Goal: Information Seeking & Learning: Check status

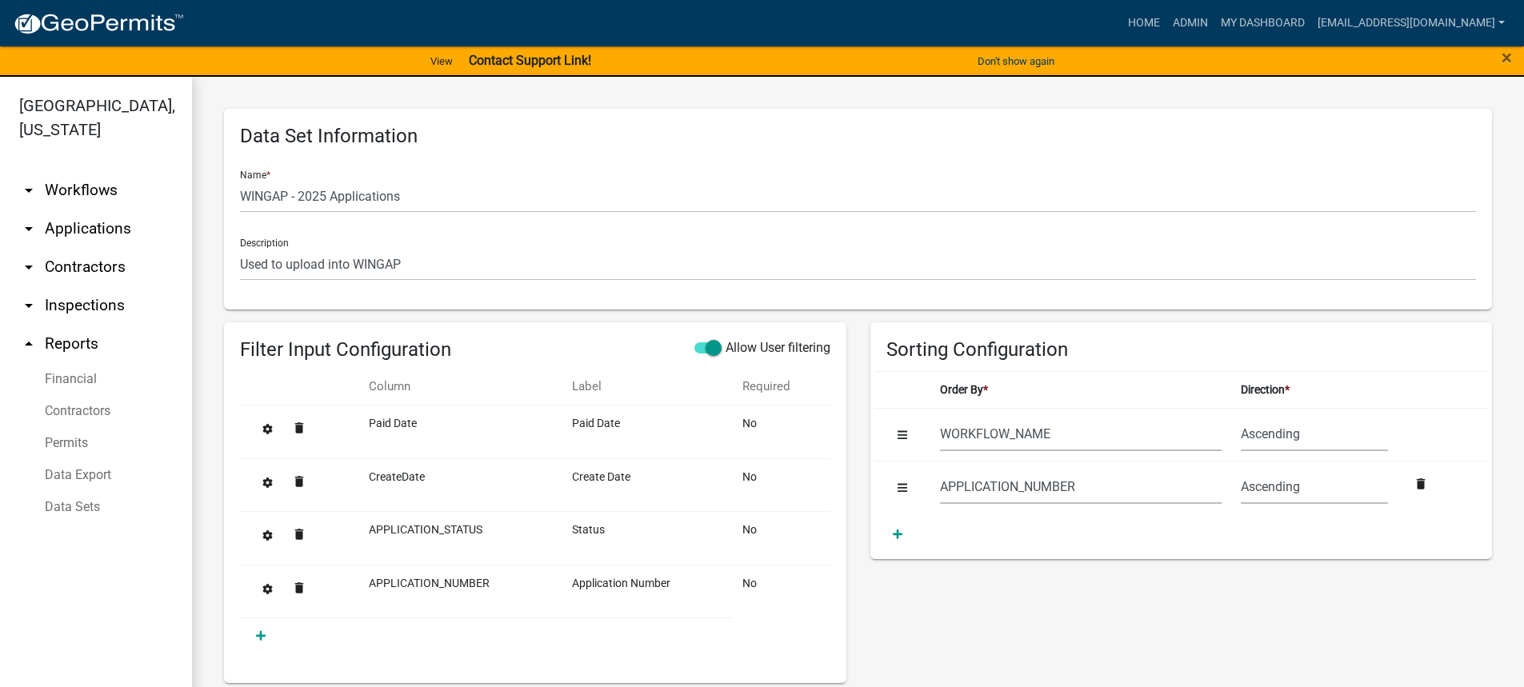
select select "WORKFLOW_NAME"
select select "APPLICATION_NUMBER"
select select "7400d1b1-48f7-42c7-b095-9fe160bbc210"
select select "8f0f348d-721e-4407-8947-e3b69b3f0a37"
select select "dfde459c-d354-4e07-a9d9-8fbc1c01046f"
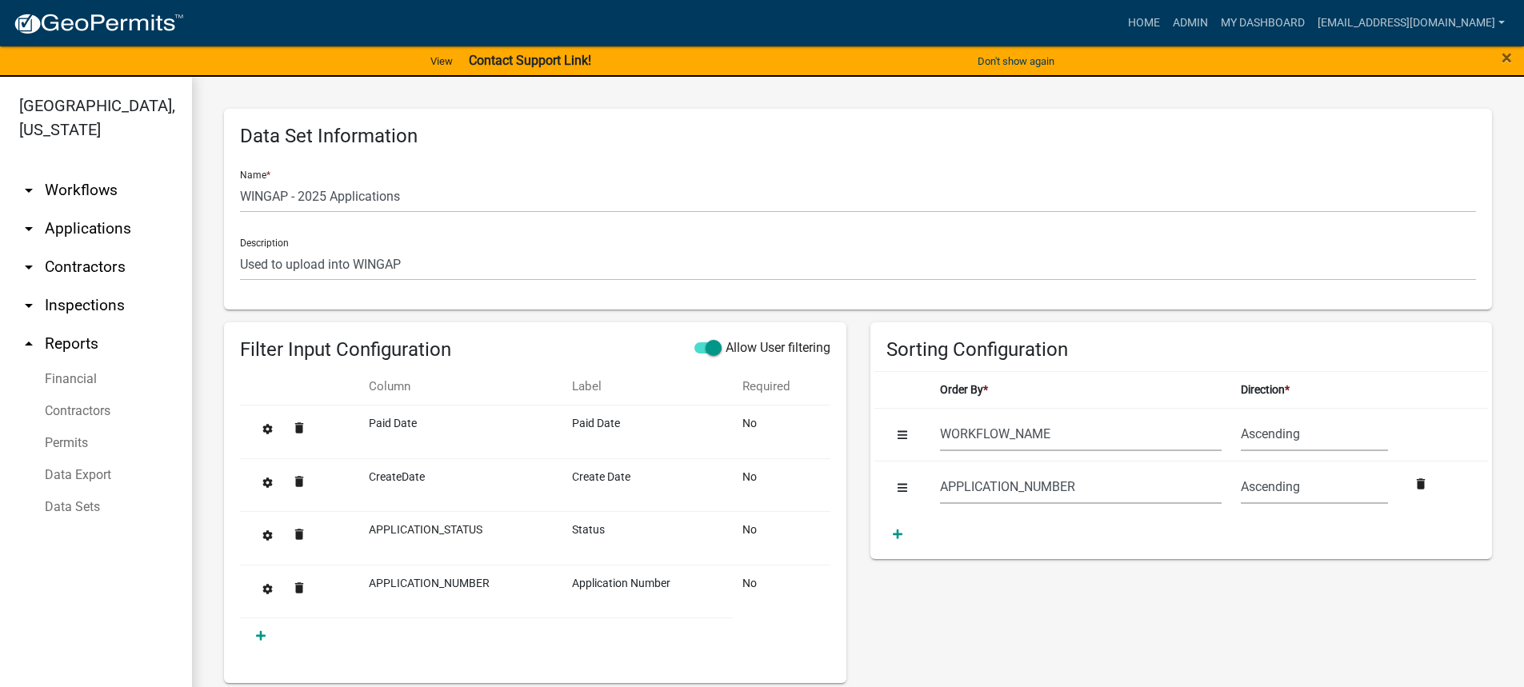
select select "60ae78d1-16ed-4e4f-872e-38be42fbcfcc"
select select "f65475f6-f532-4efb-8870-83598cb024bf"
select select "f718cd8a-5a53-4068-abaa-daf477a51fc3"
select select "dd78d371-1427-40dc-806a-1018b10d5d53"
select select "d3398bb2-1b7a-4daf-b382-fb5b9cae75b1"
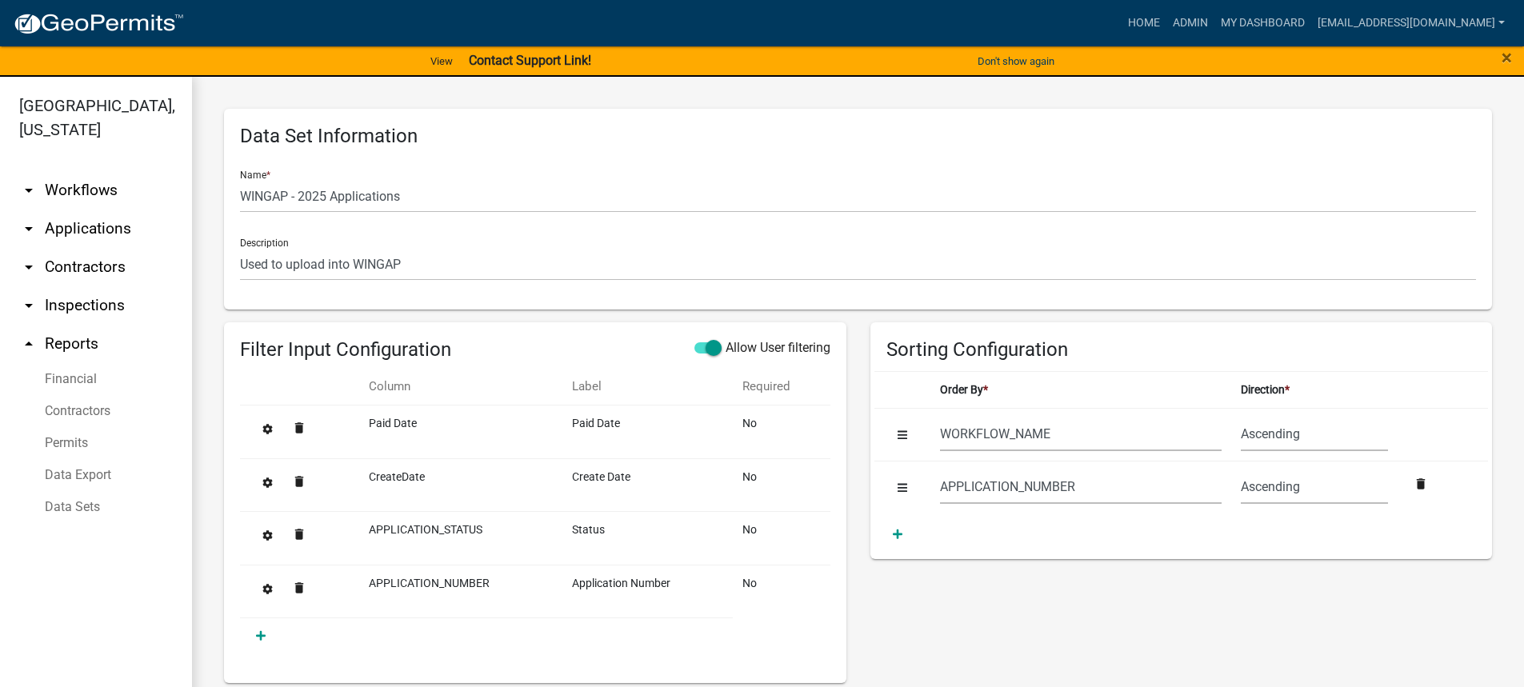
select select "502f208c-bc87-4ecb-9f82-130642696c9f"
select select "b331010a-ed5a-424e-940d-e3ba60a7dbbf"
click at [1207, 15] on link "Admin" at bounding box center [1190, 23] width 48 height 30
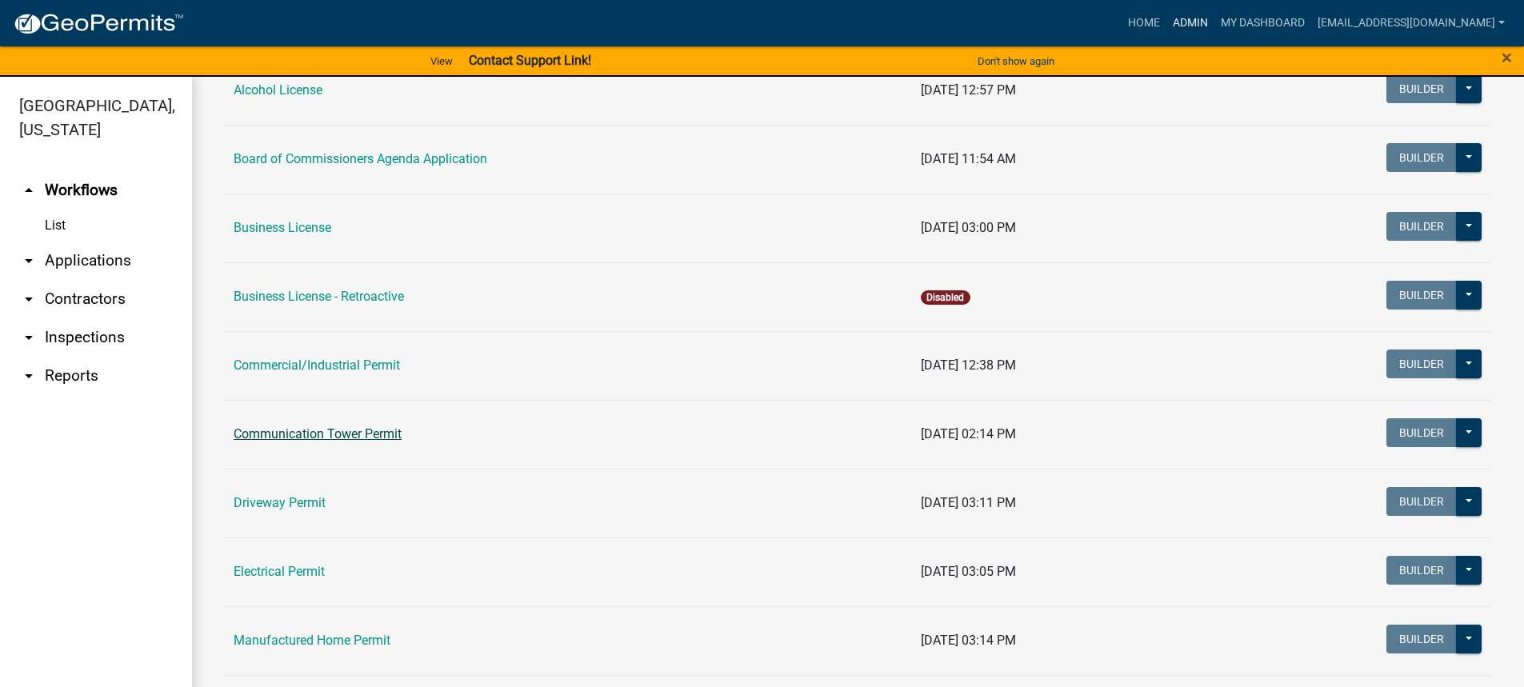
scroll to position [400, 0]
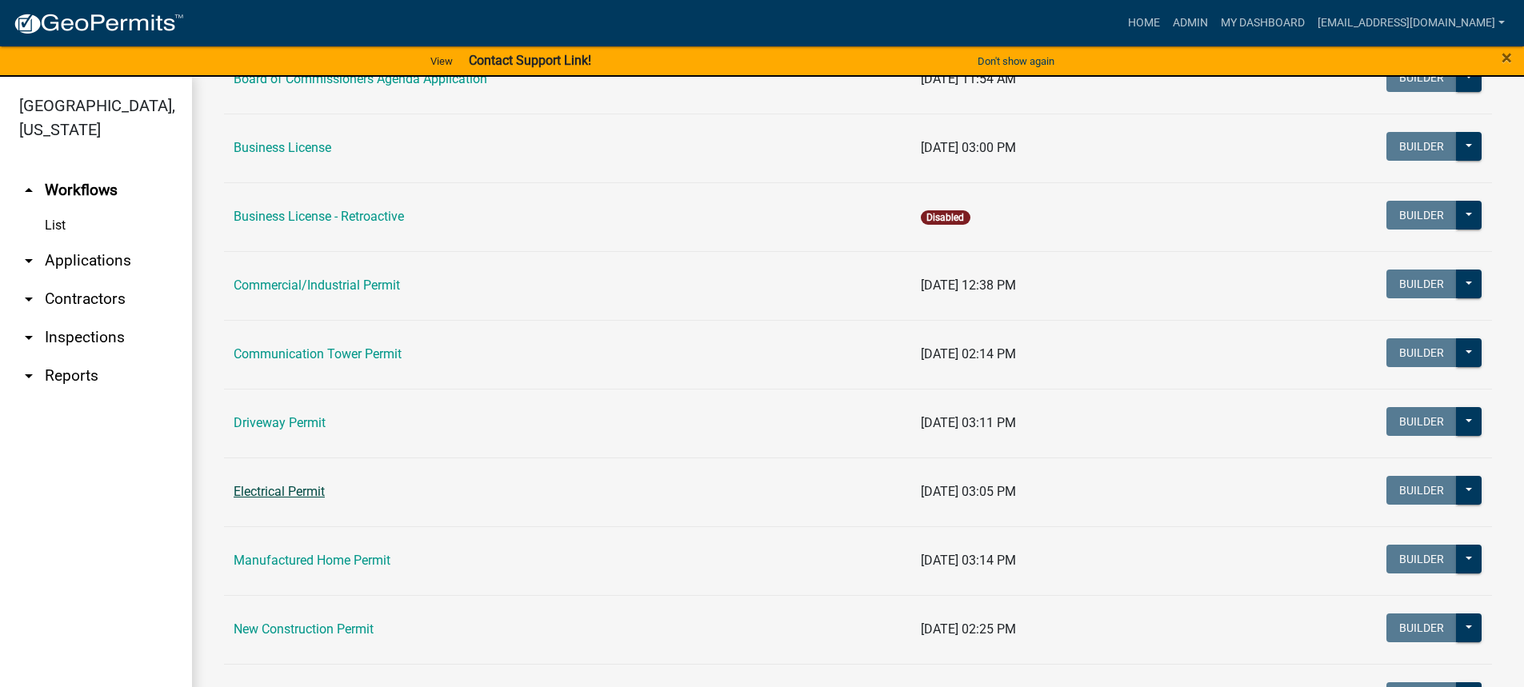
click at [292, 495] on link "Electrical Permit" at bounding box center [279, 491] width 91 height 15
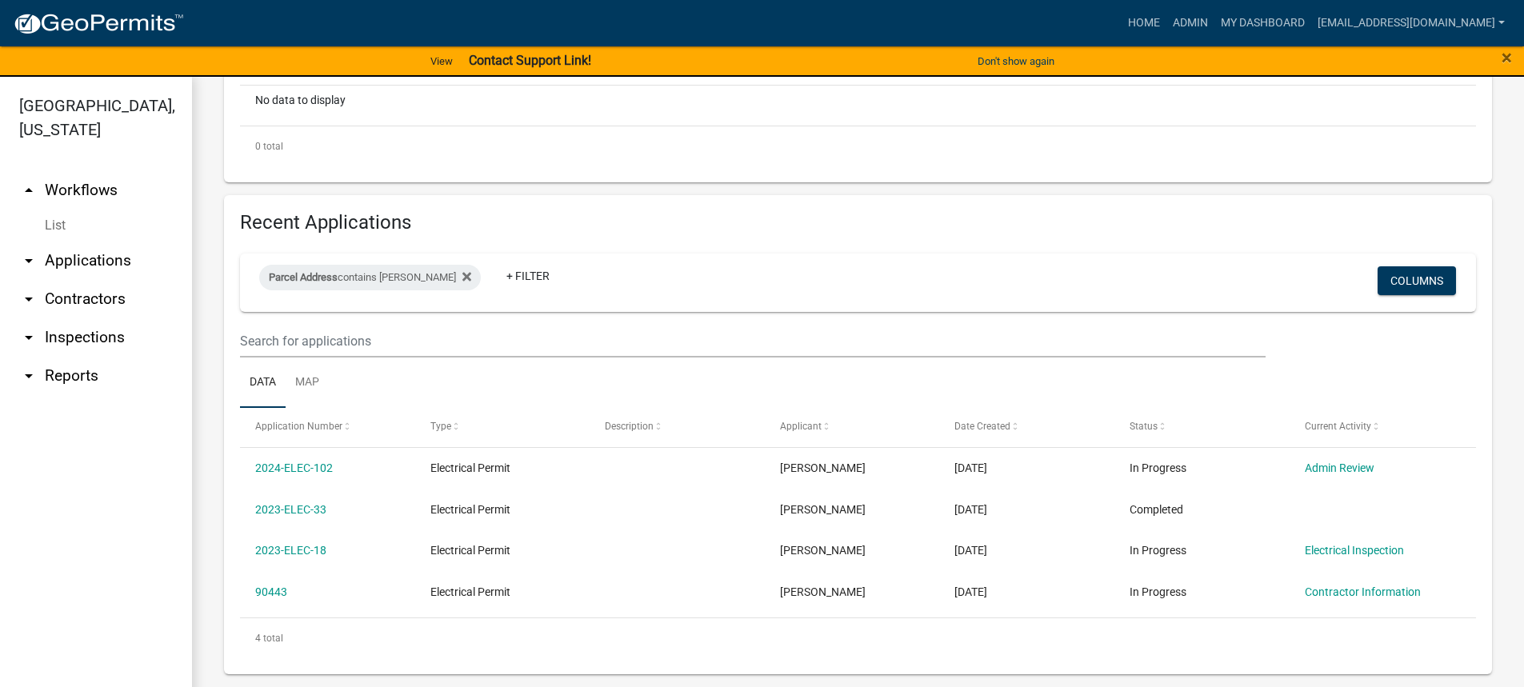
scroll to position [19, 0]
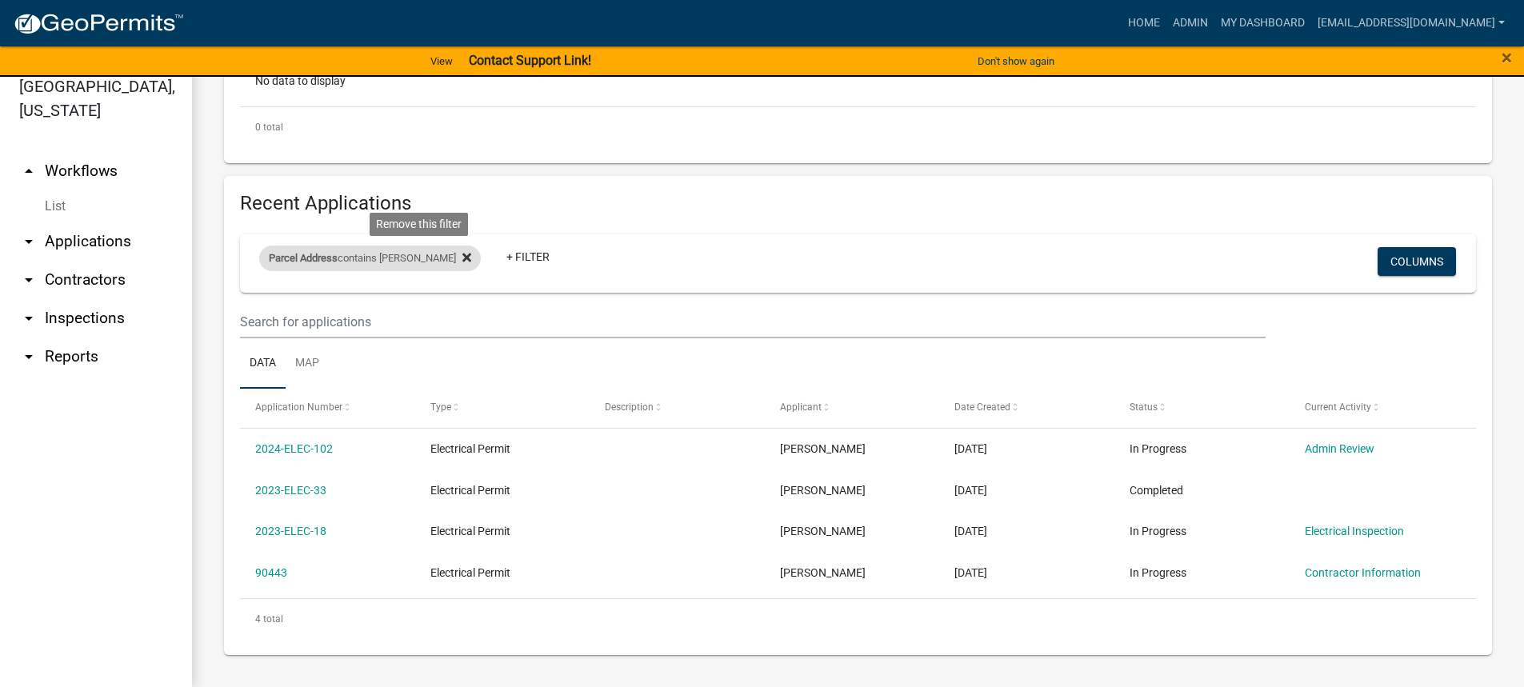
click at [456, 254] on fa-icon at bounding box center [463, 259] width 15 height 26
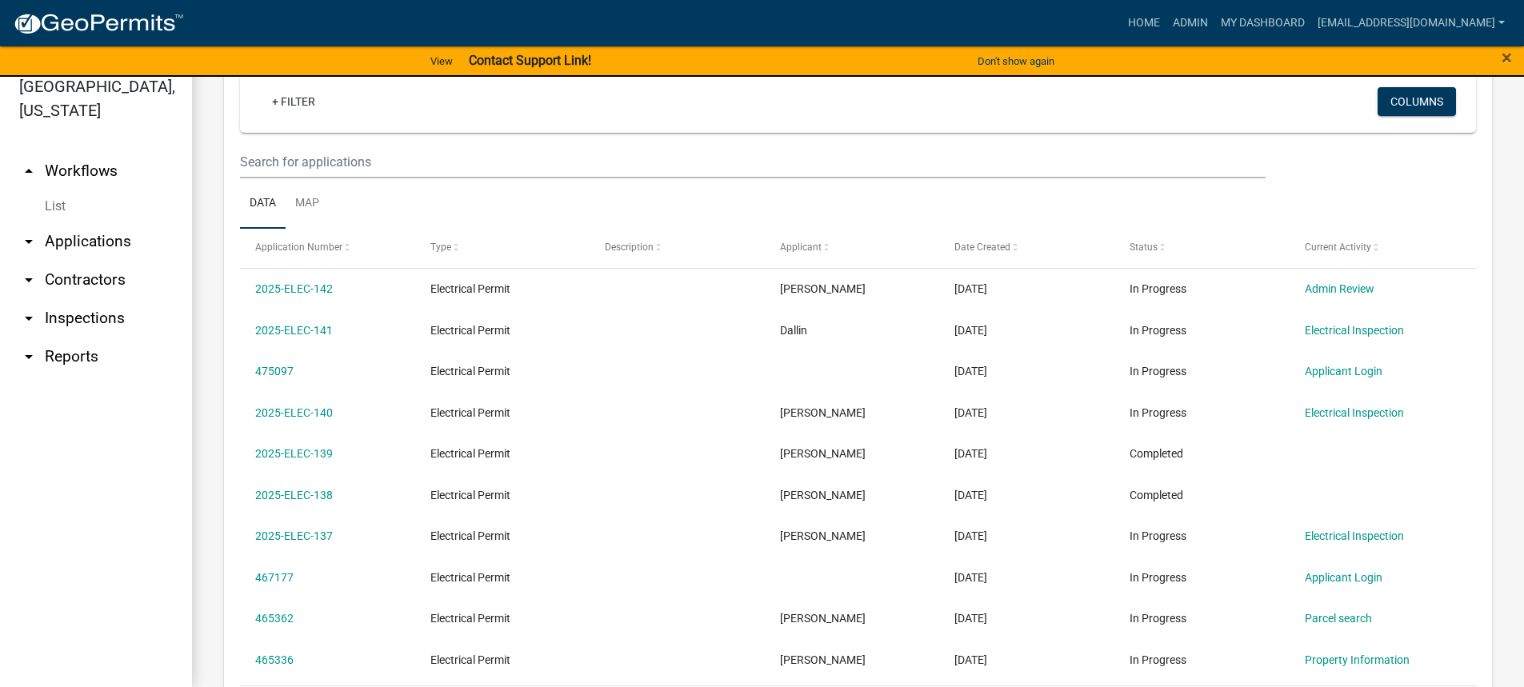
scroll to position [746, 0]
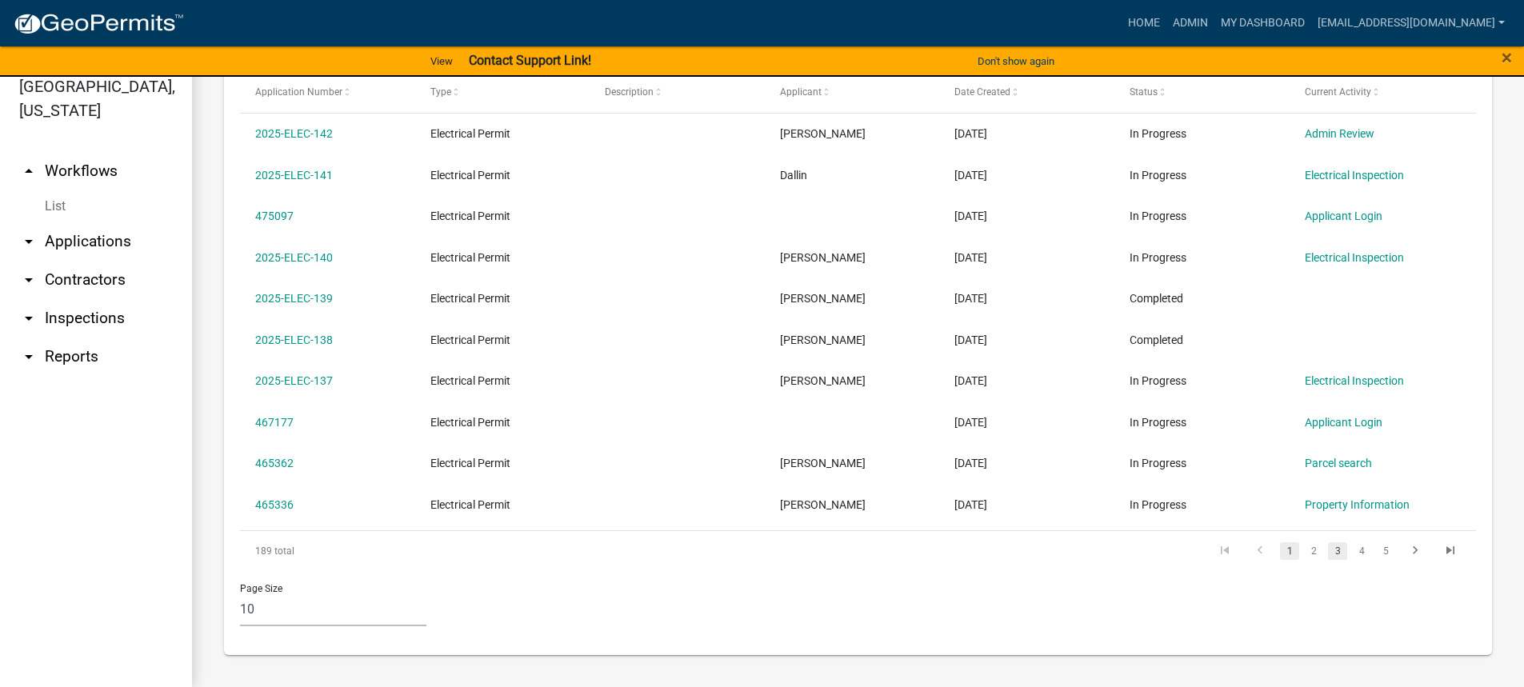
click at [1328, 545] on link "3" at bounding box center [1337, 551] width 19 height 18
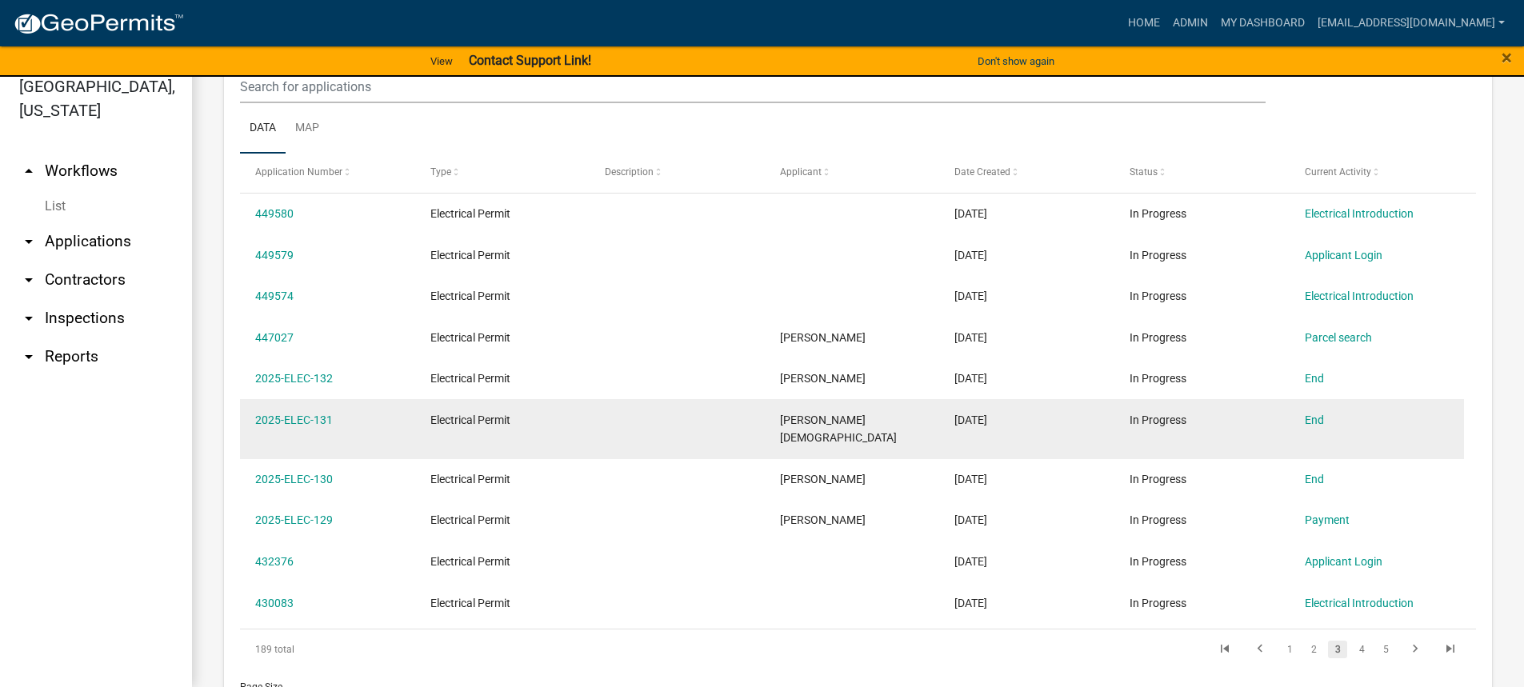
scroll to position [746, 0]
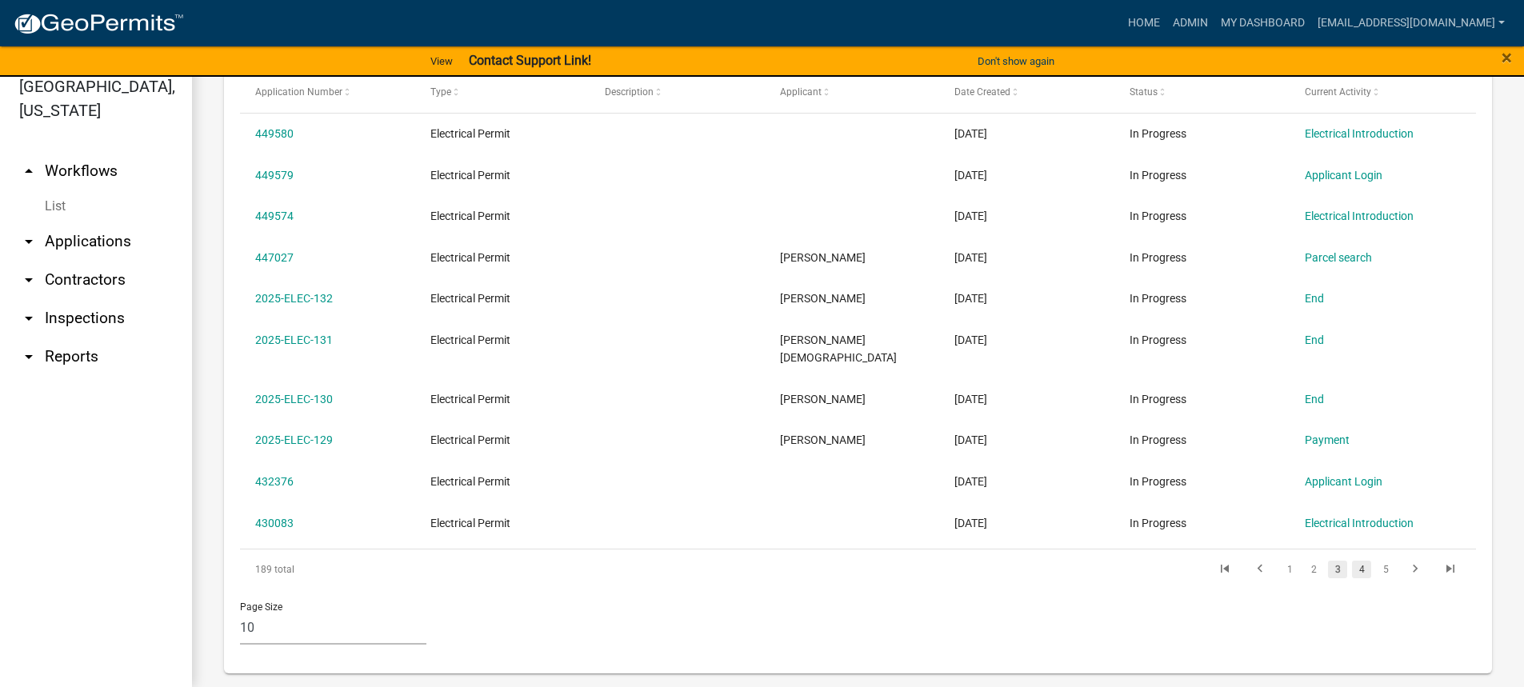
click at [1352, 567] on link "4" at bounding box center [1361, 570] width 19 height 18
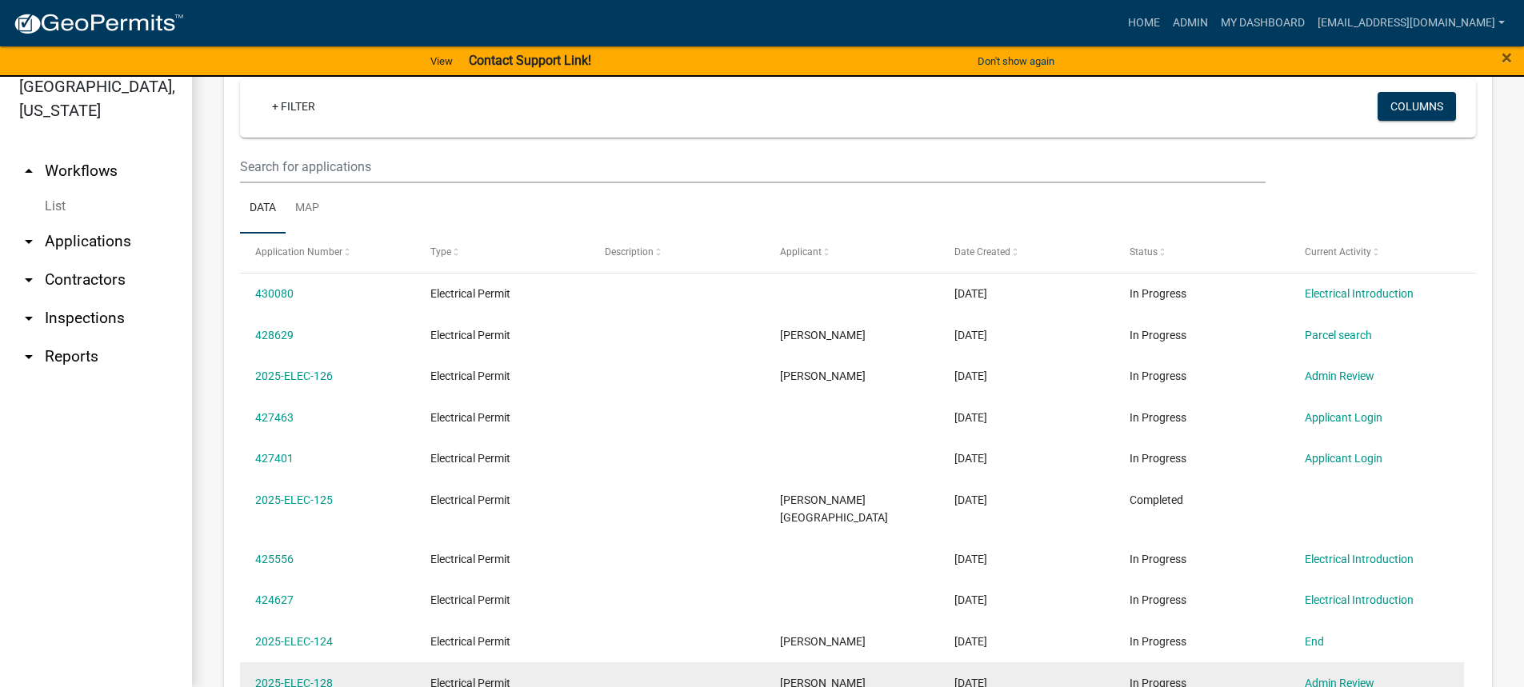
scroll to position [506, 0]
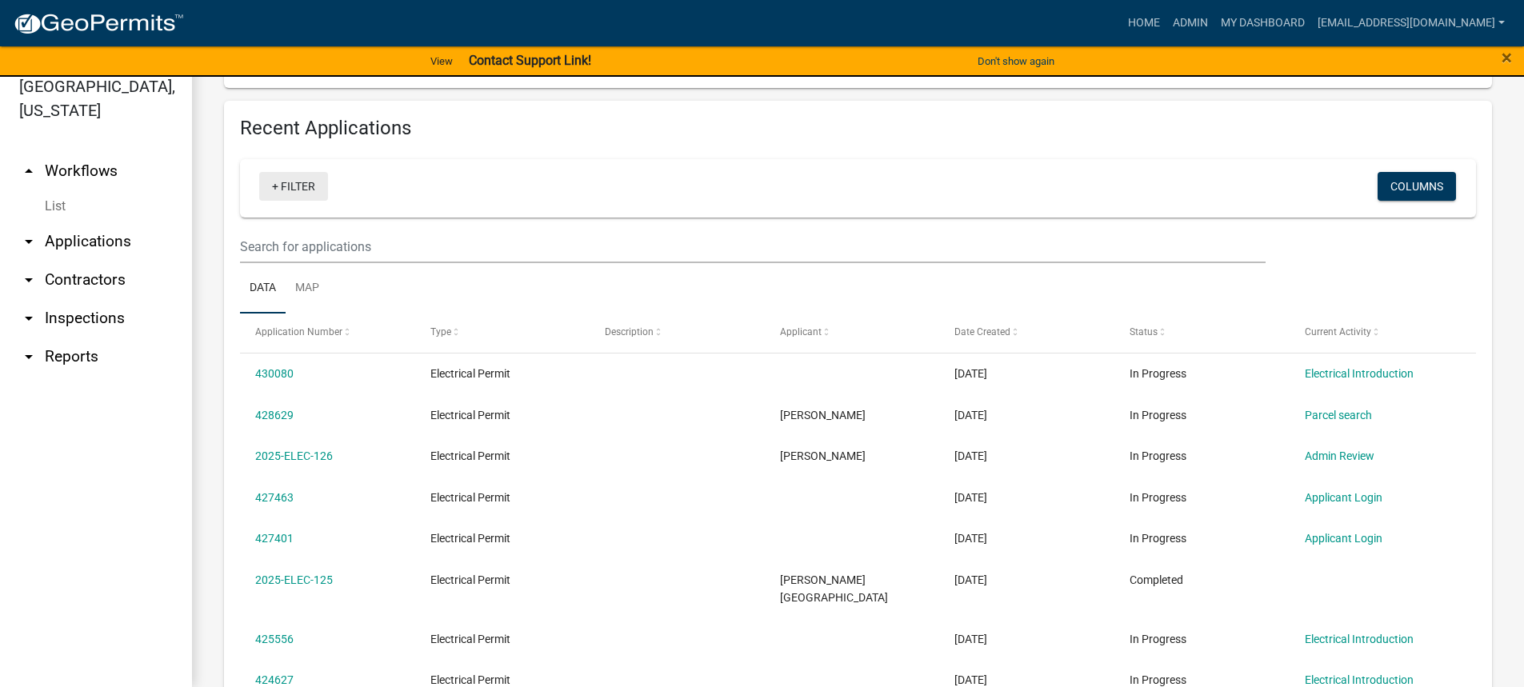
click at [279, 187] on link "+ Filter" at bounding box center [293, 186] width 69 height 29
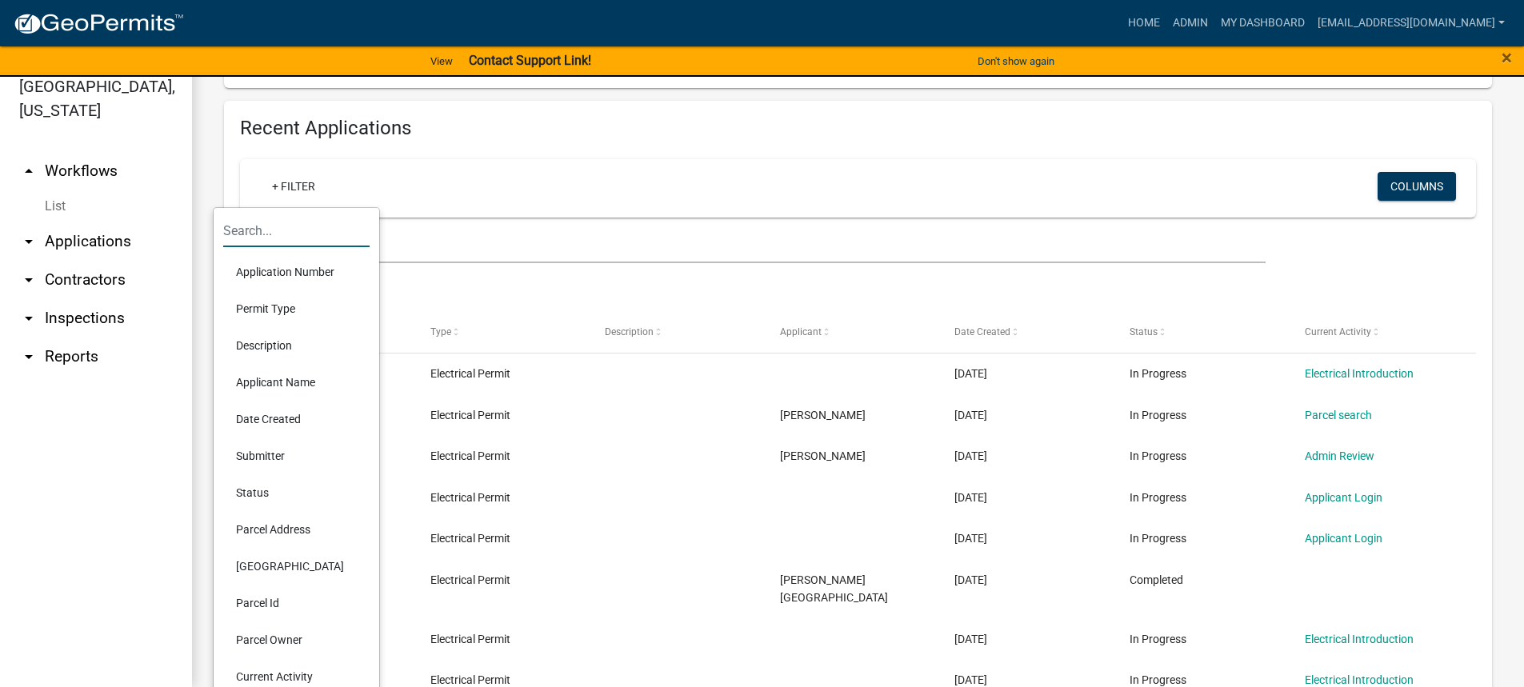
click at [275, 235] on input "text" at bounding box center [296, 230] width 146 height 33
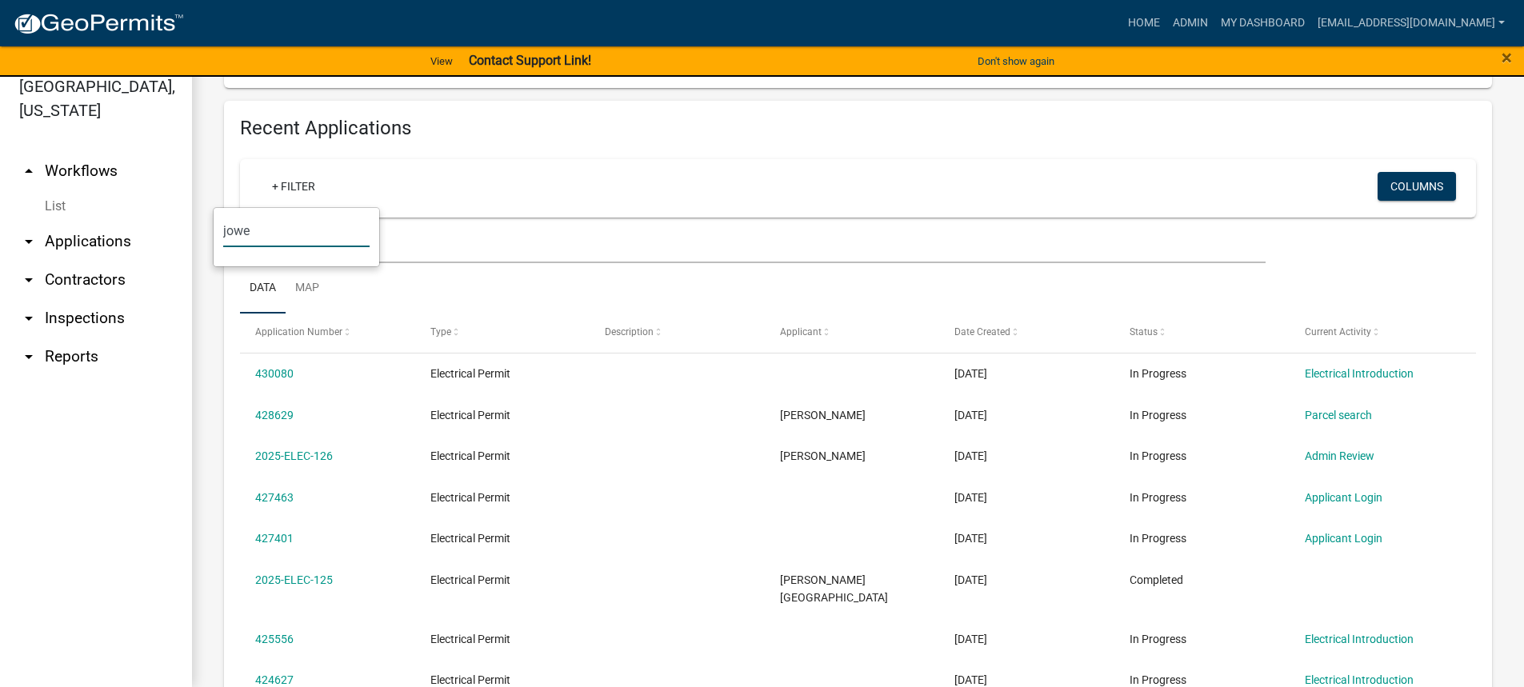
type input "jowe"
click at [270, 223] on input "jowe" at bounding box center [296, 230] width 146 height 33
drag, startPoint x: 270, startPoint y: 223, endPoint x: 54, endPoint y: 264, distance: 219.0
click at [54, 264] on body "Internet Explorer does NOT work with GeoPermits. Get a new browser for more sec…" at bounding box center [762, 324] width 1524 height 687
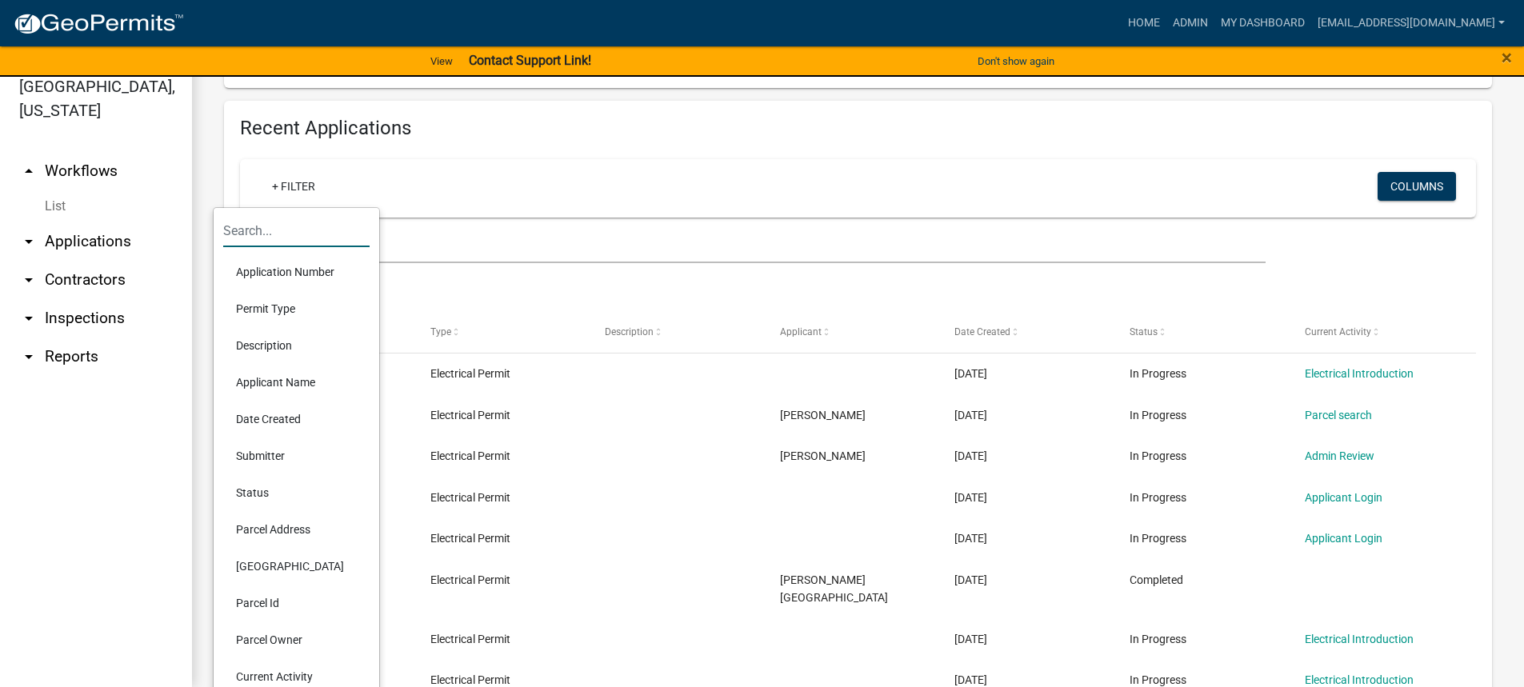
click at [281, 268] on li "Application Number" at bounding box center [296, 272] width 146 height 37
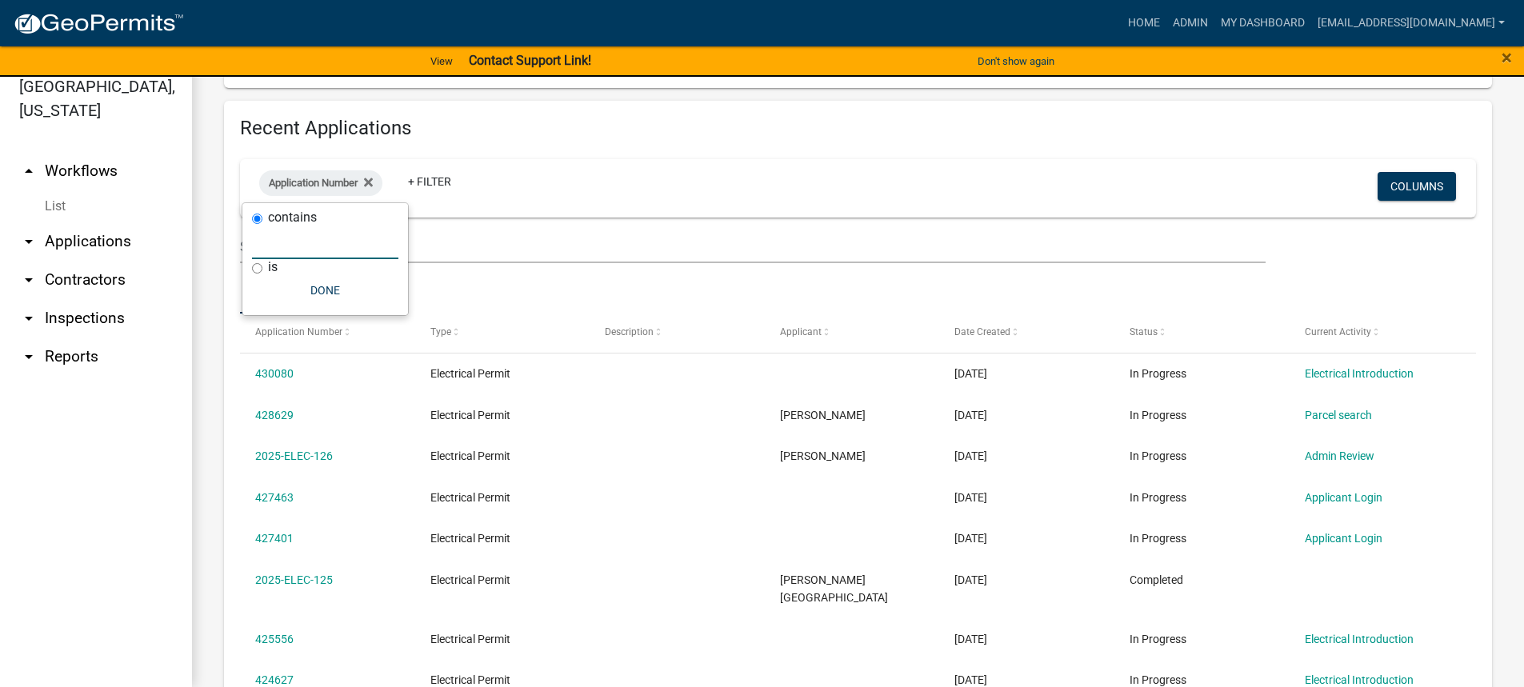
click at [303, 240] on input "text" at bounding box center [325, 242] width 146 height 33
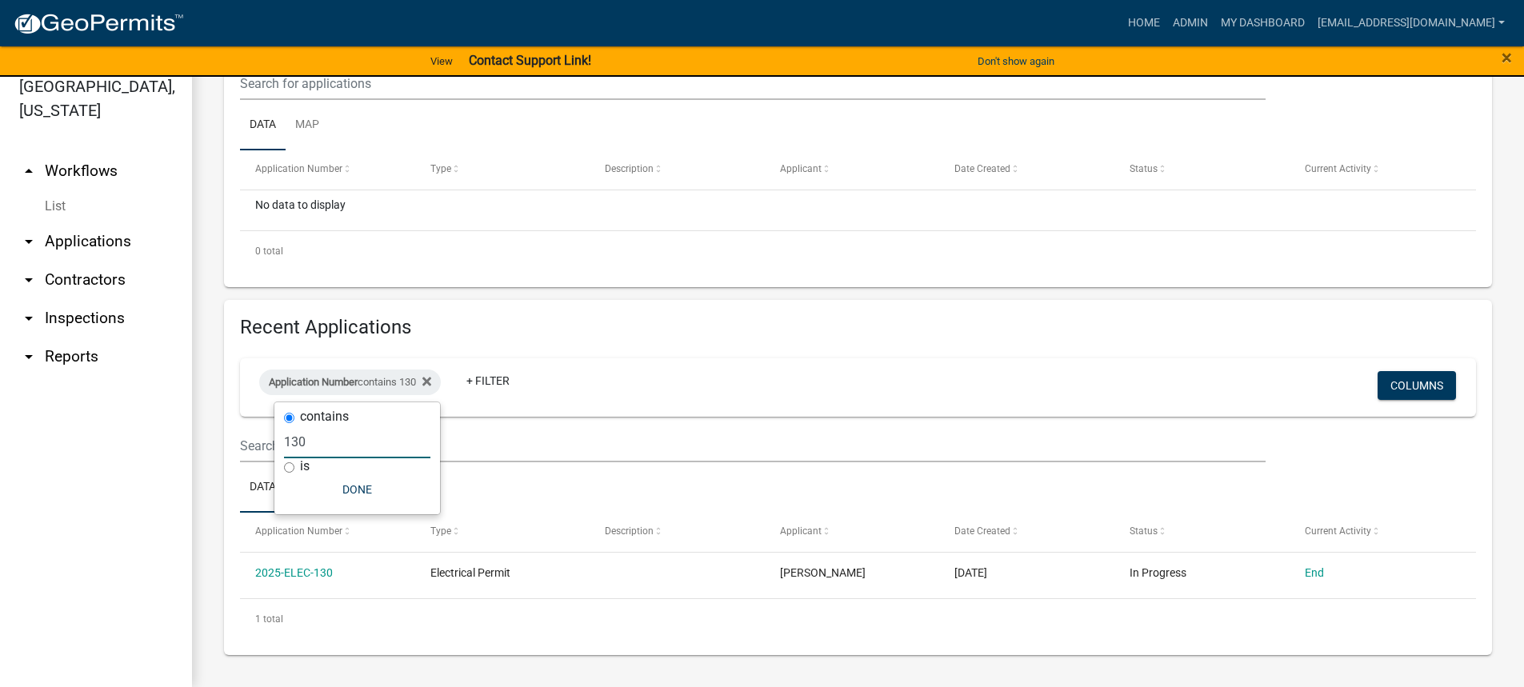
scroll to position [307, 0]
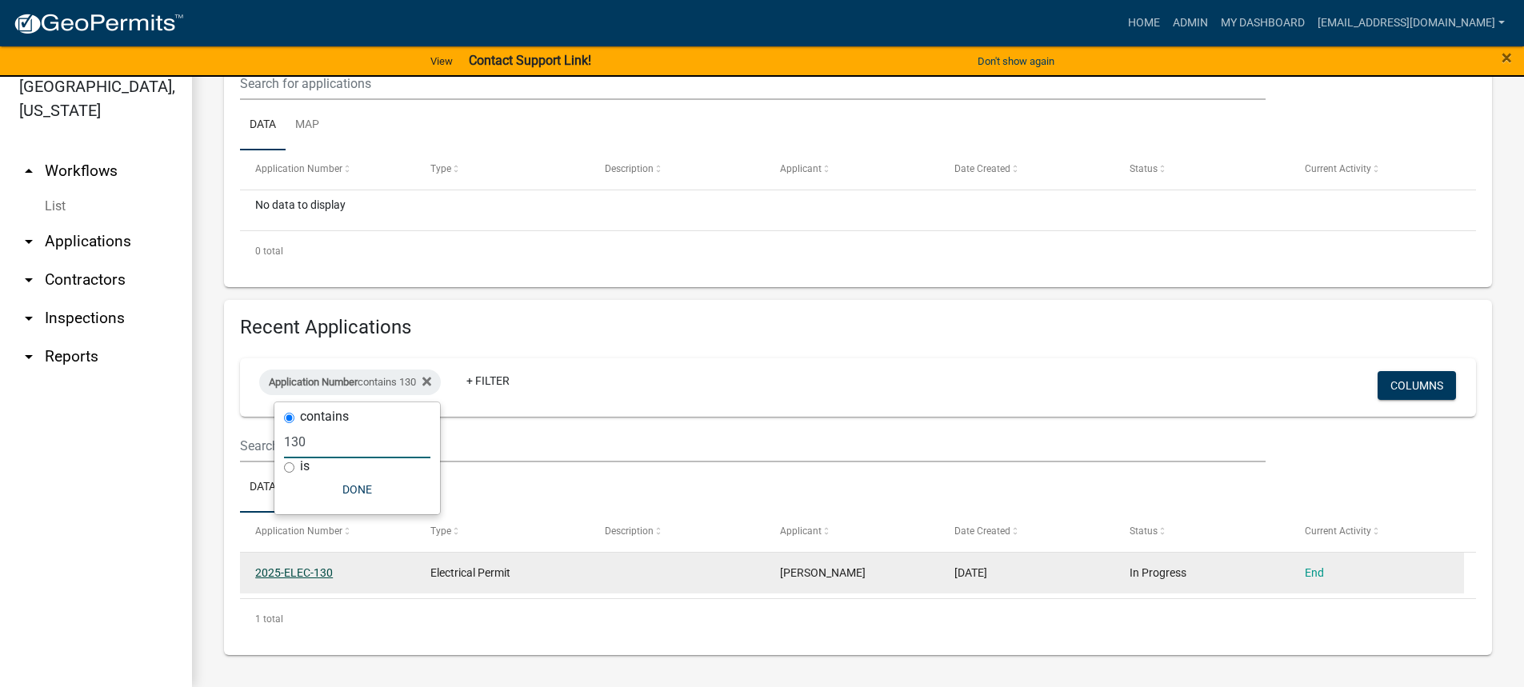
type input "130"
click at [302, 569] on link "2025-ELEC-130" at bounding box center [294, 572] width 78 height 13
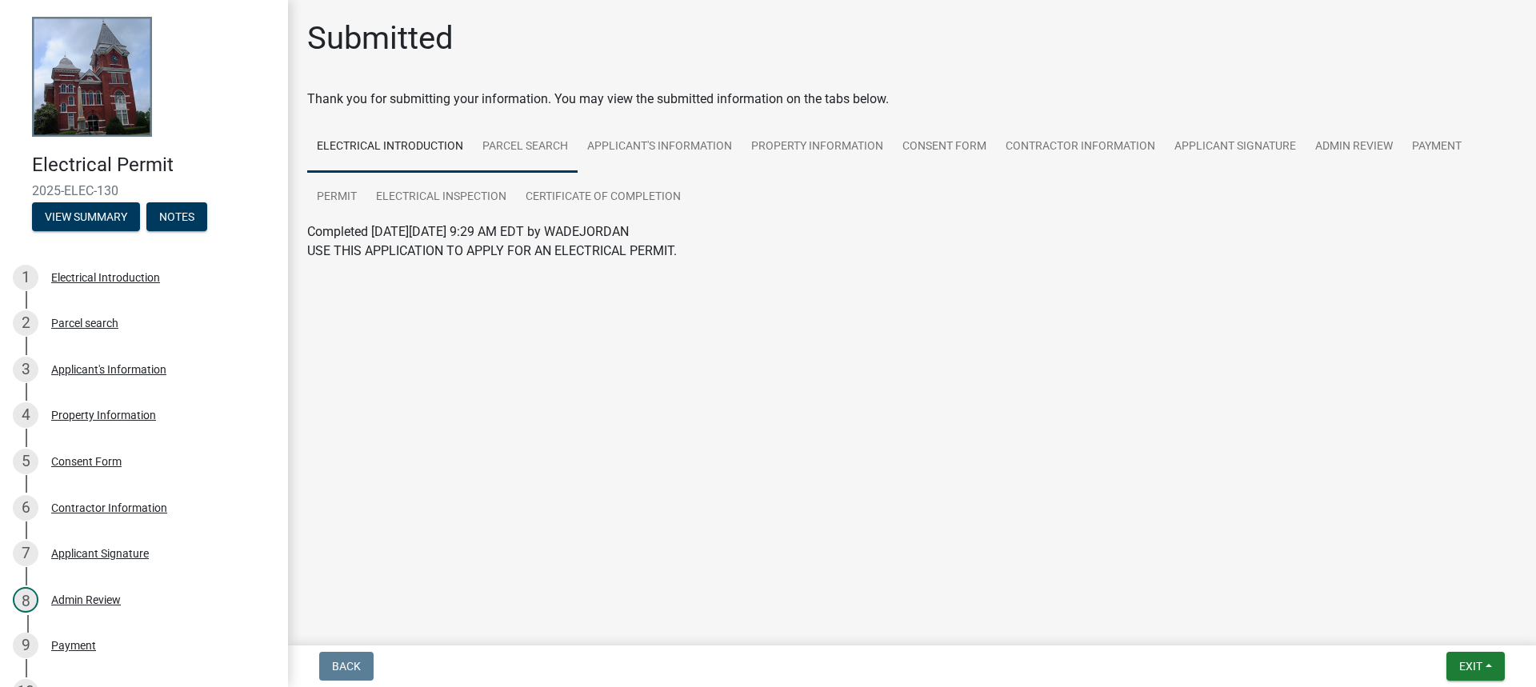
click at [536, 156] on link "Parcel search" at bounding box center [525, 147] width 105 height 51
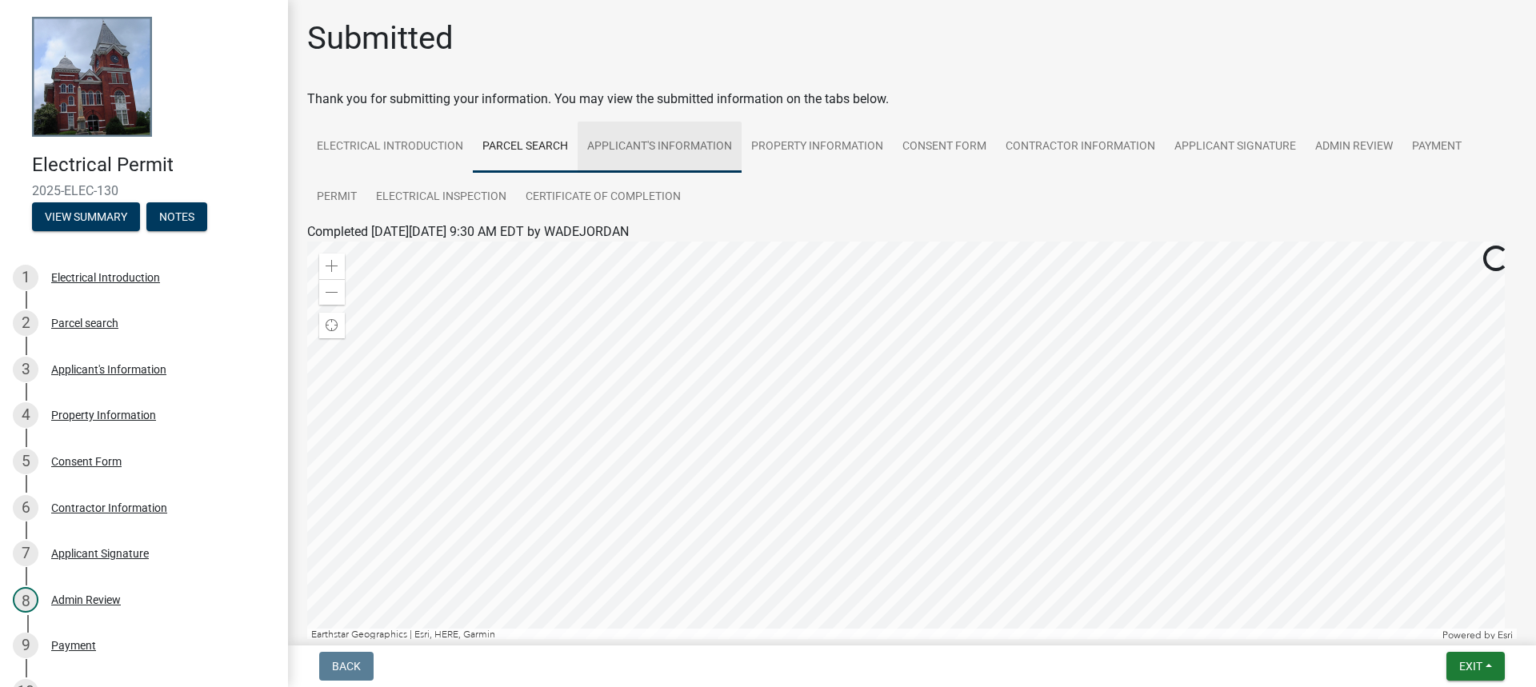
click at [630, 150] on link "Applicant's Information" at bounding box center [659, 147] width 164 height 51
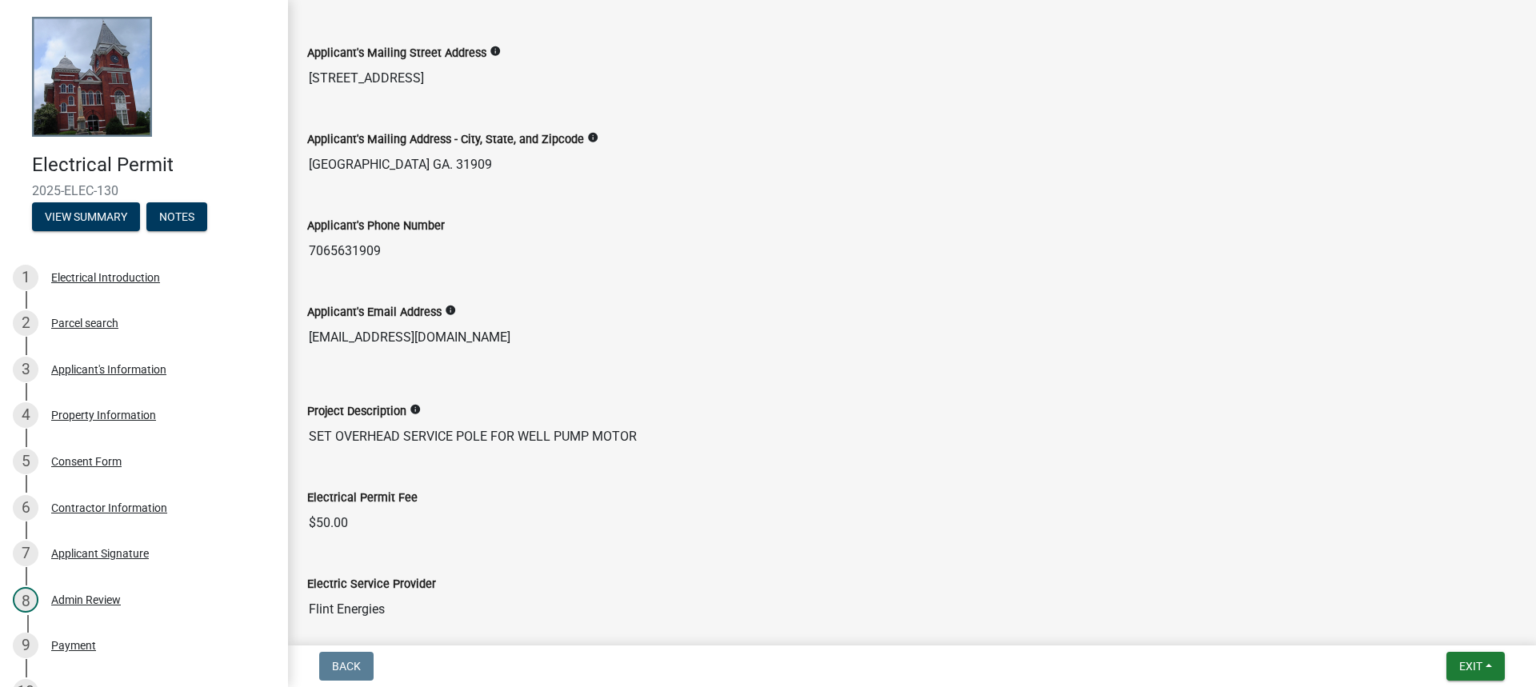
scroll to position [487, 0]
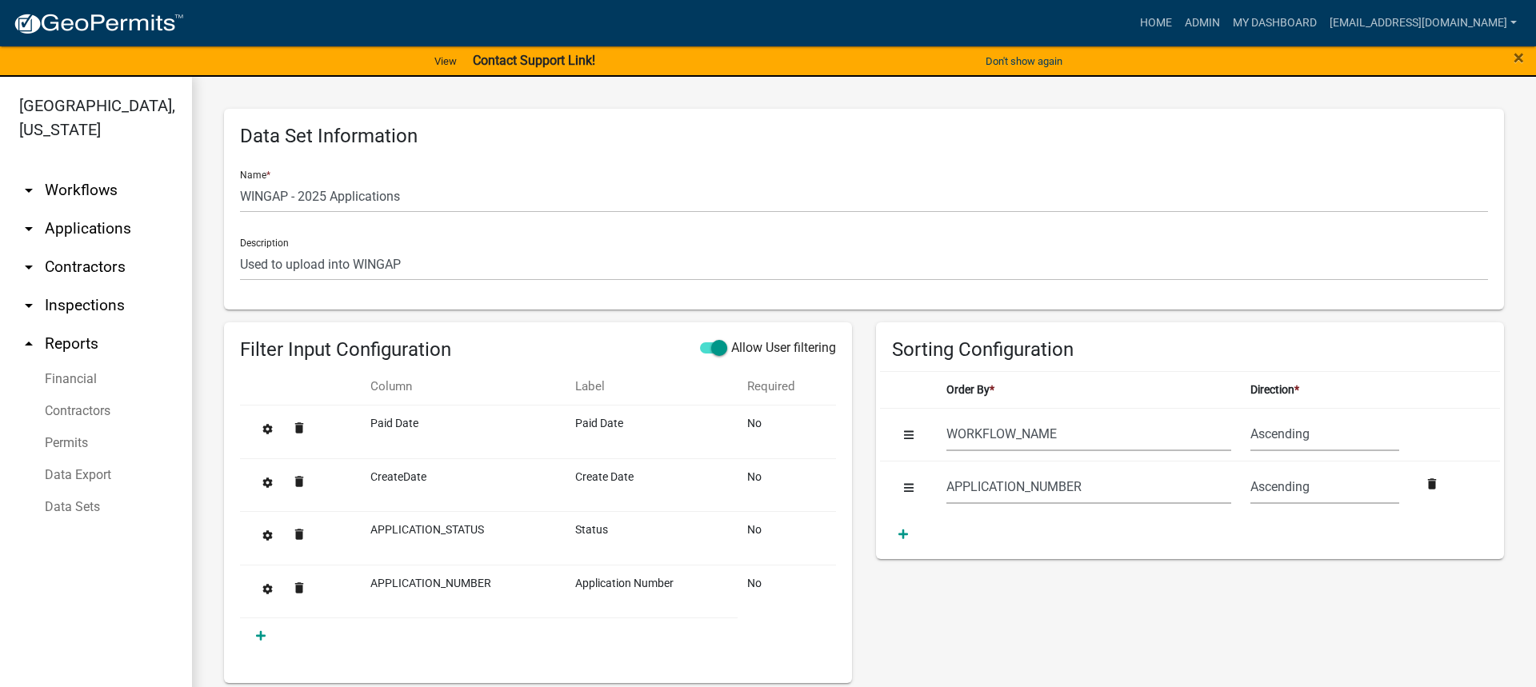
select select "WORKFLOW_NAME"
select select "APPLICATION_NUMBER"
select select "7400d1b1-48f7-42c7-b095-9fe160bbc210"
select select "8f0f348d-721e-4407-8947-e3b69b3f0a37"
select select "dfde459c-d354-4e07-a9d9-8fbc1c01046f"
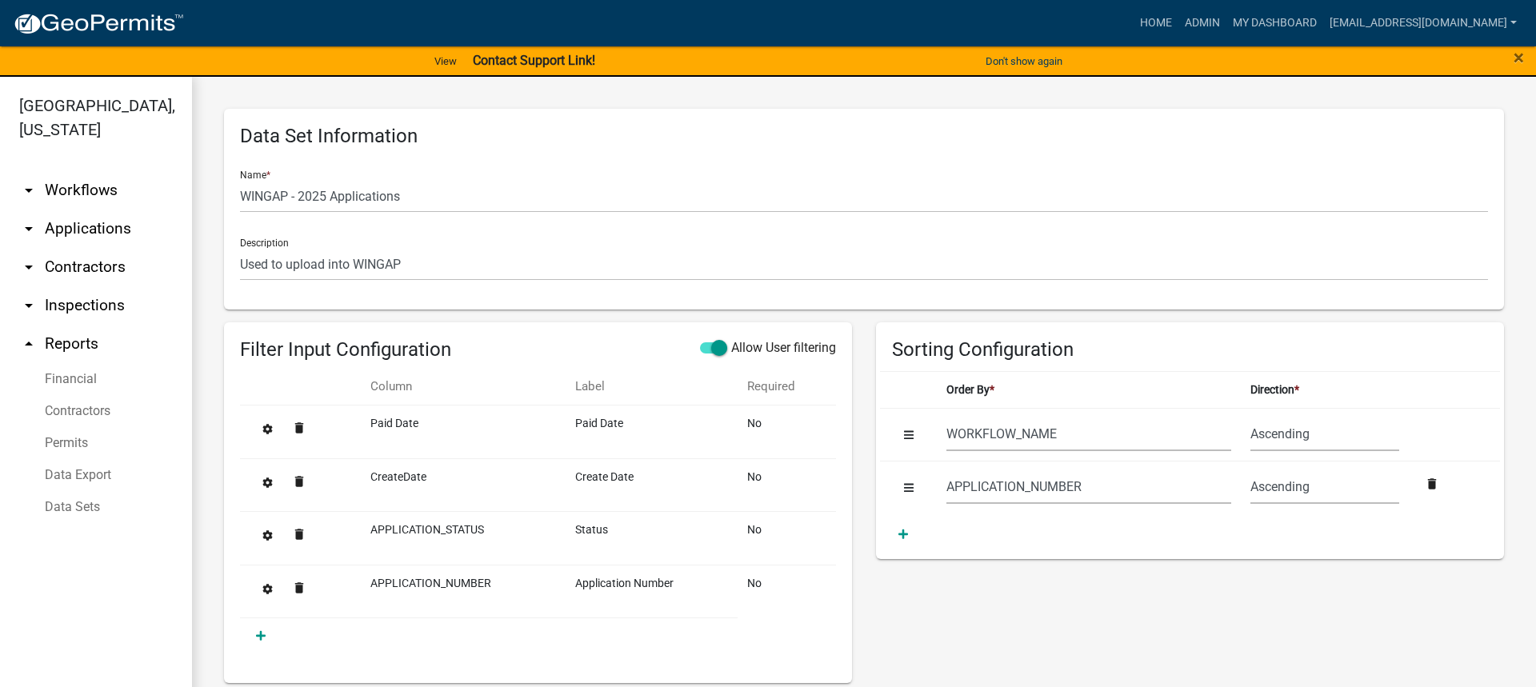
select select "60ae78d1-16ed-4e4f-872e-38be42fbcfcc"
select select "f65475f6-f532-4efb-8870-83598cb024bf"
select select "f718cd8a-5a53-4068-abaa-daf477a51fc3"
select select "dd78d371-1427-40dc-806a-1018b10d5d53"
select select "d3398bb2-1b7a-4daf-b382-fb5b9cae75b1"
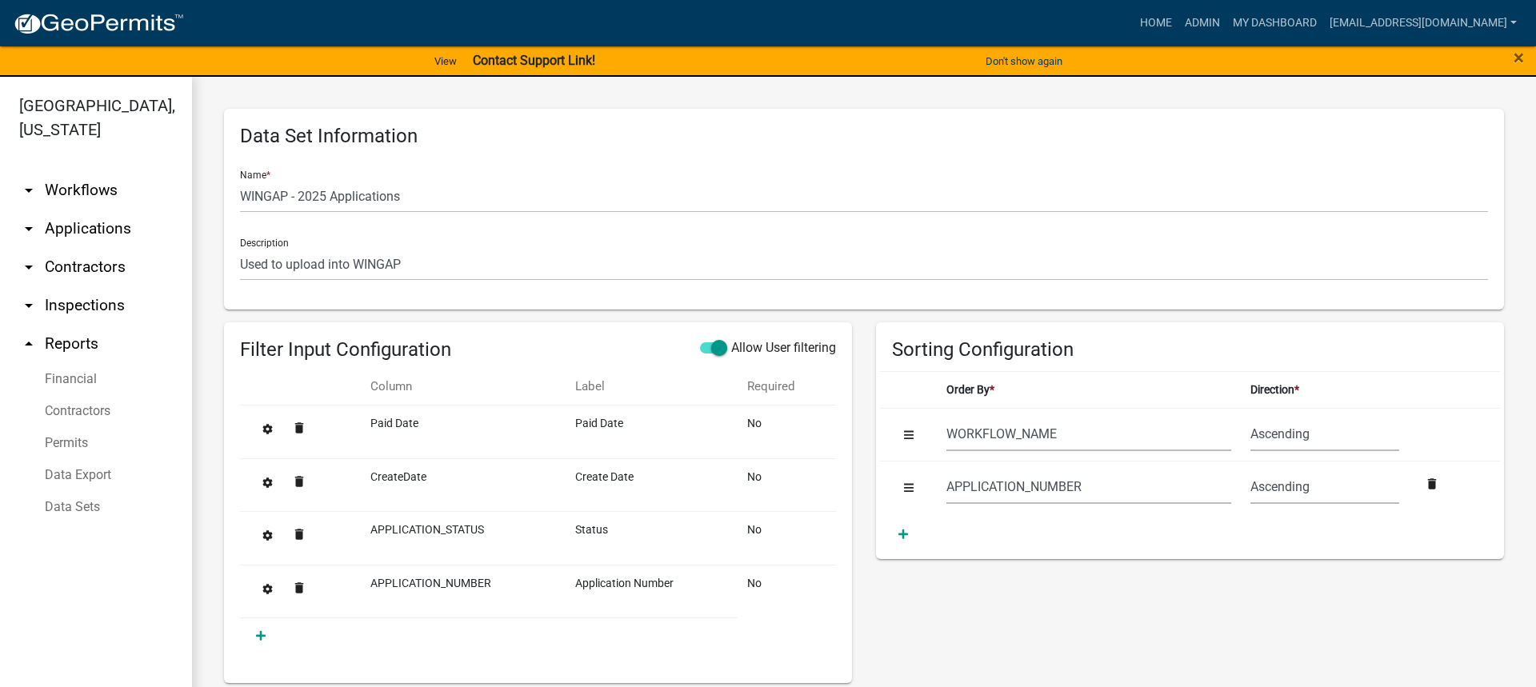
select select "502f208c-bc87-4ecb-9f82-130642696c9f"
select select "b331010a-ed5a-424e-940d-e3ba60a7dbbf"
click at [1199, 27] on link "Admin" at bounding box center [1190, 23] width 48 height 30
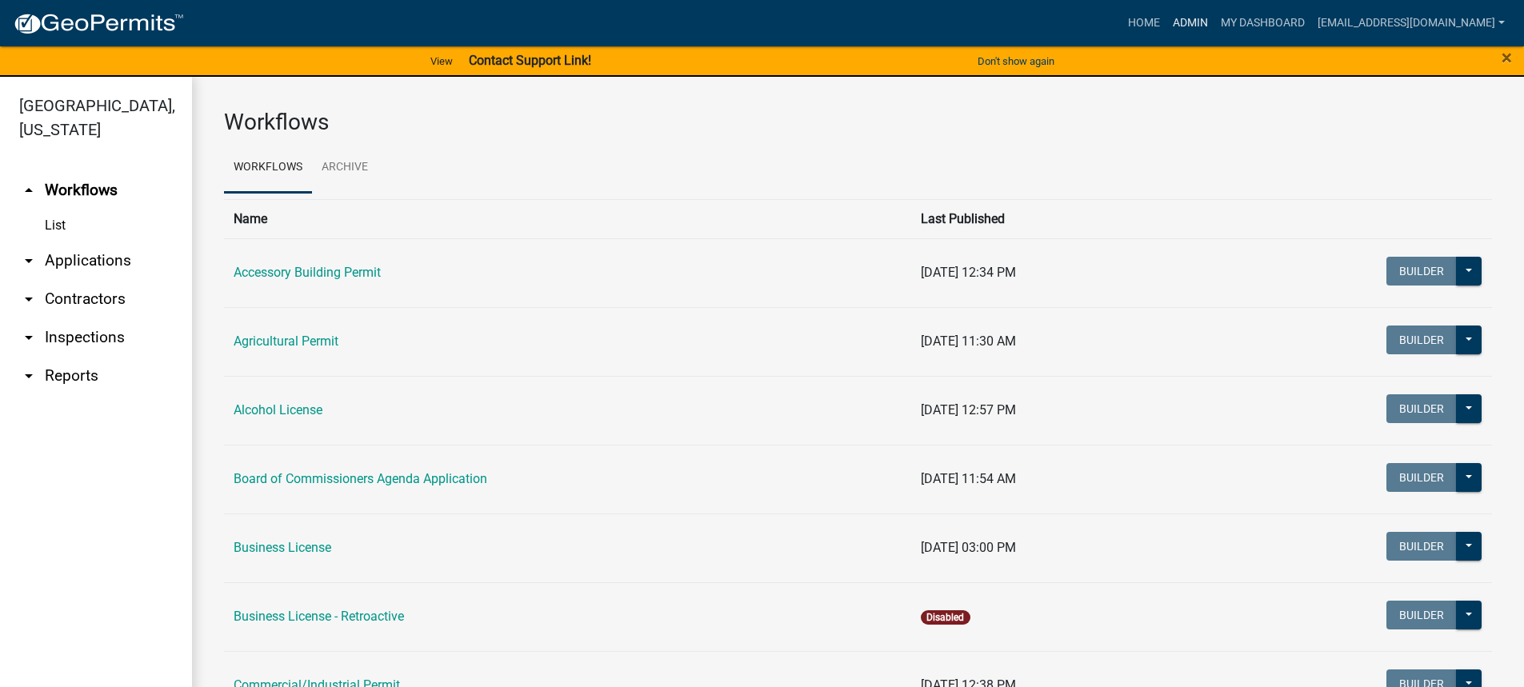
scroll to position [320, 0]
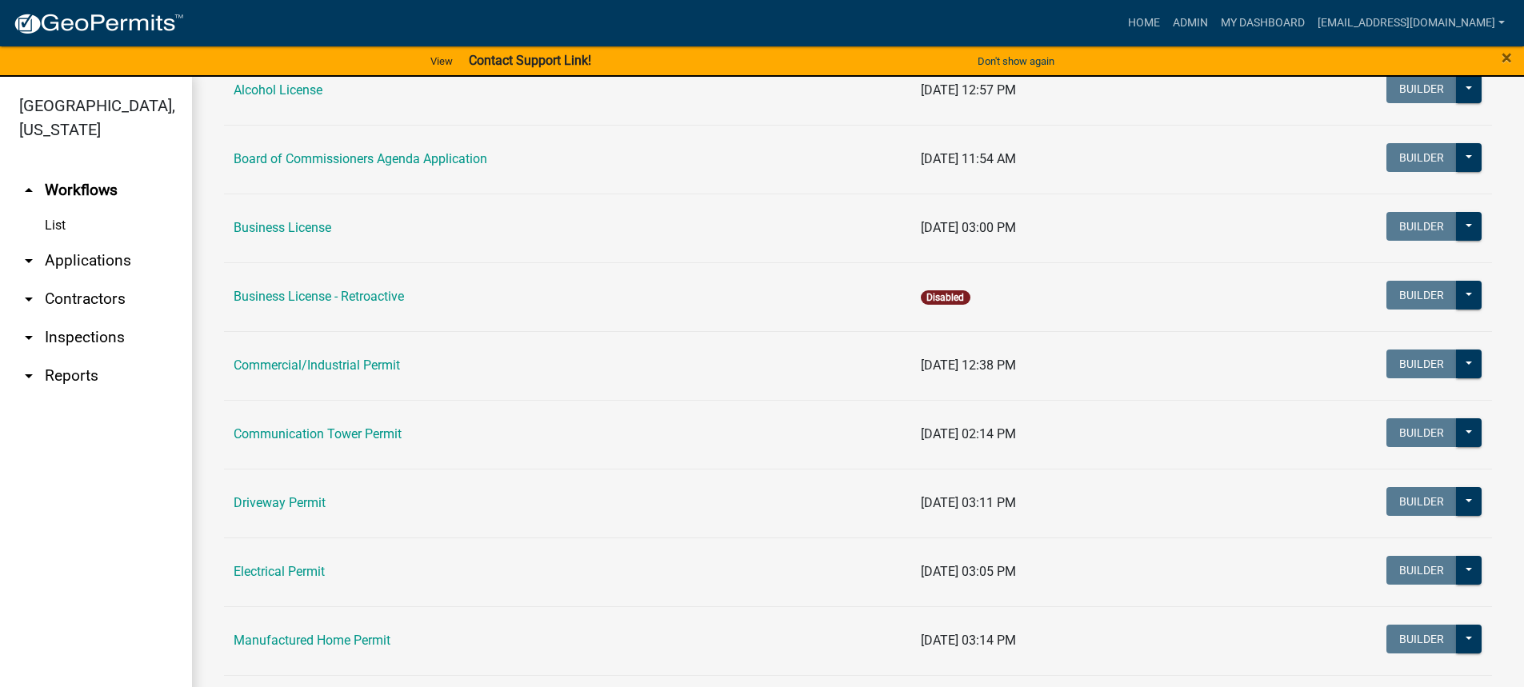
click at [277, 514] on td "Driveway Permit" at bounding box center [567, 503] width 687 height 69
click at [277, 507] on link "Driveway Permit" at bounding box center [280, 502] width 92 height 15
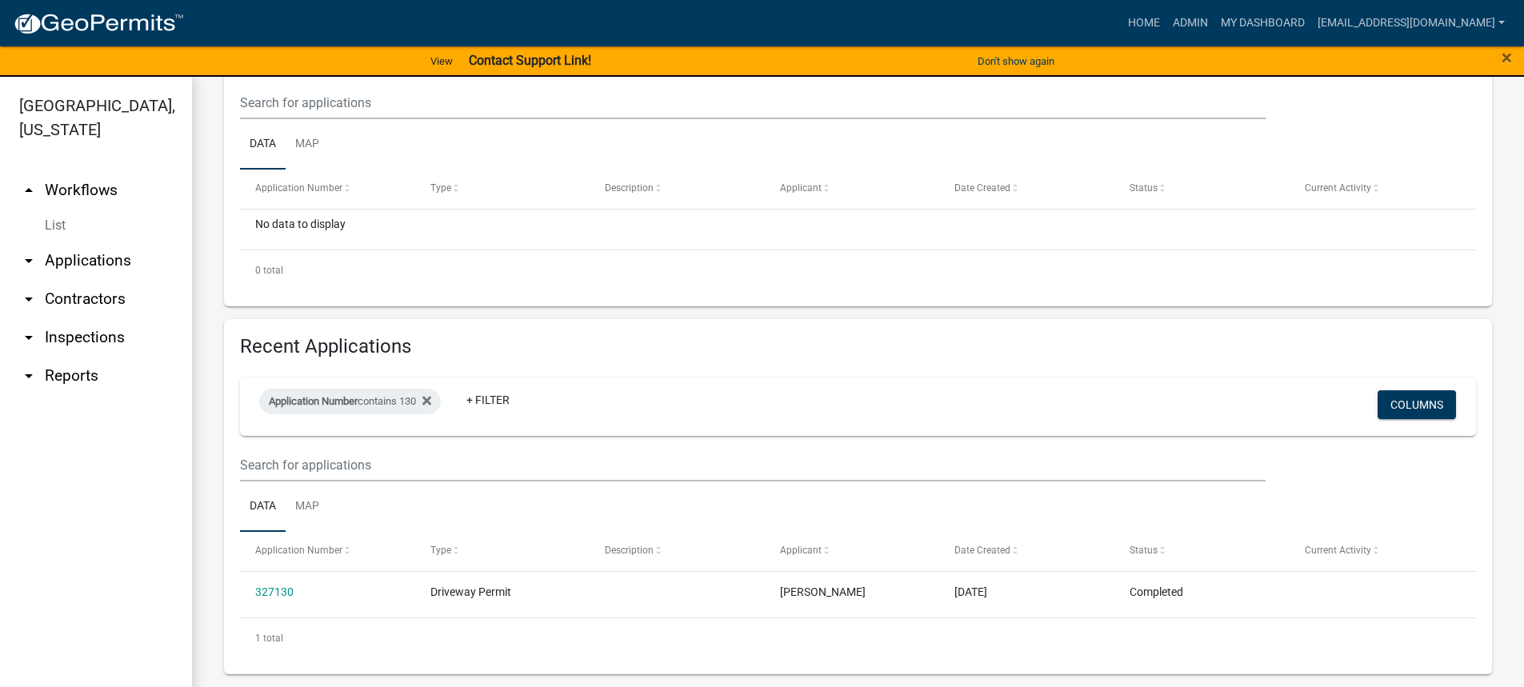
scroll to position [19, 0]
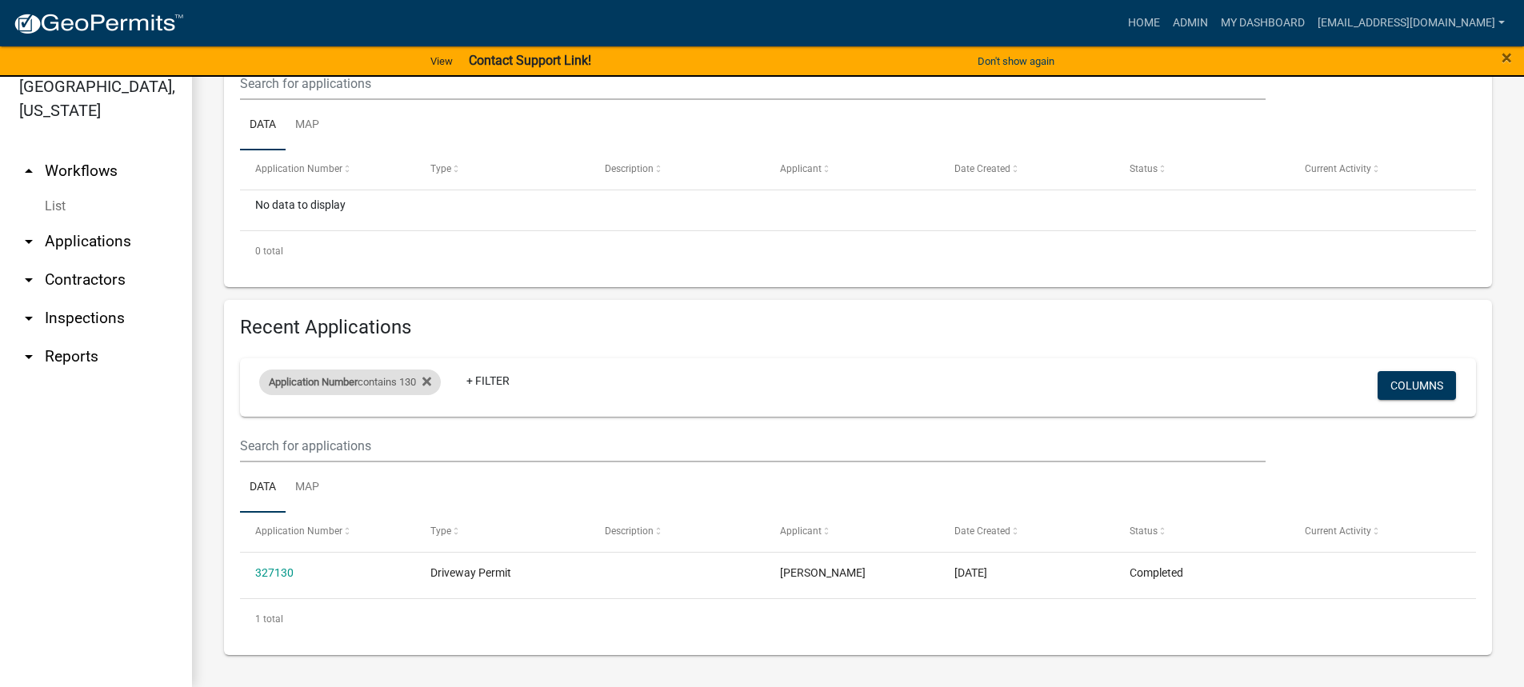
click at [441, 372] on div "Application Number contains 130" at bounding box center [350, 382] width 182 height 26
click at [425, 381] on fa-icon at bounding box center [423, 382] width 15 height 26
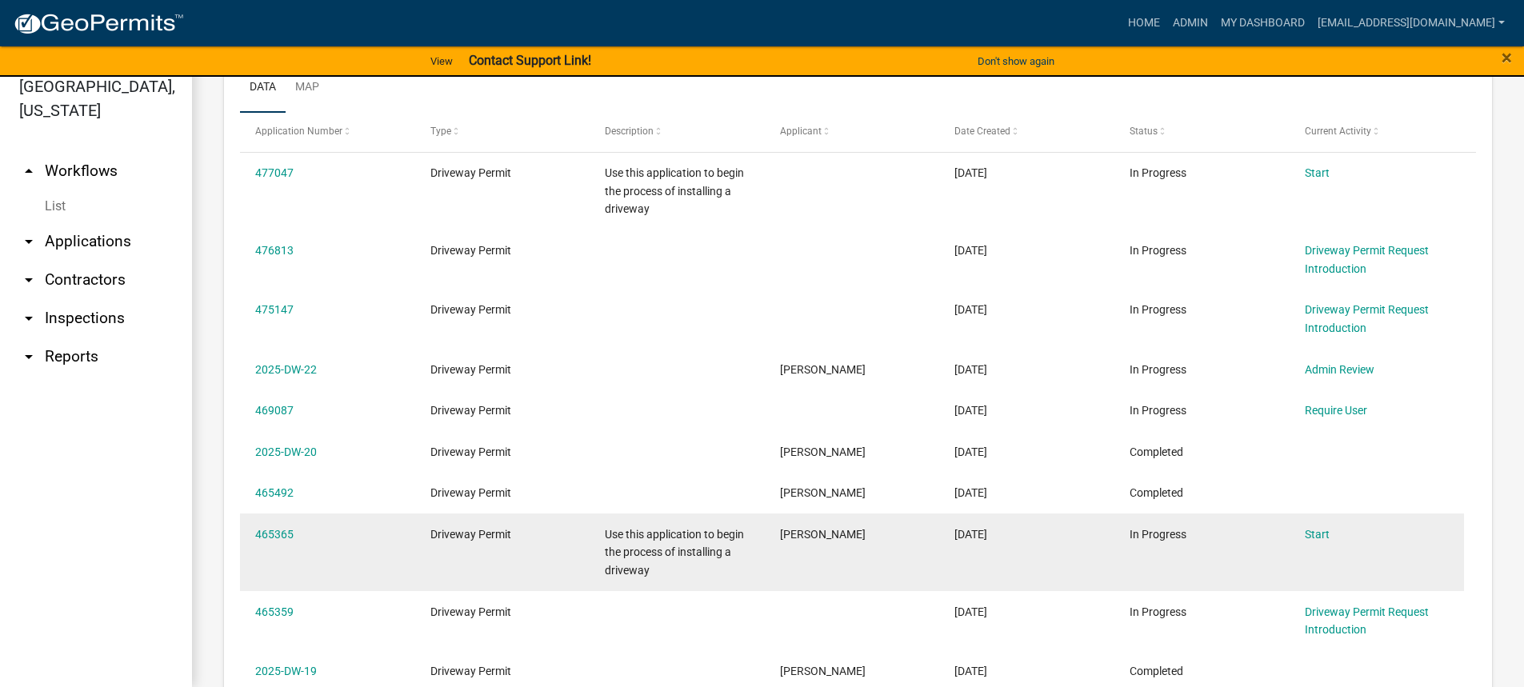
scroll to position [867, 0]
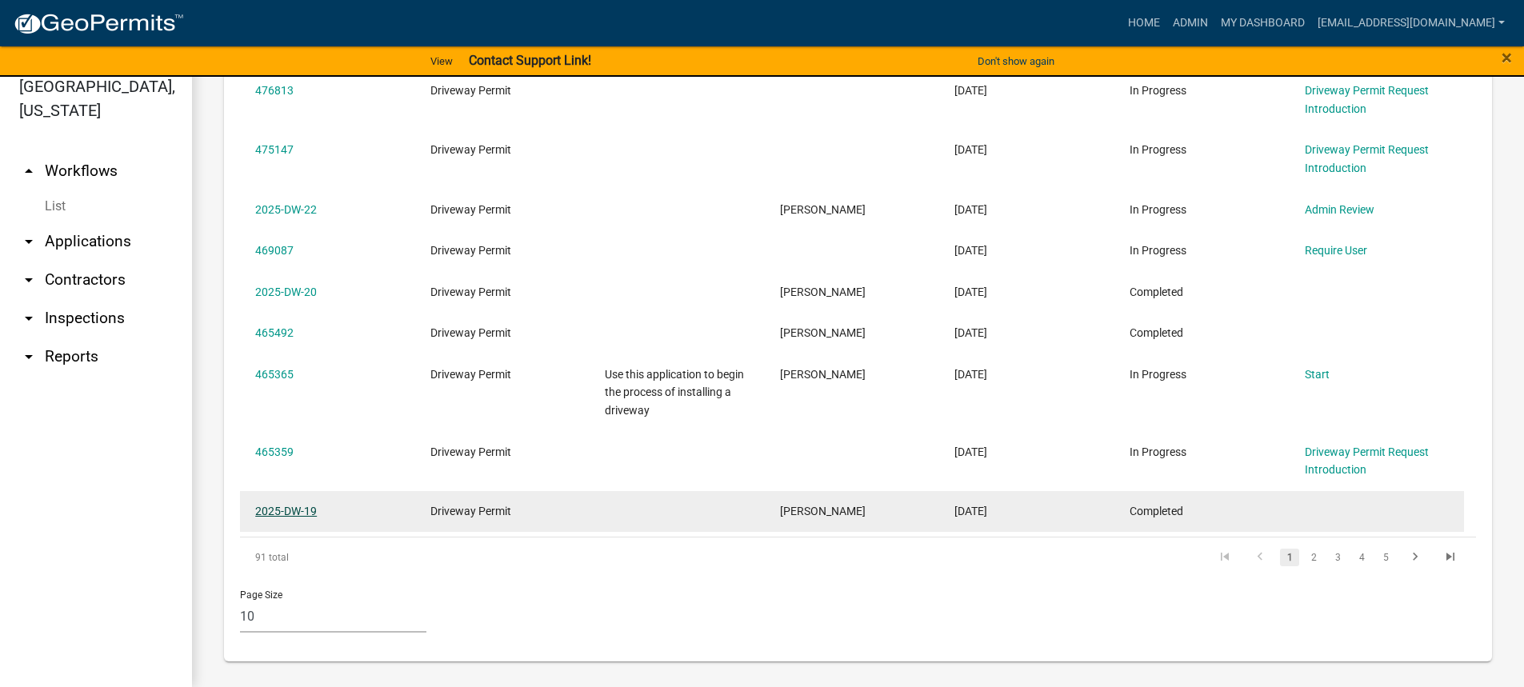
click at [284, 508] on link "2025-DW-19" at bounding box center [286, 511] width 62 height 13
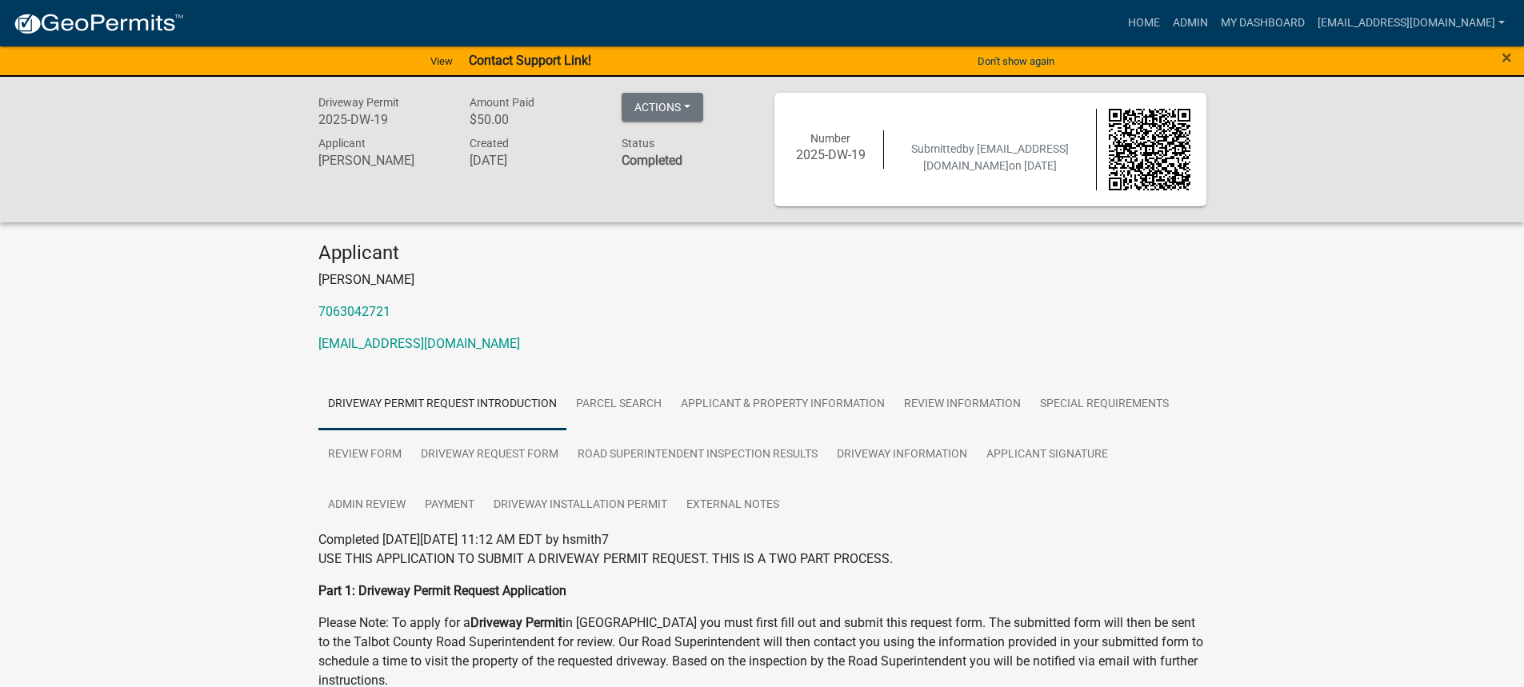
scroll to position [80, 0]
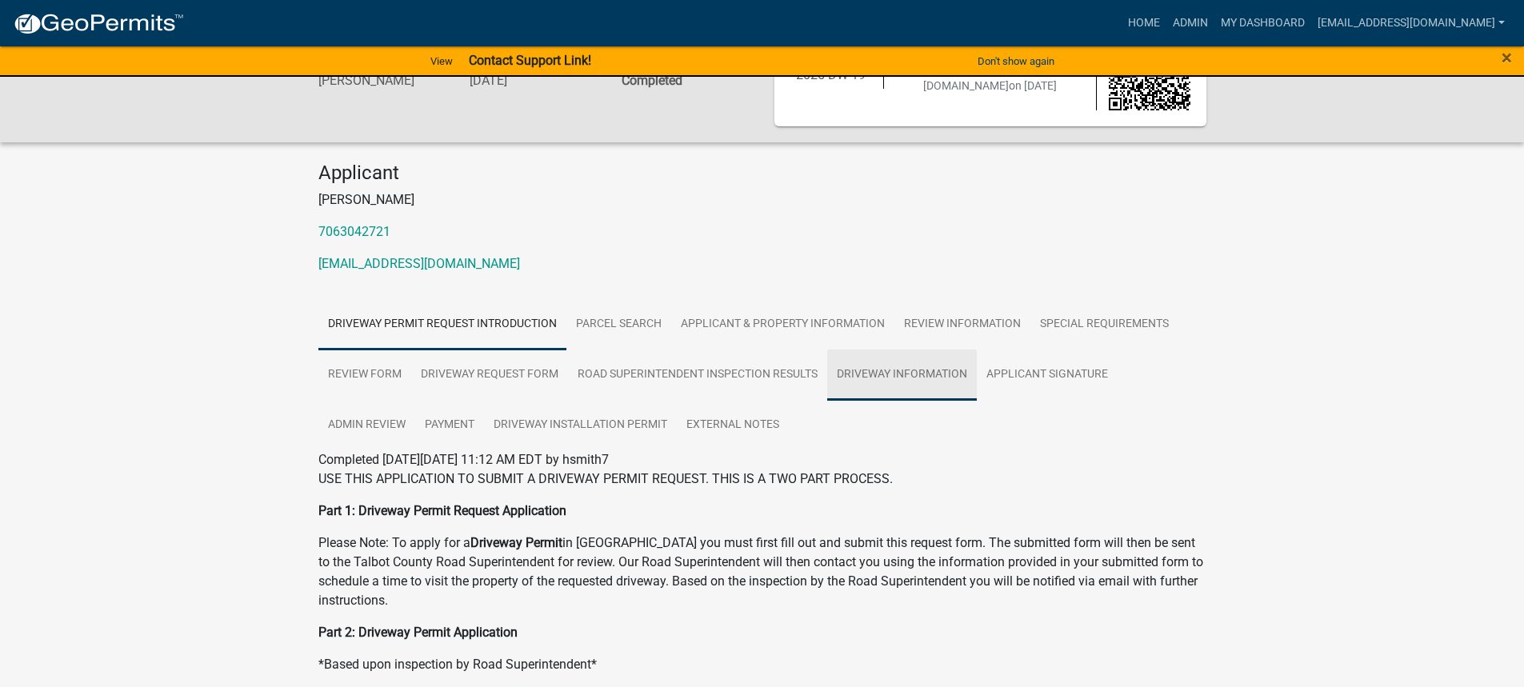
click at [902, 372] on link "Driveway Information" at bounding box center [902, 374] width 150 height 51
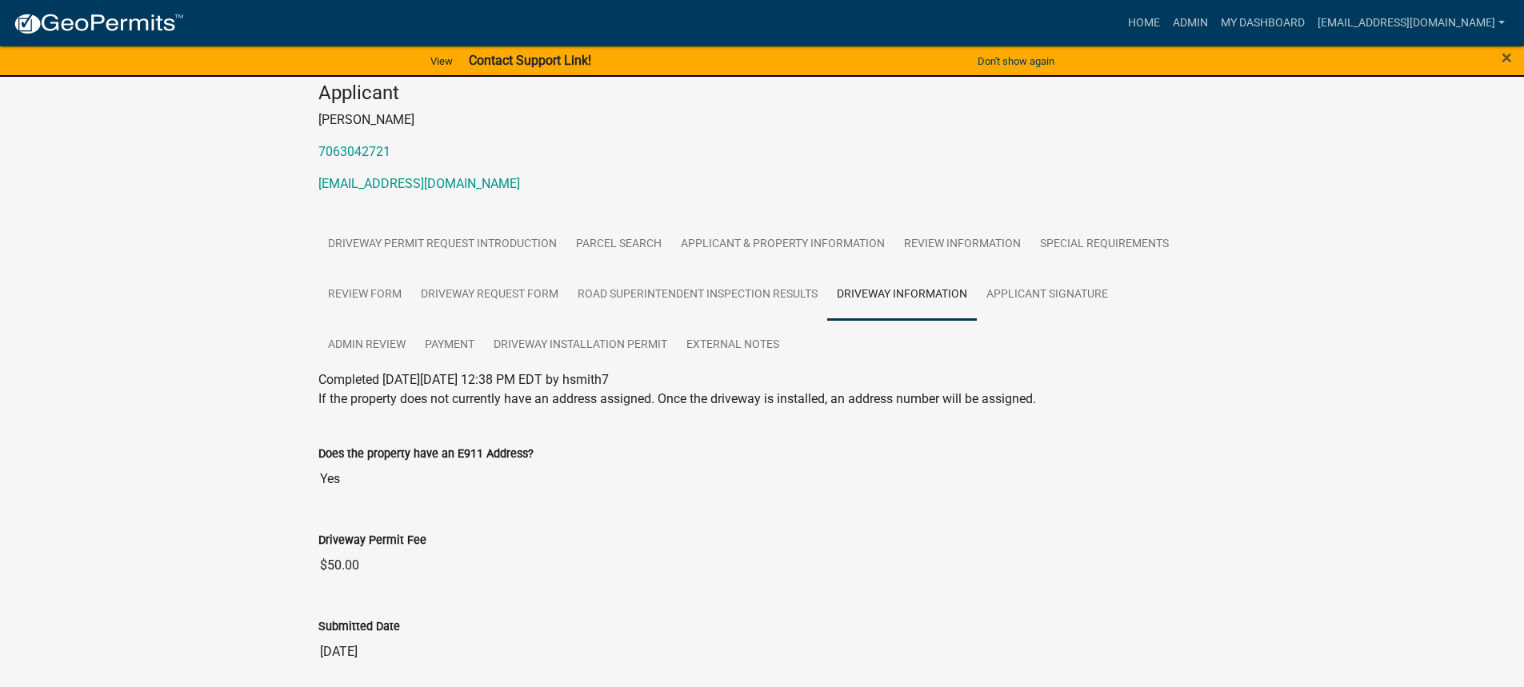
scroll to position [221, 0]
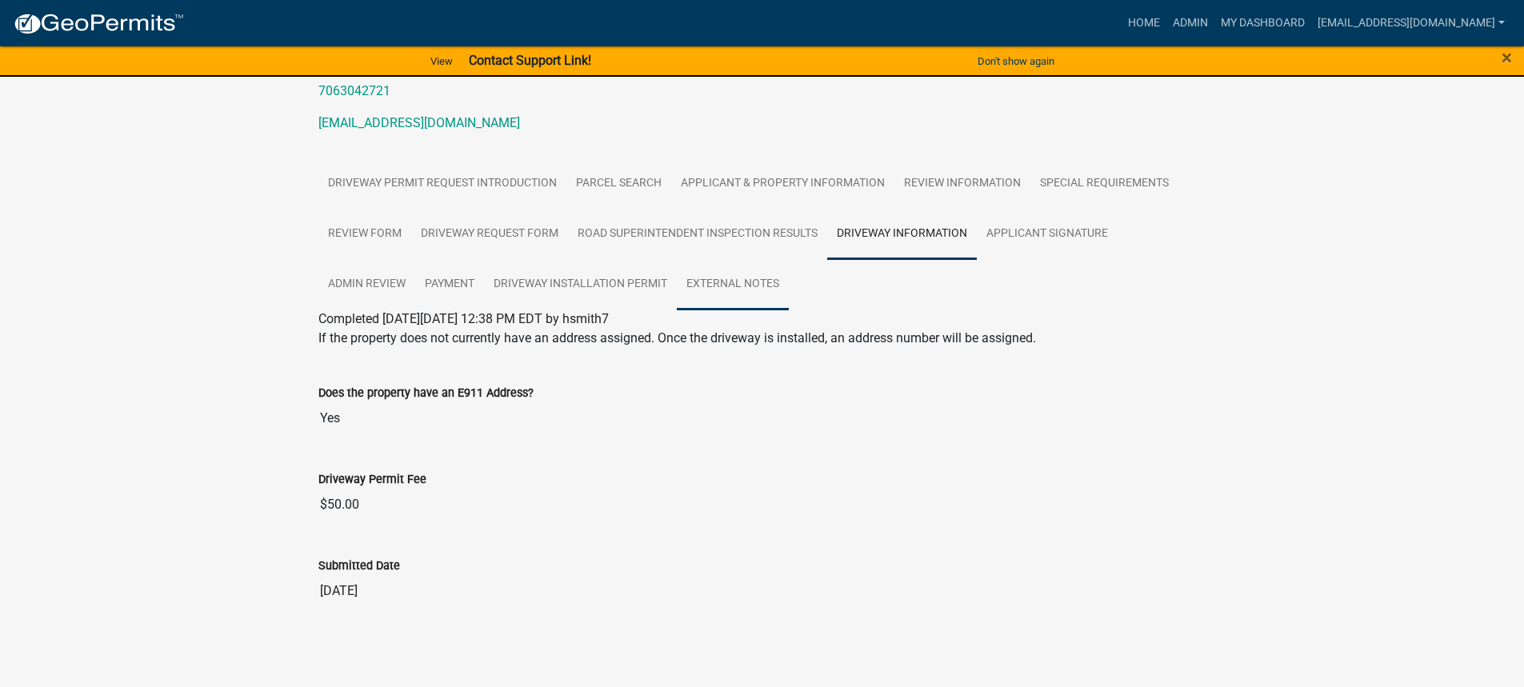
click at [745, 285] on link "External Notes" at bounding box center [733, 284] width 112 height 51
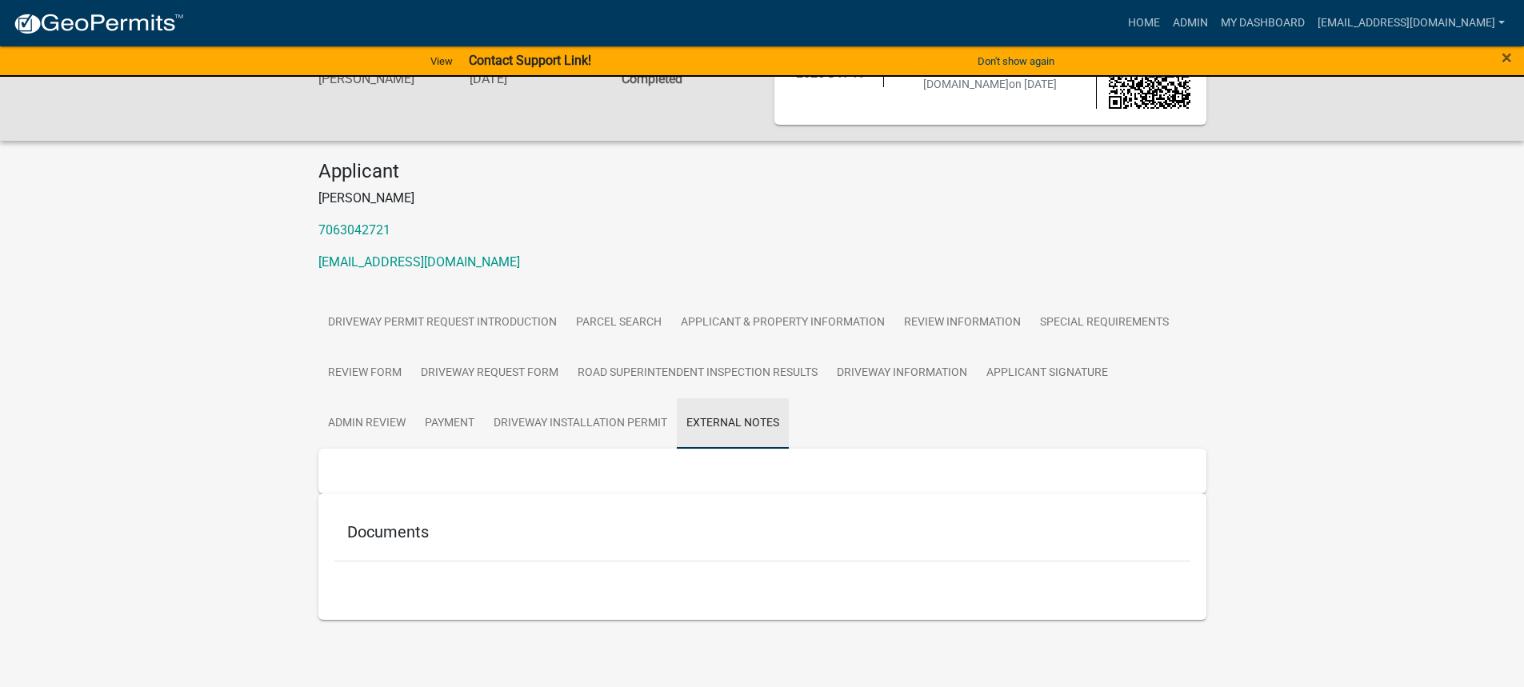
scroll to position [82, 0]
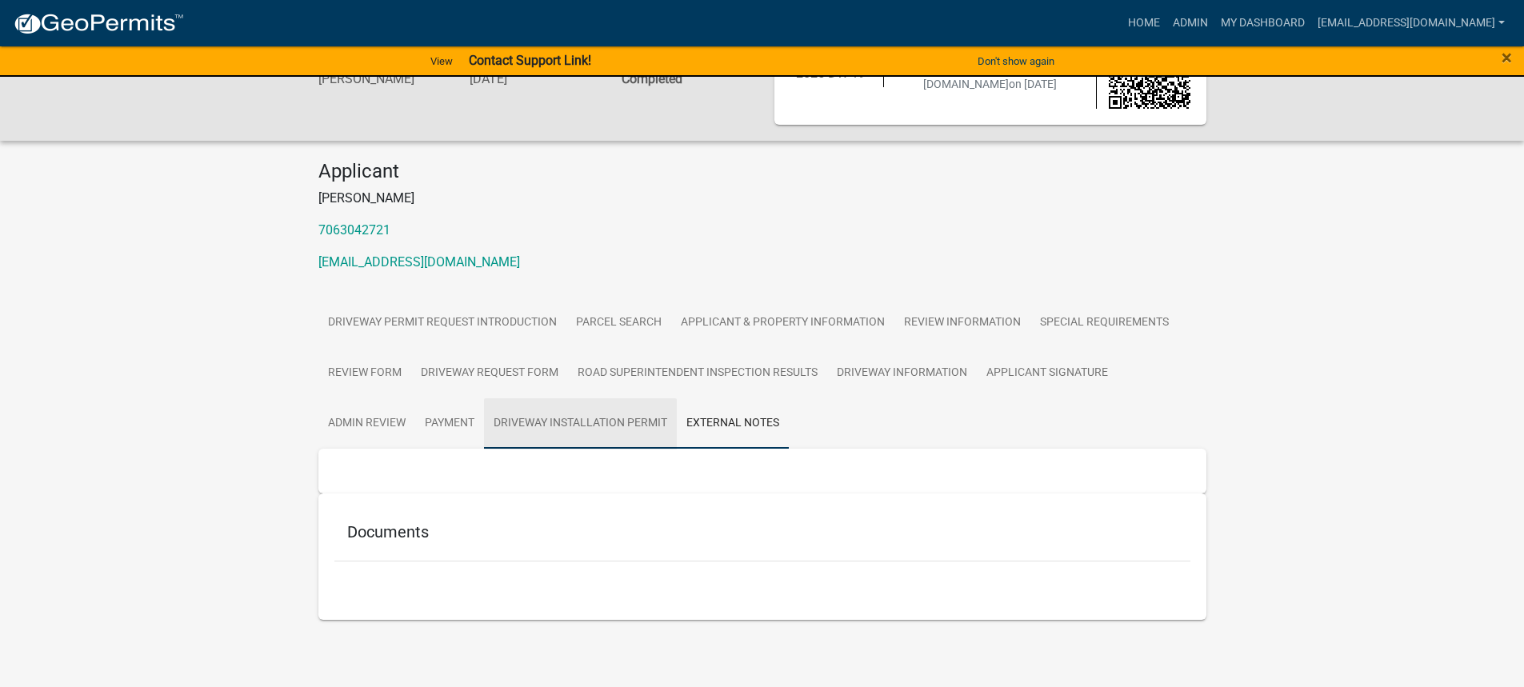
click at [561, 415] on link "Driveway Installation Permit" at bounding box center [580, 423] width 193 height 51
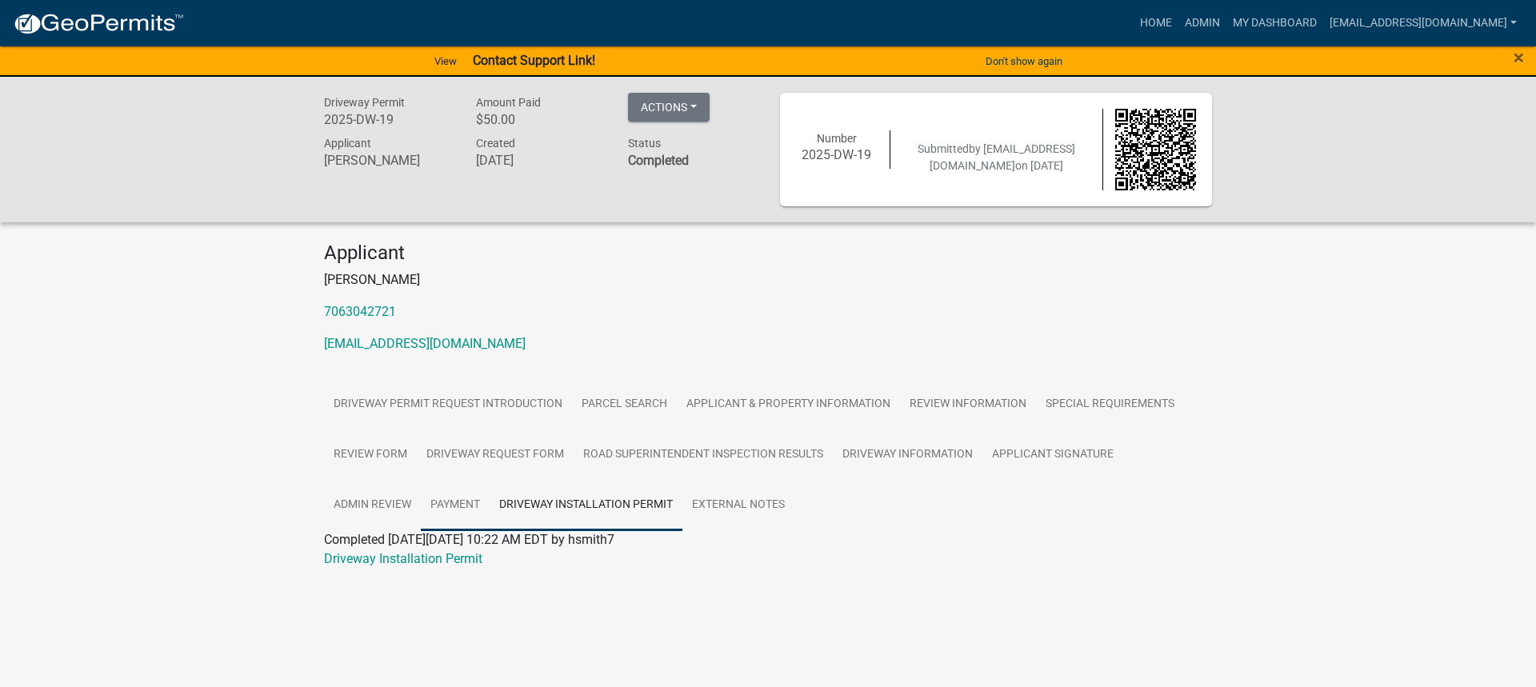
click at [459, 501] on link "Payment" at bounding box center [455, 505] width 69 height 51
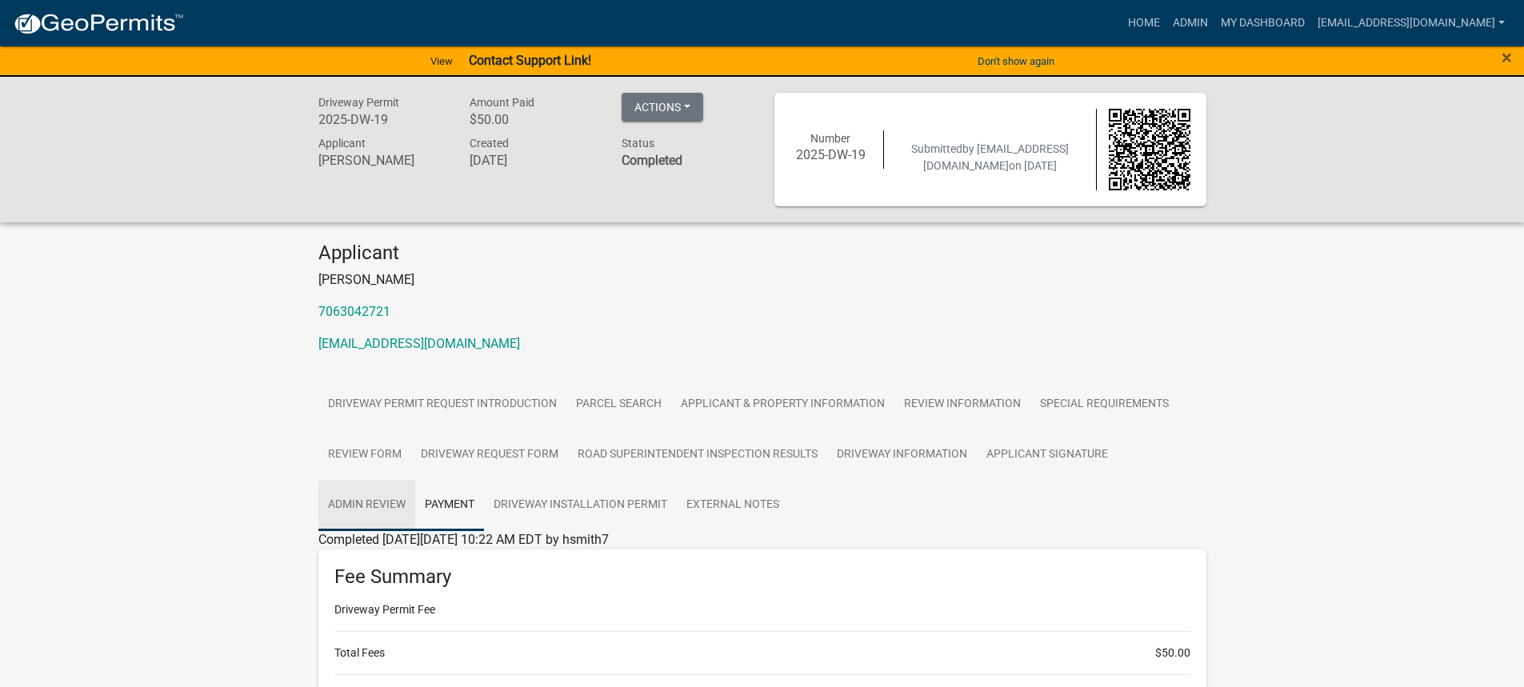
click at [373, 493] on link "Admin Review" at bounding box center [366, 505] width 97 height 51
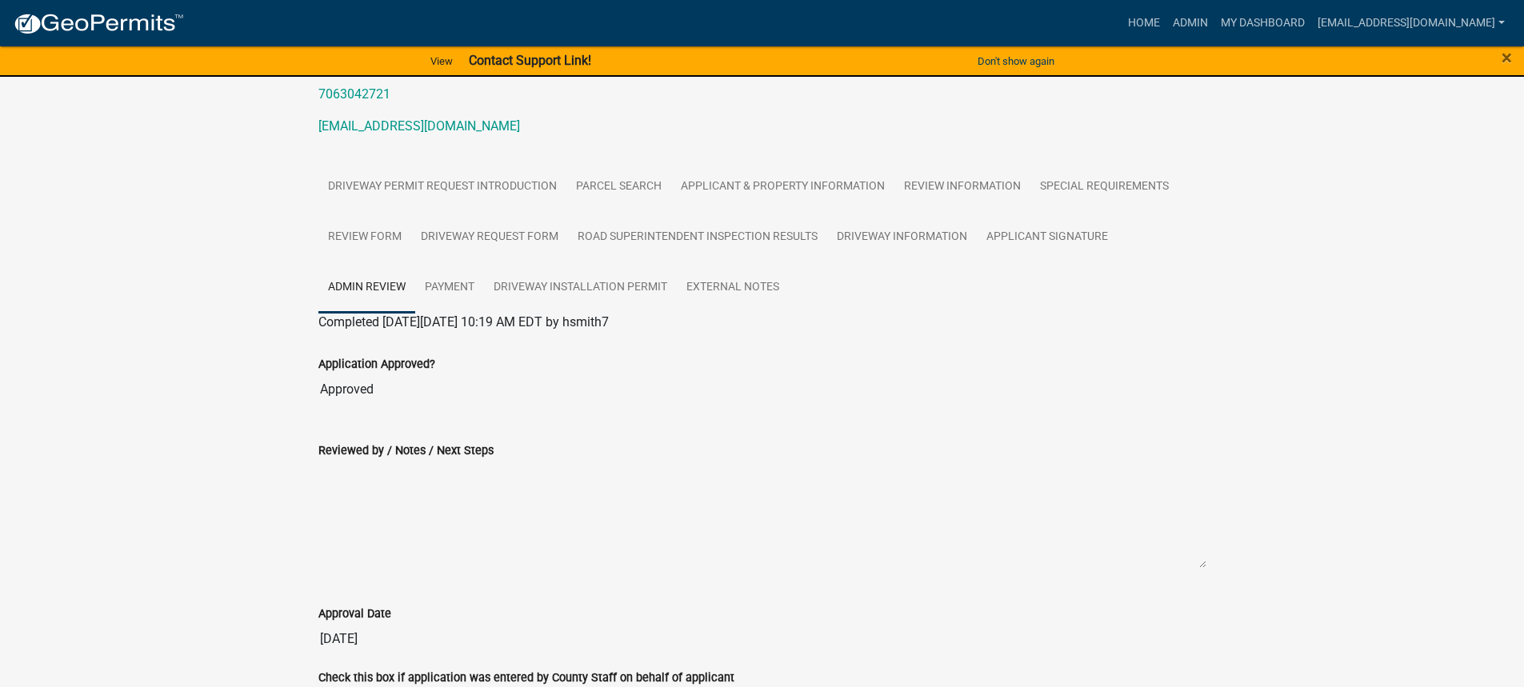
scroll to position [138, 0]
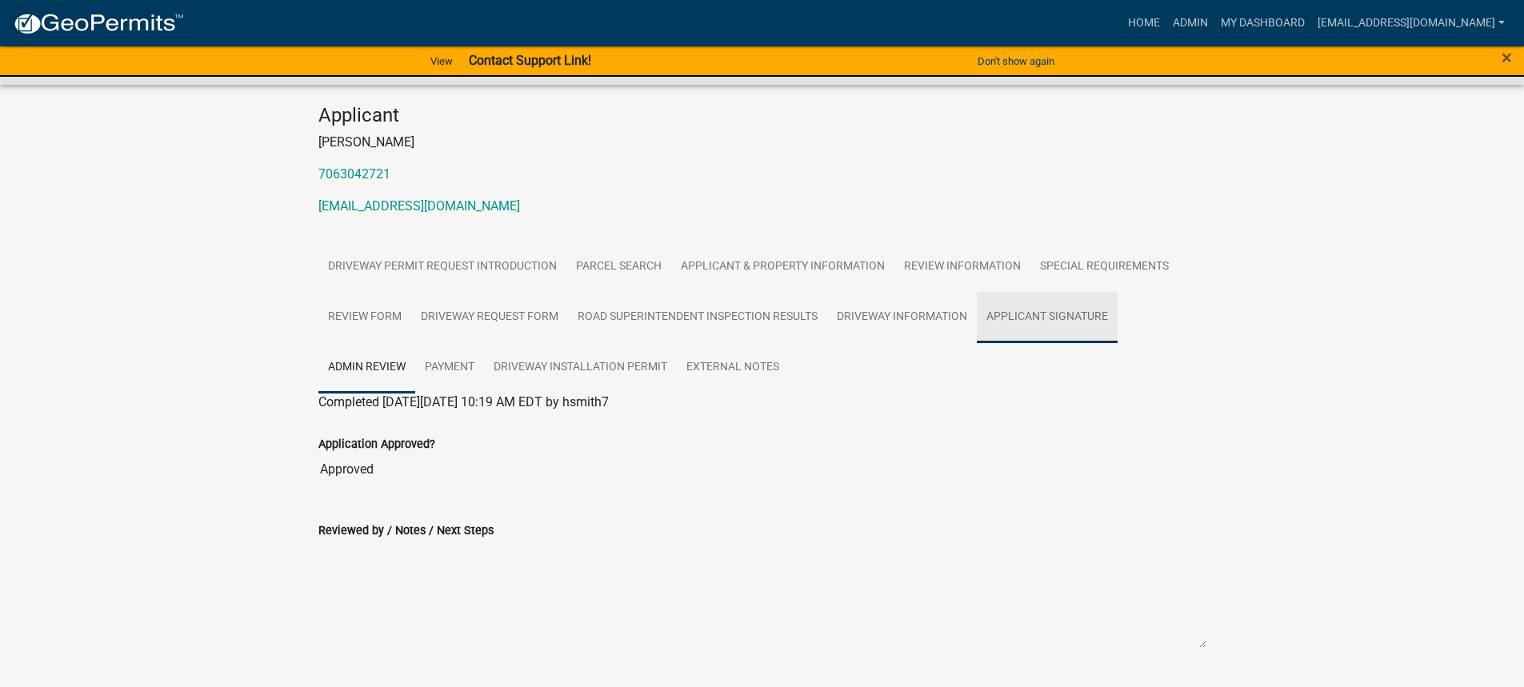
click at [1015, 322] on link "Applicant Signature" at bounding box center [1047, 317] width 141 height 51
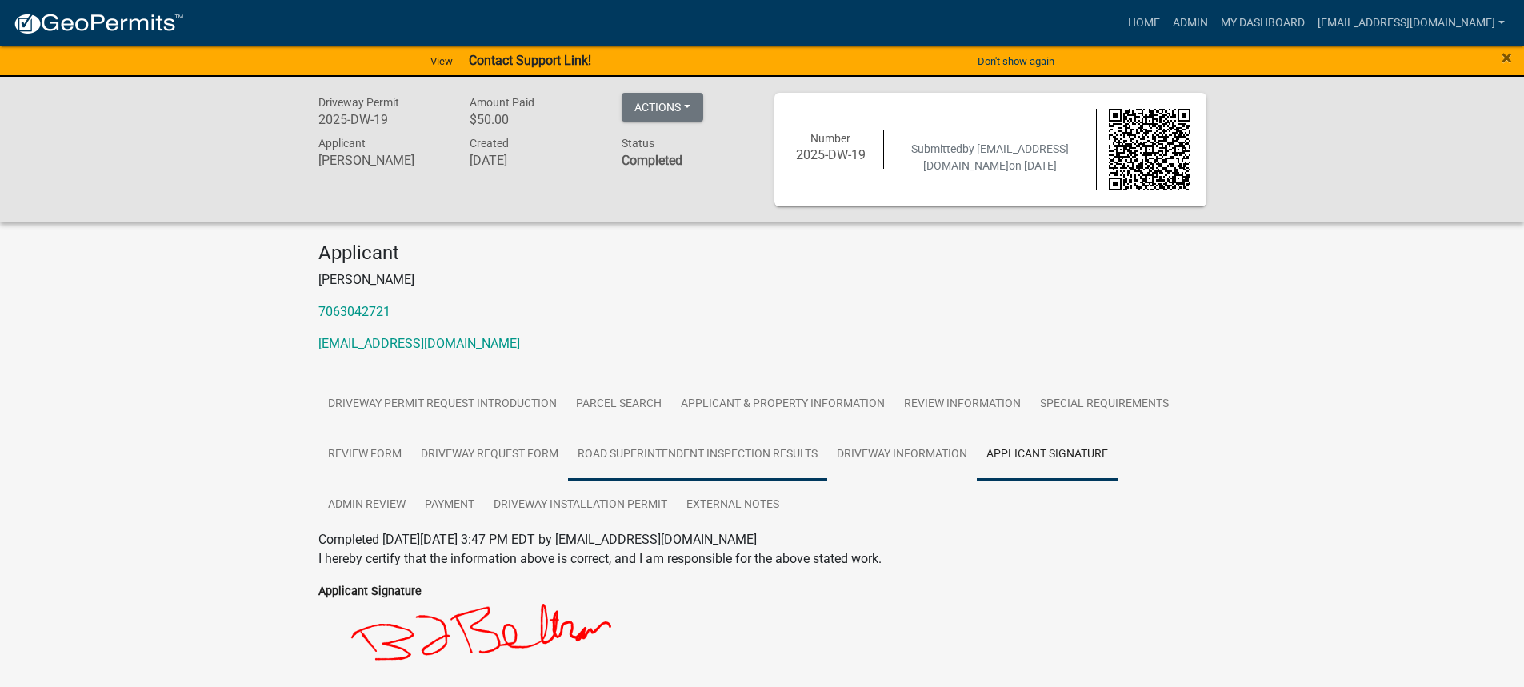
scroll to position [161, 0]
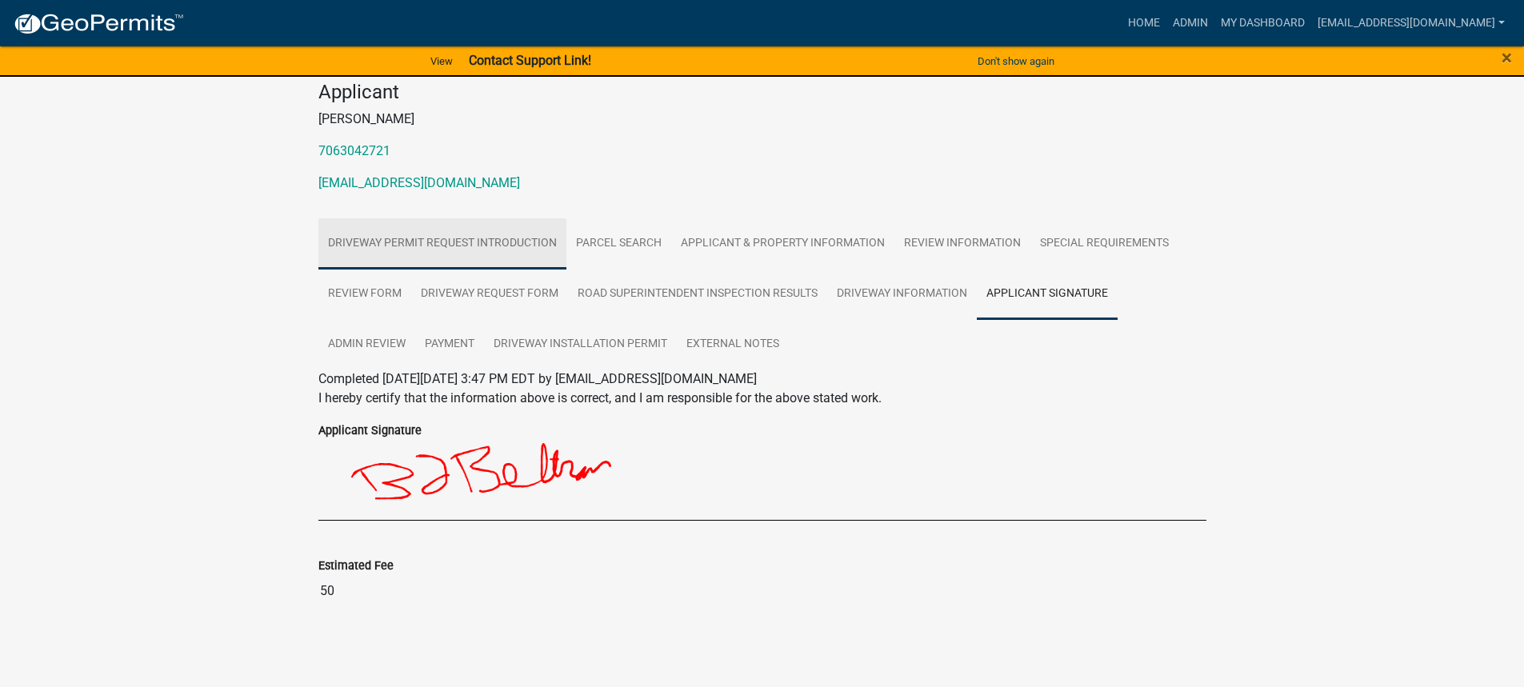
click at [461, 253] on link "Driveway Permit Request Introduction" at bounding box center [442, 243] width 248 height 51
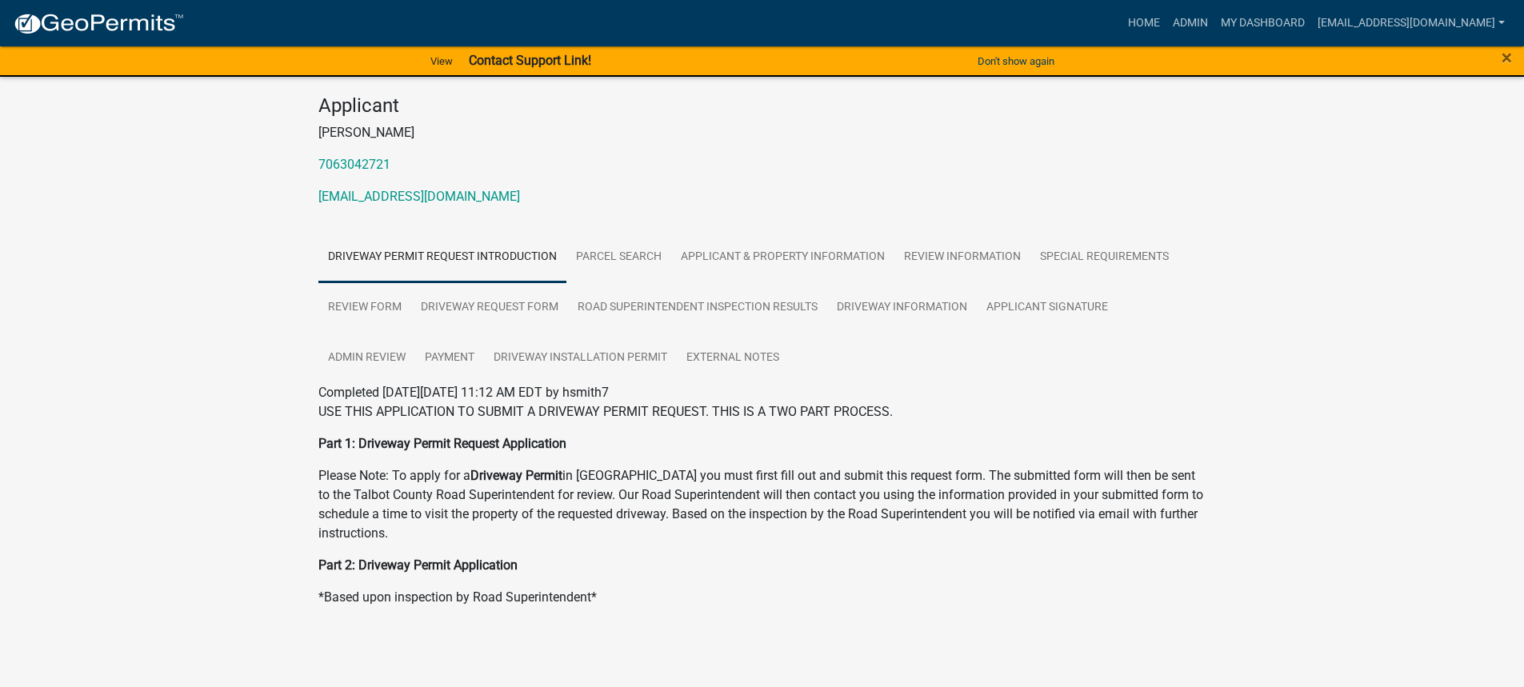
scroll to position [67, 0]
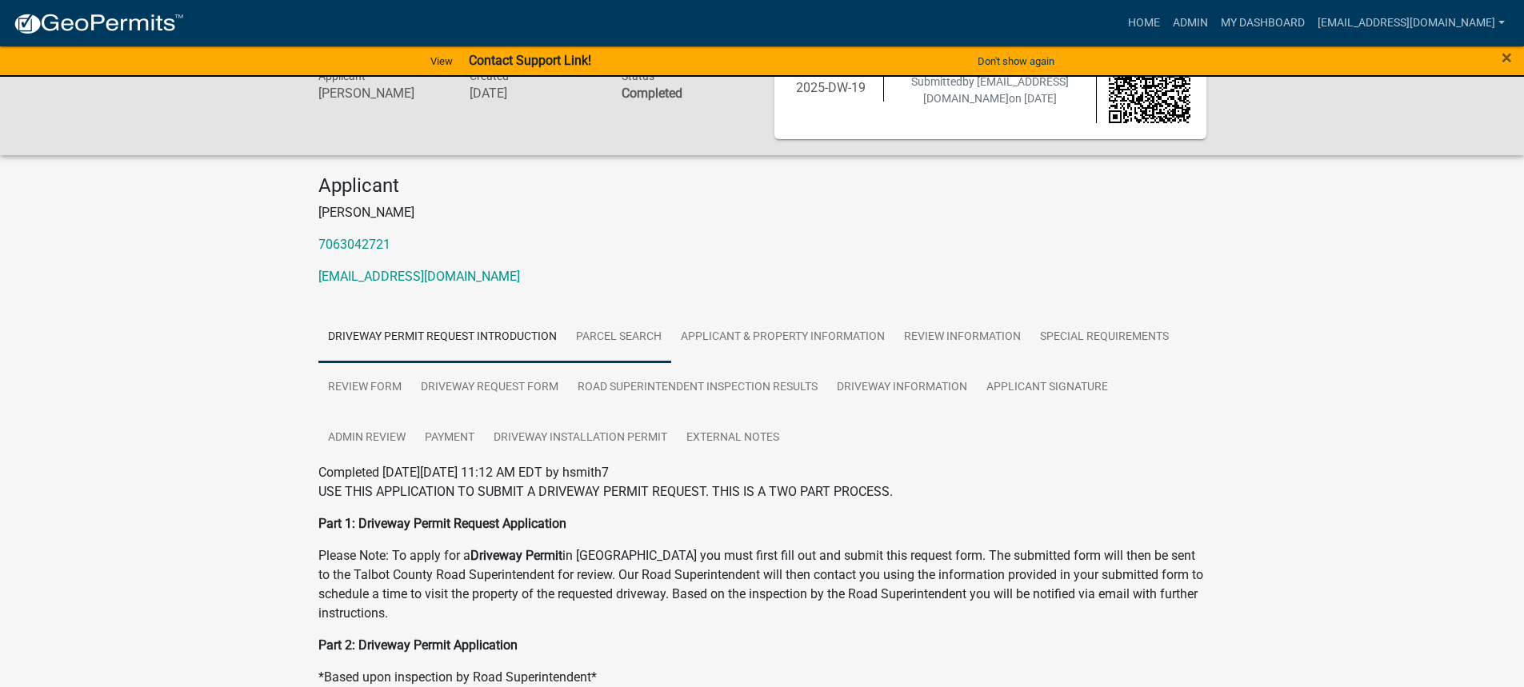
click at [609, 327] on link "Parcel search" at bounding box center [618, 337] width 105 height 51
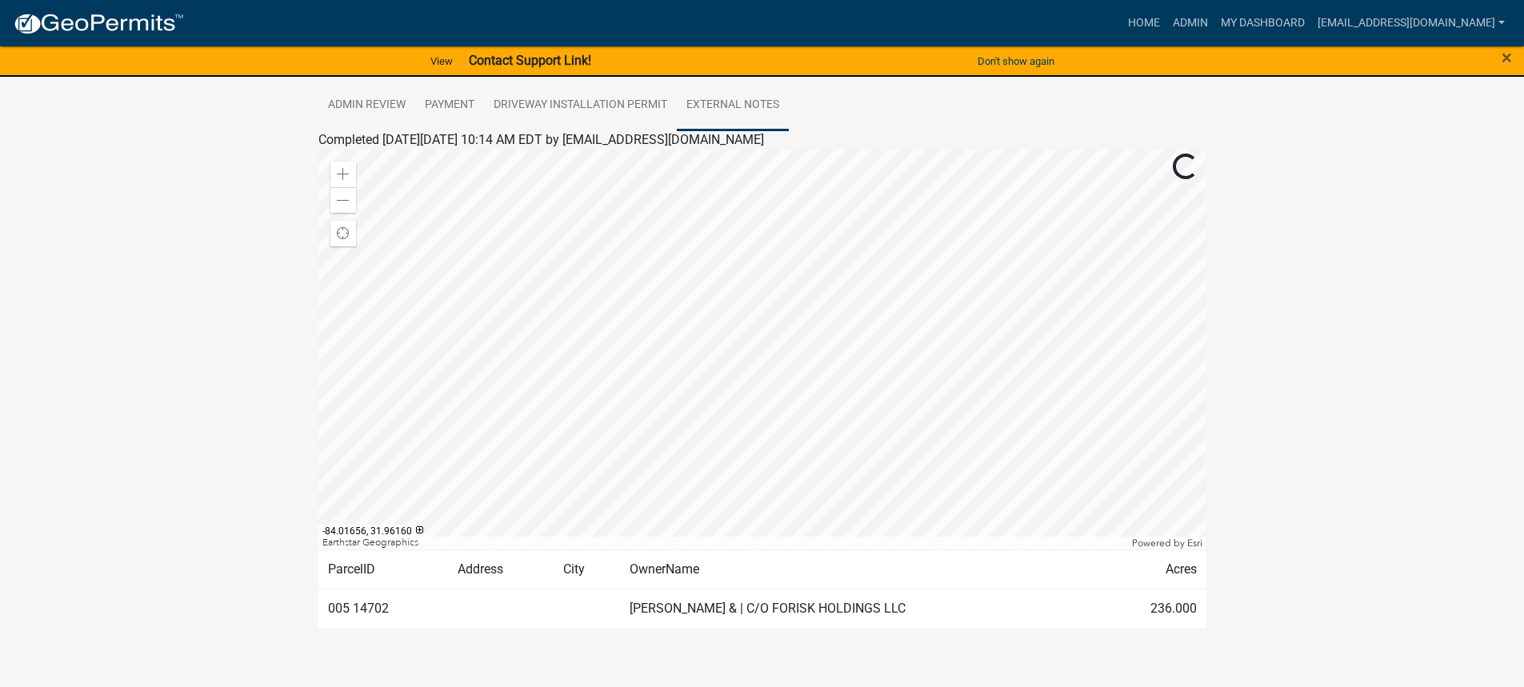
scroll to position [160, 0]
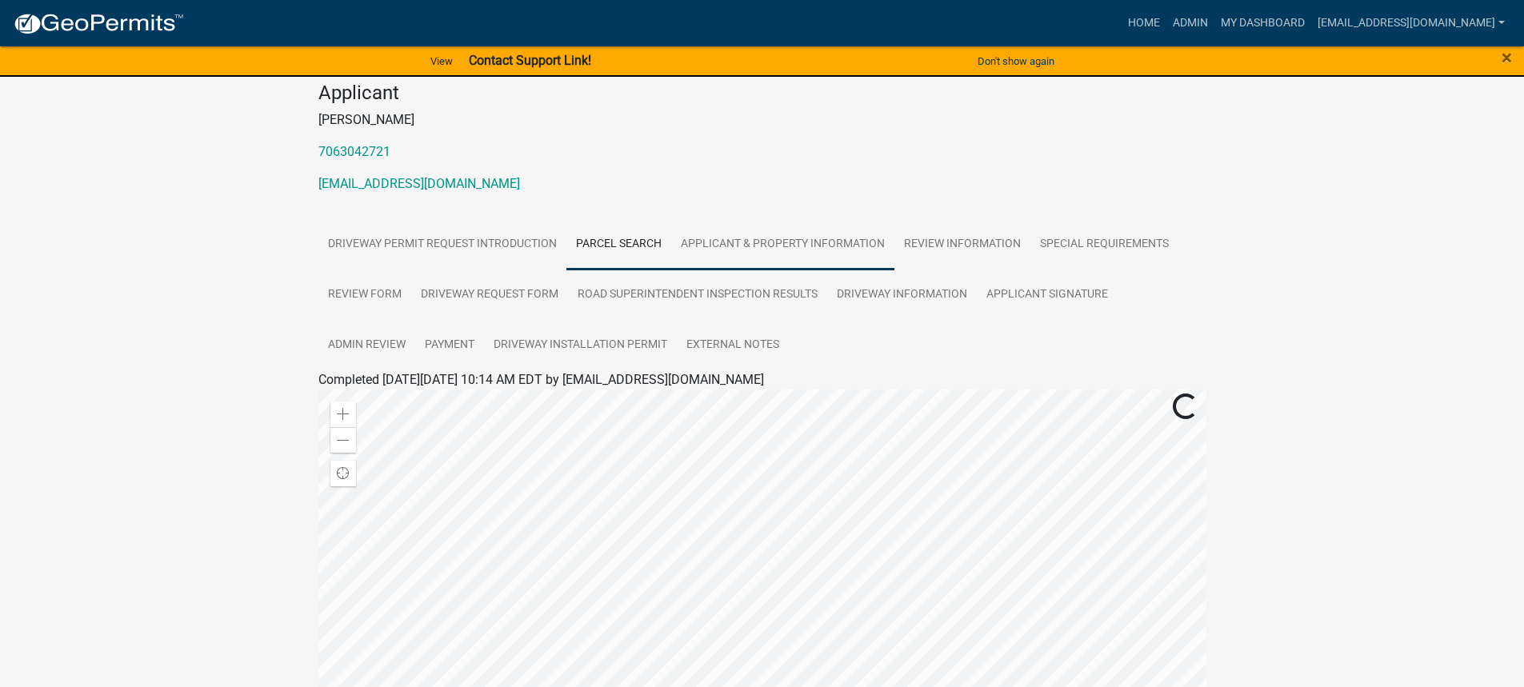
click at [755, 240] on link "Applicant & Property Information" at bounding box center [782, 244] width 223 height 51
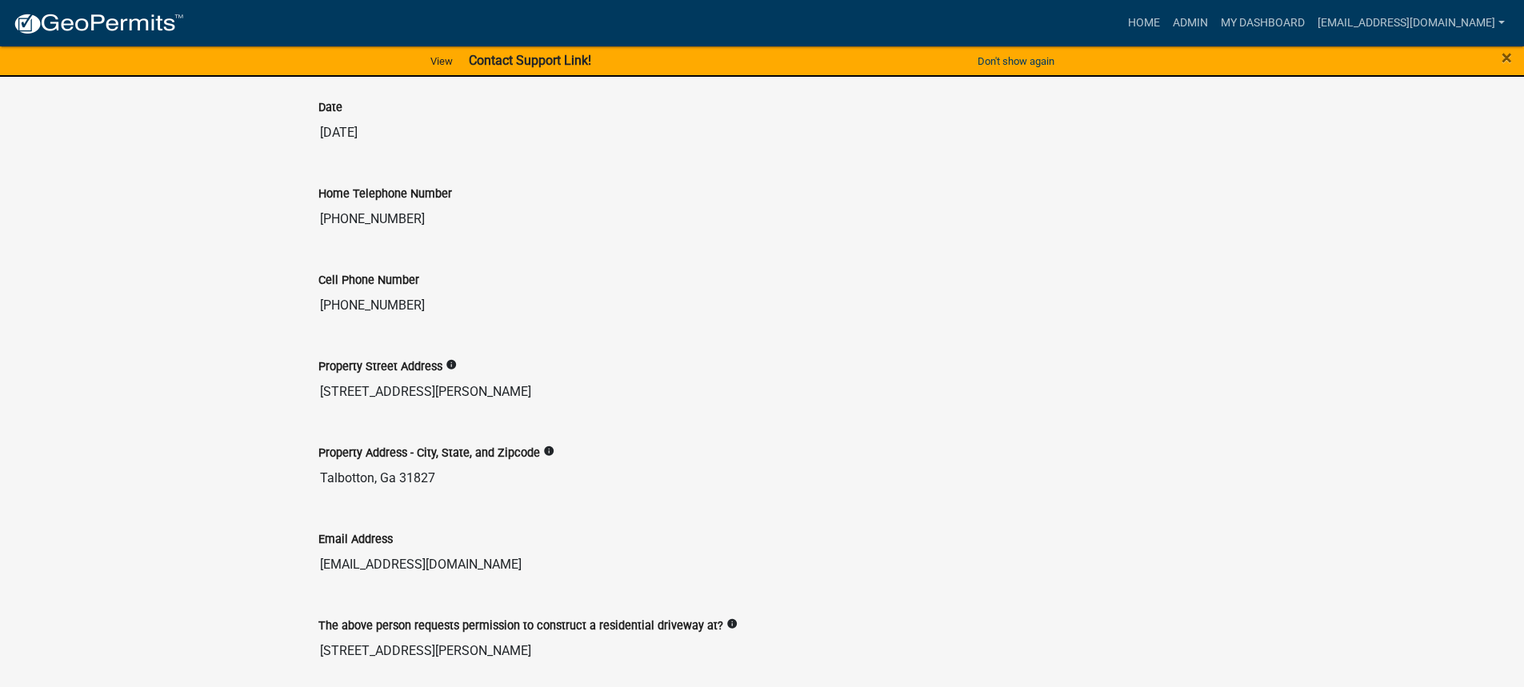
scroll to position [81, 0]
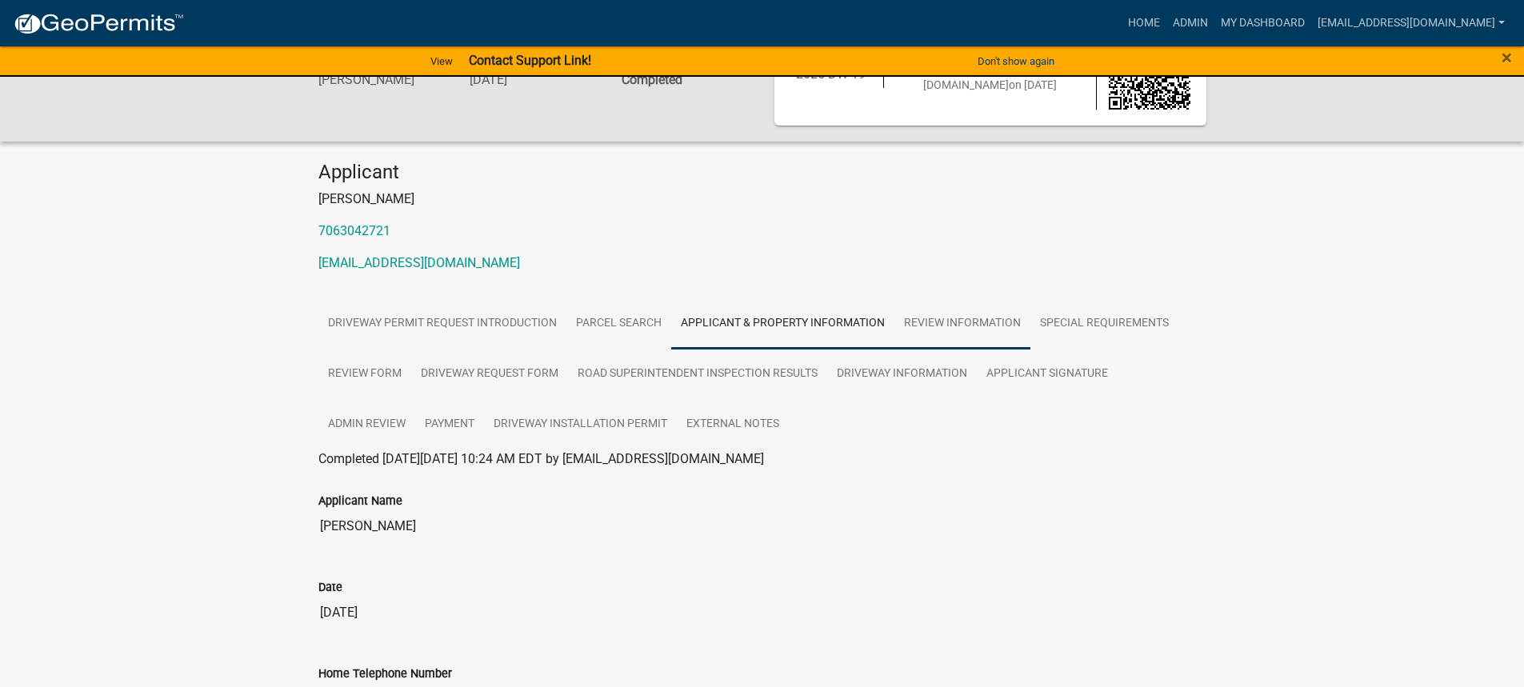
click at [959, 315] on link "Review Information" at bounding box center [962, 323] width 136 height 51
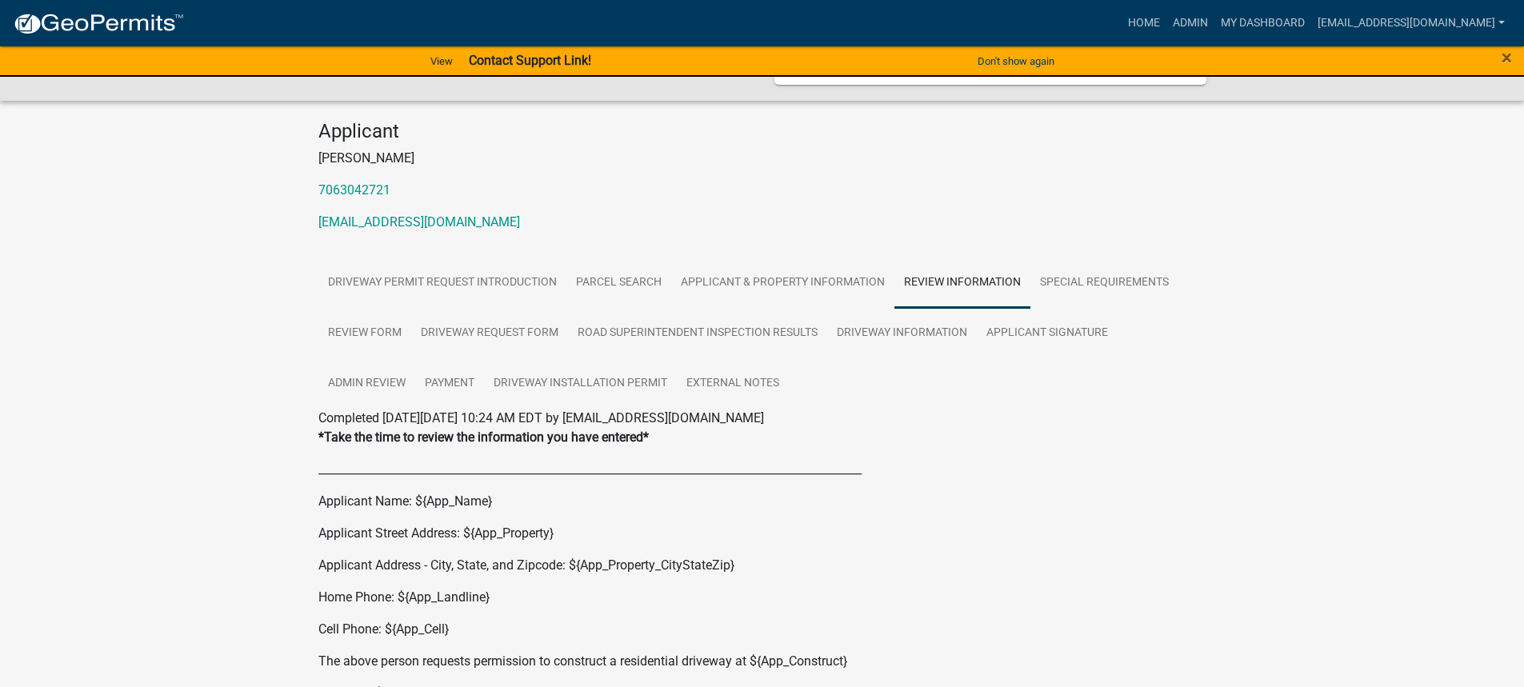
scroll to position [42, 0]
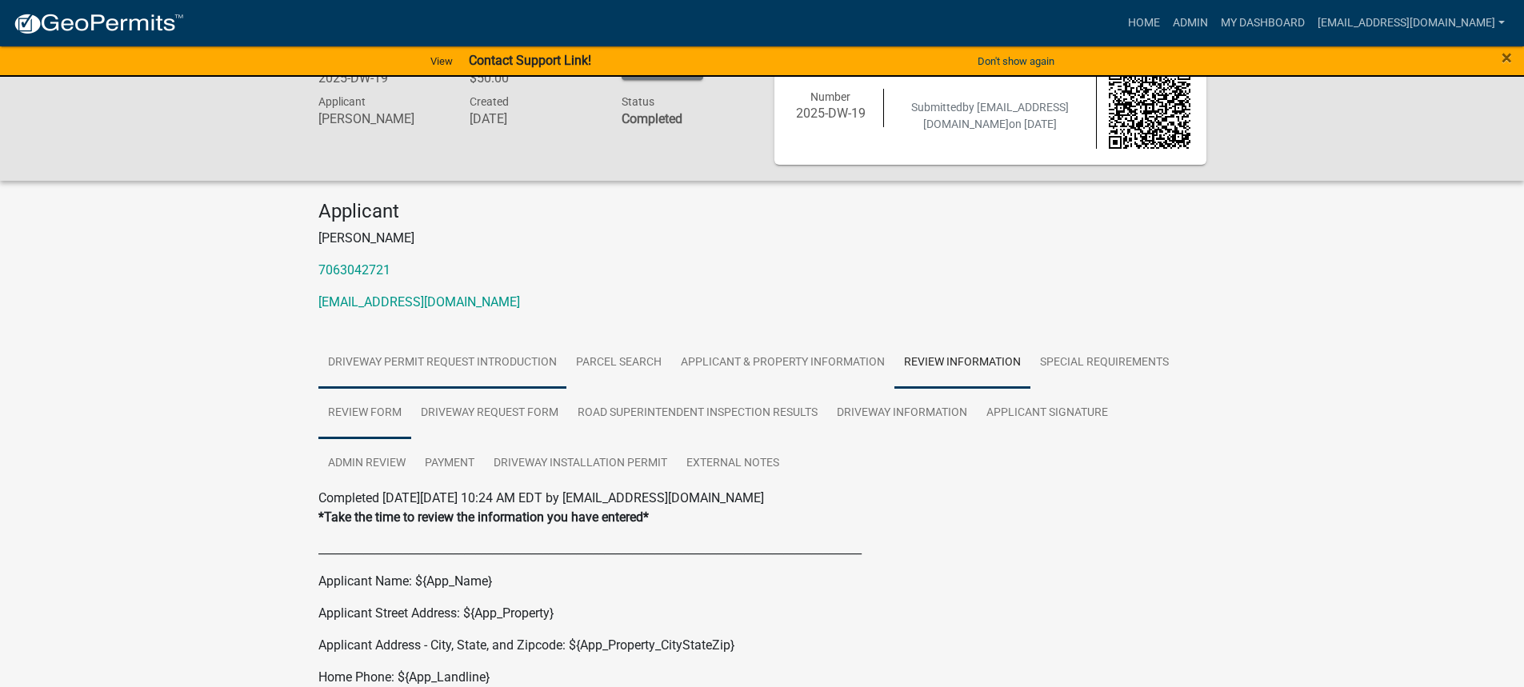
click at [356, 416] on link "Review Form" at bounding box center [364, 413] width 93 height 51
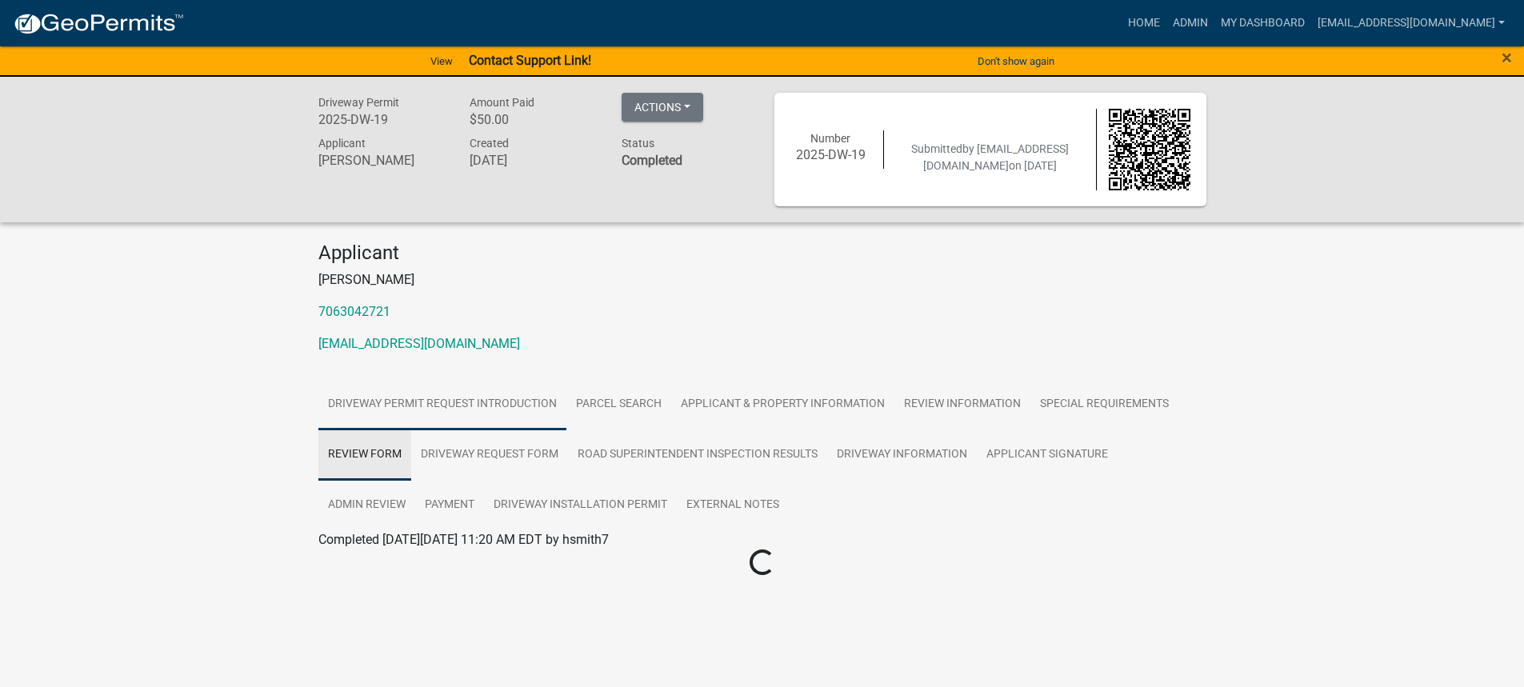
scroll to position [0, 0]
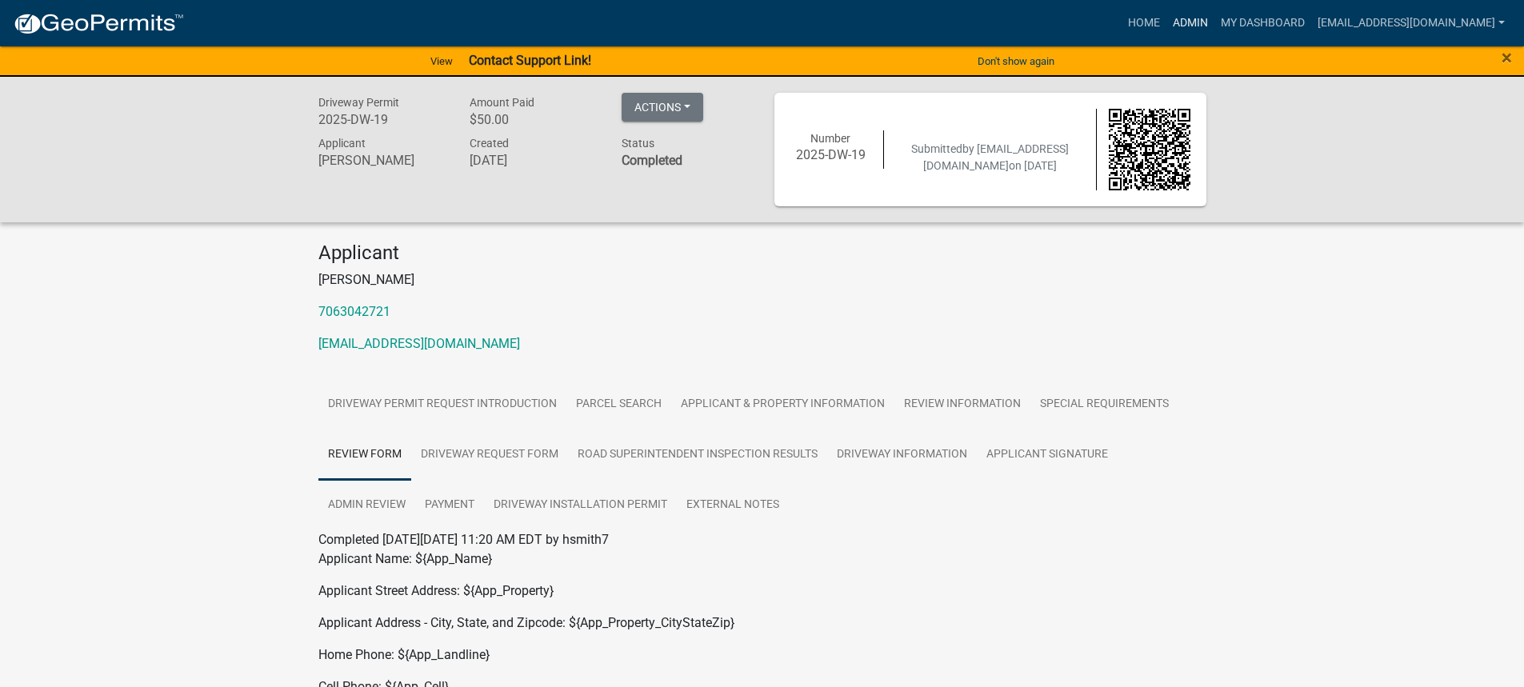
click at [1197, 26] on link "Admin" at bounding box center [1190, 23] width 48 height 30
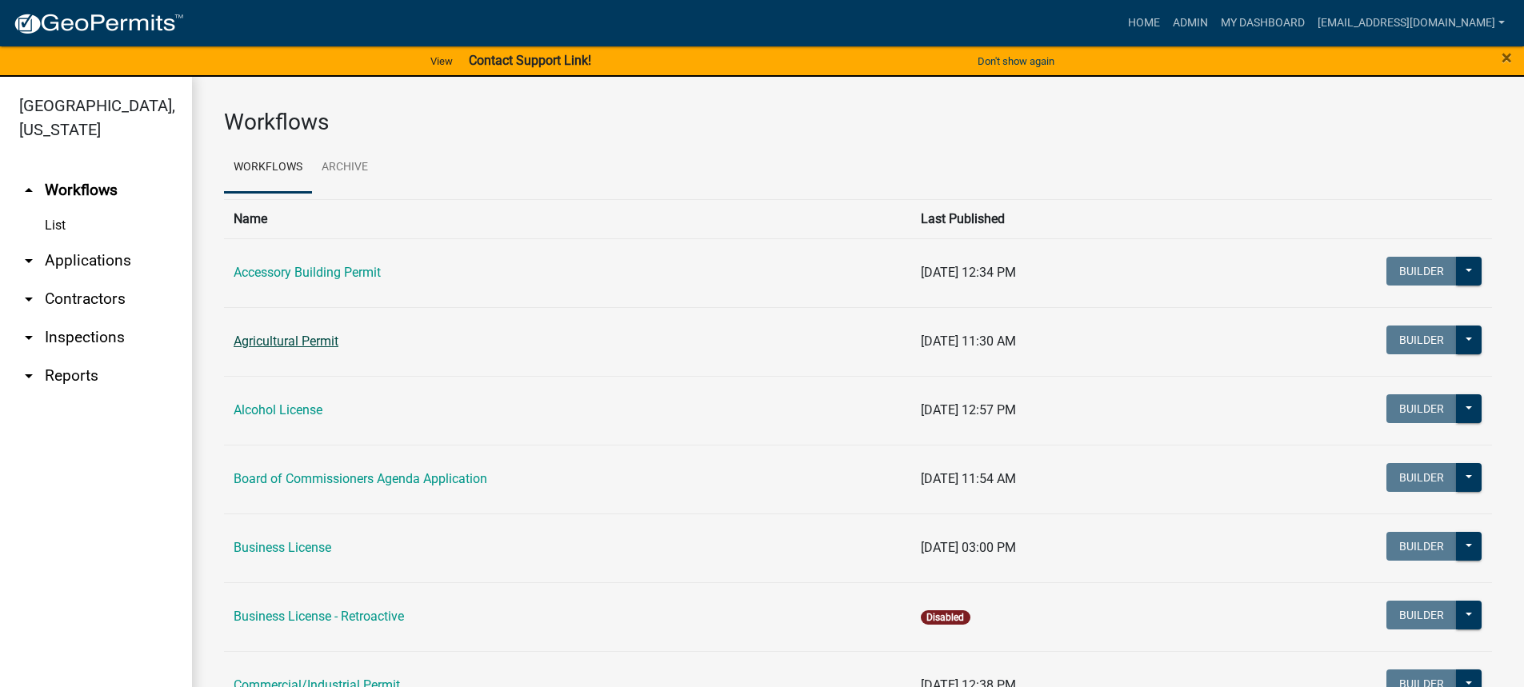
click at [266, 346] on link "Agricultural Permit" at bounding box center [286, 340] width 105 height 15
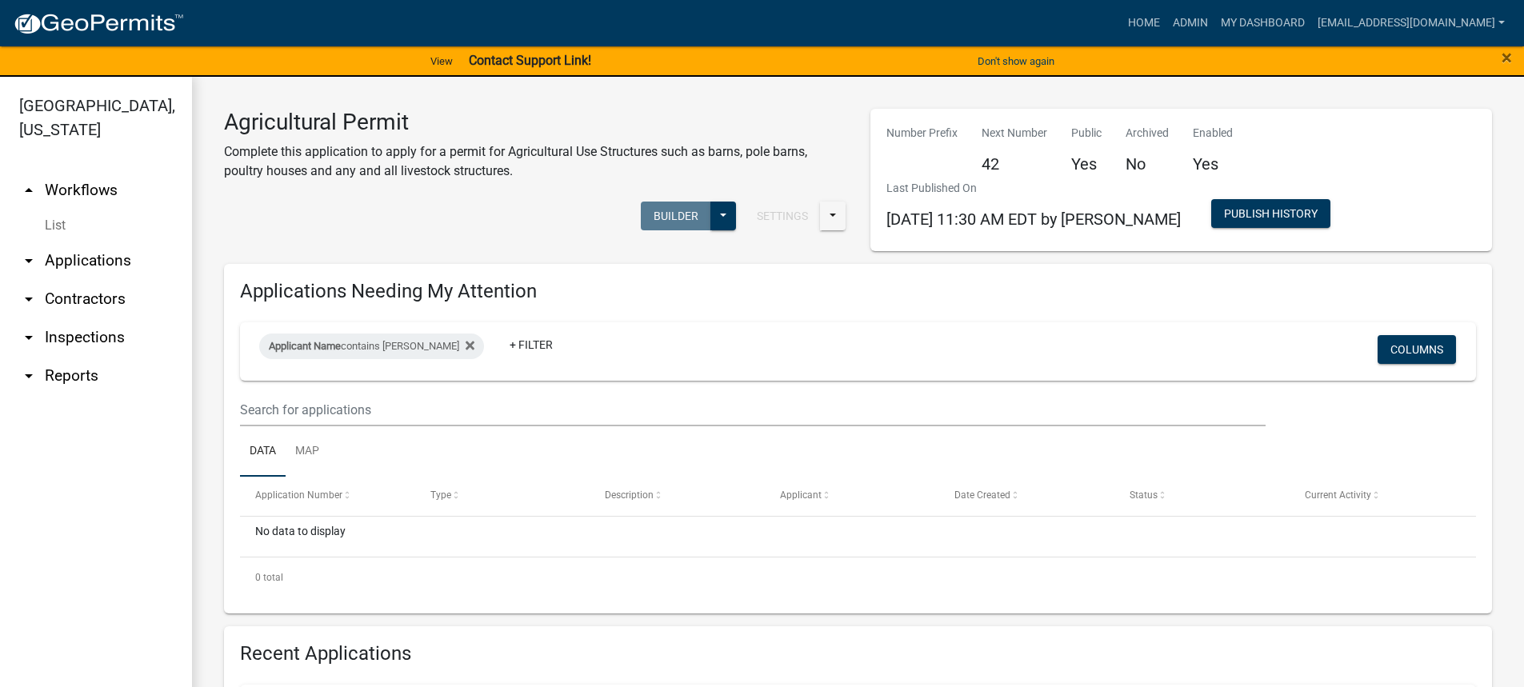
scroll to position [400, 0]
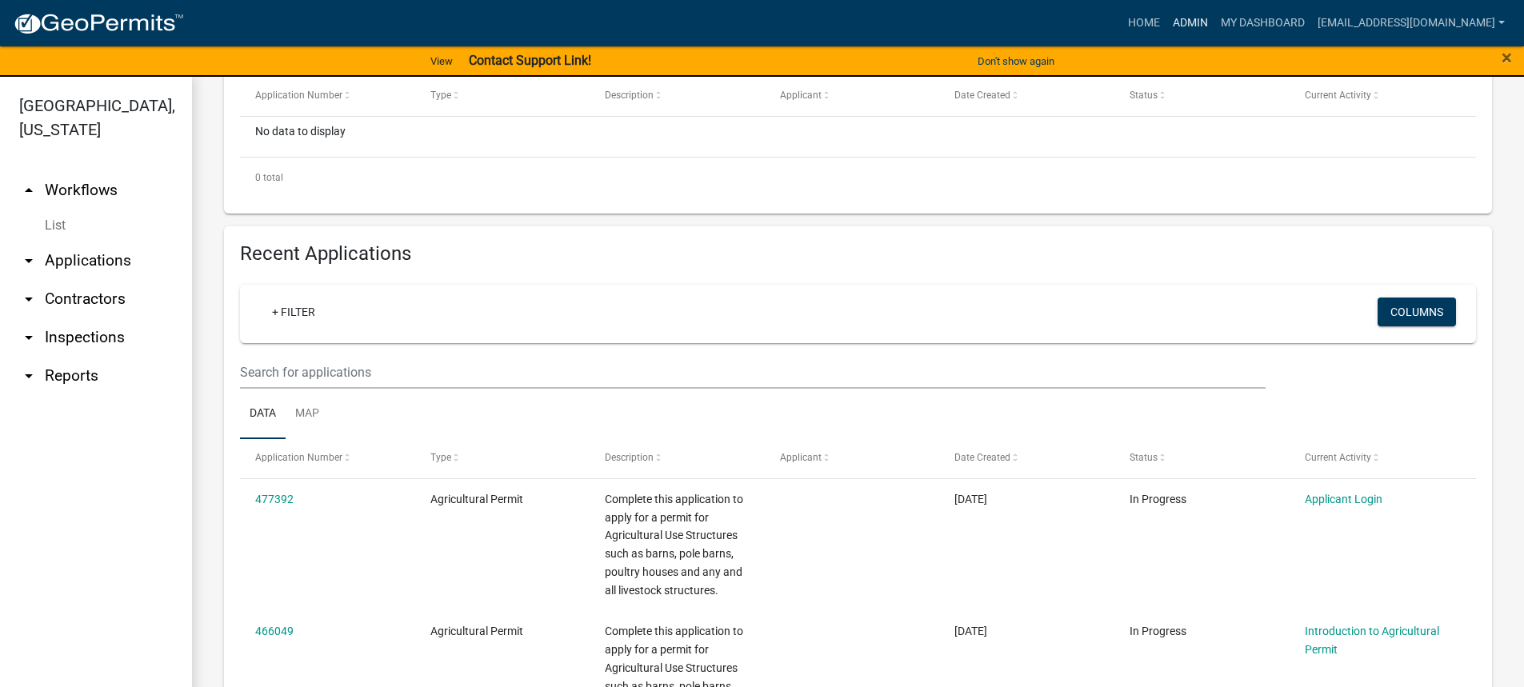
click at [1208, 23] on link "Admin" at bounding box center [1190, 23] width 48 height 30
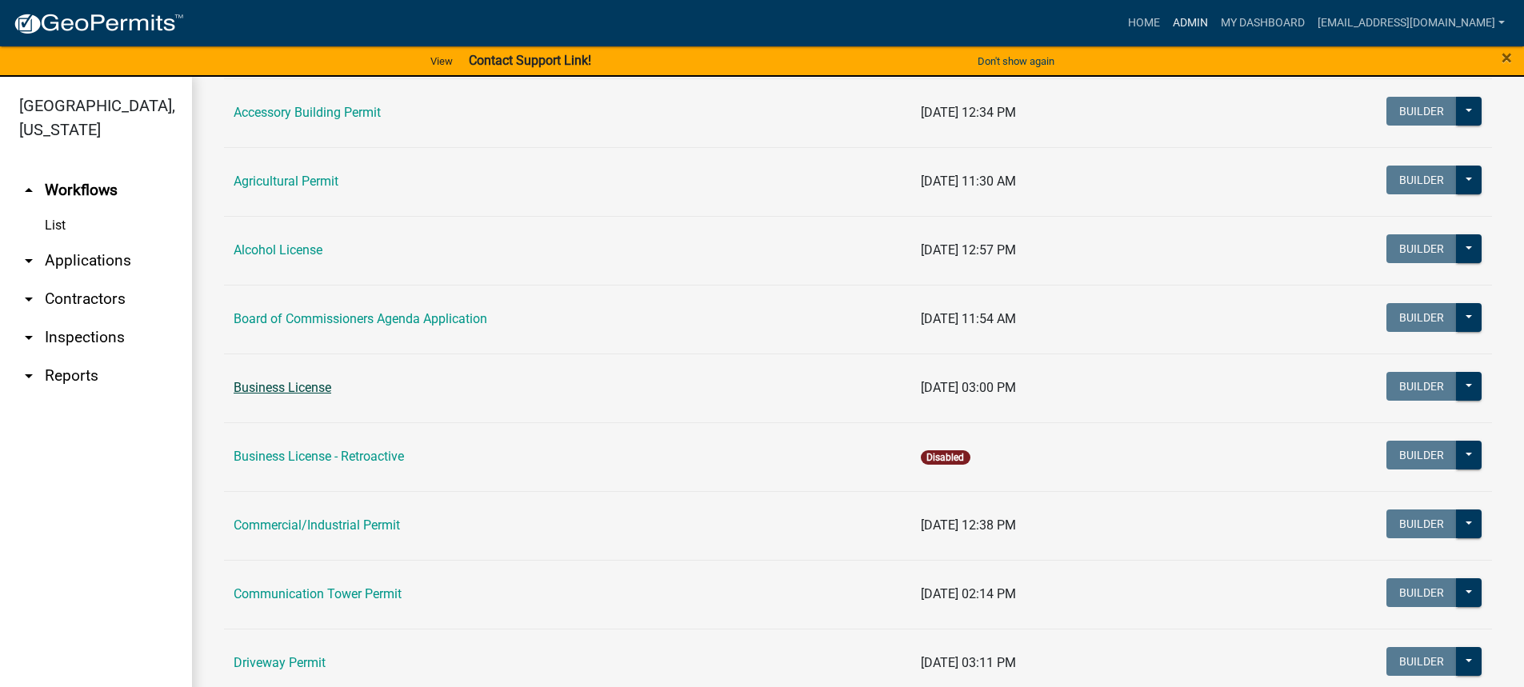
scroll to position [480, 0]
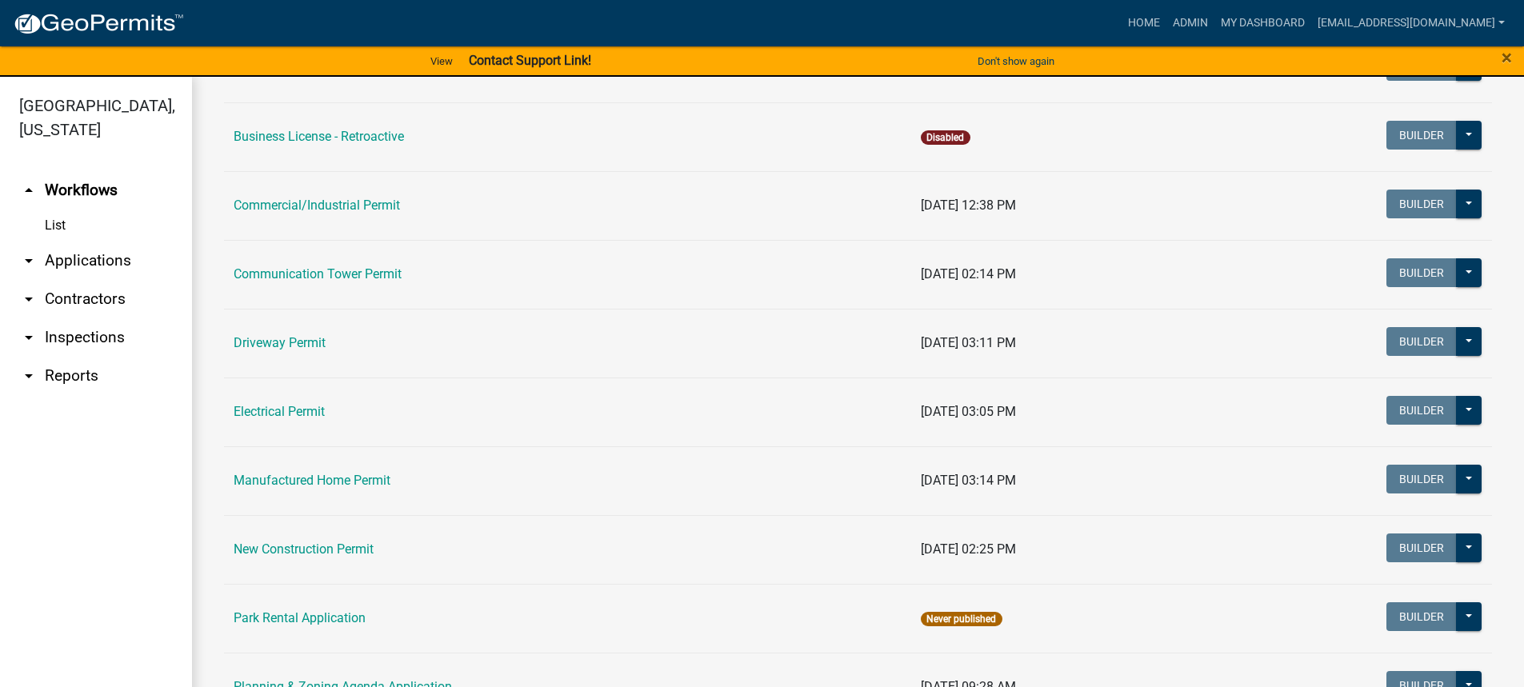
click at [302, 531] on td "New Construction Permit" at bounding box center [567, 549] width 687 height 69
click at [302, 544] on link "New Construction Permit" at bounding box center [304, 548] width 140 height 15
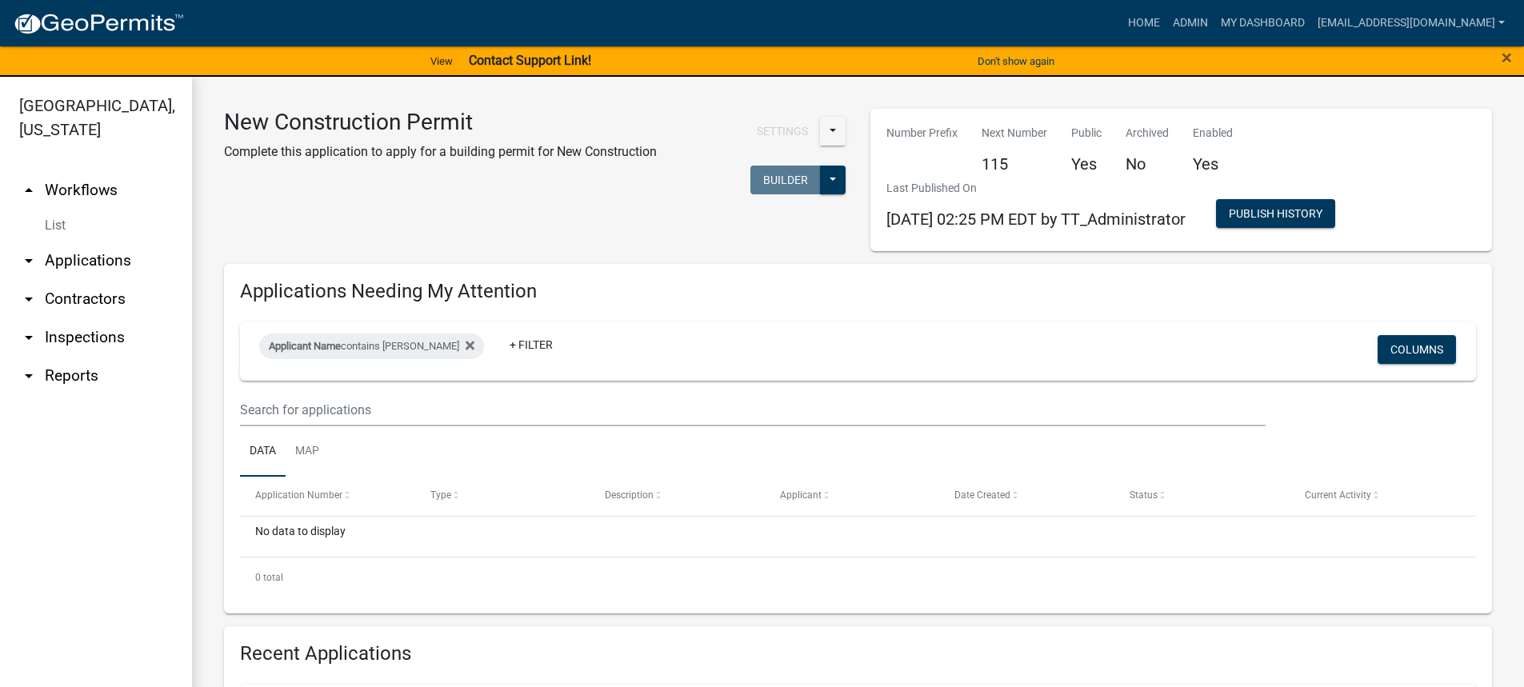
scroll to position [80, 0]
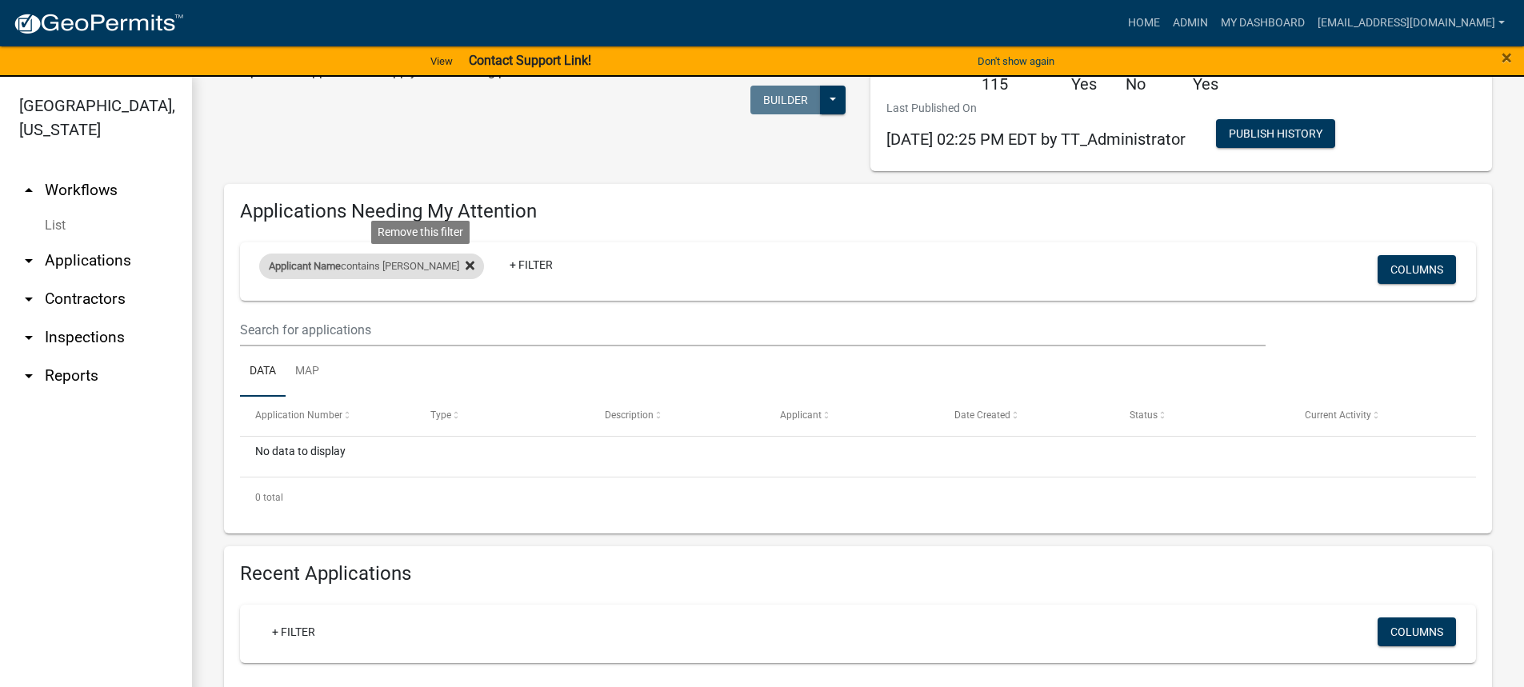
click at [465, 270] on icon at bounding box center [469, 265] width 9 height 13
click at [296, 263] on link "+ Filter" at bounding box center [293, 269] width 69 height 29
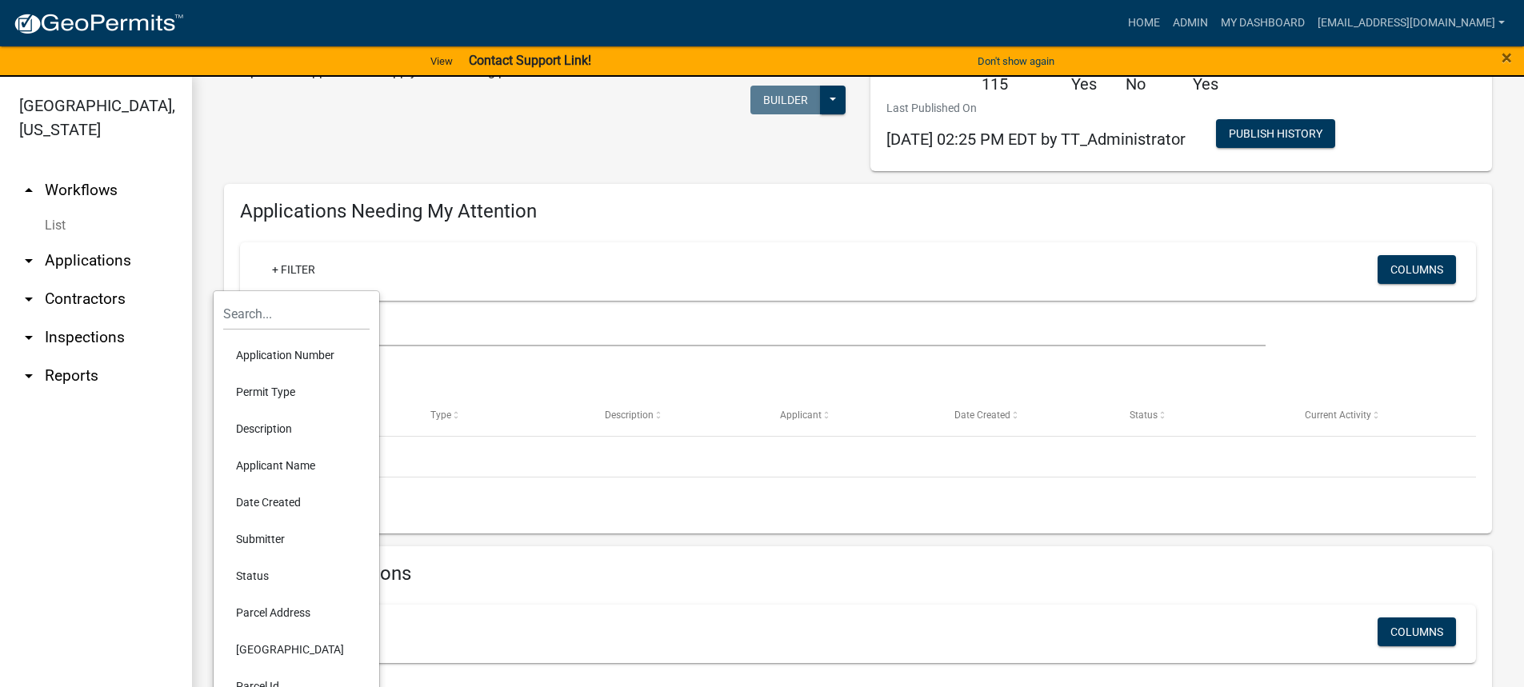
click at [290, 467] on li "Applicant Name" at bounding box center [296, 465] width 146 height 37
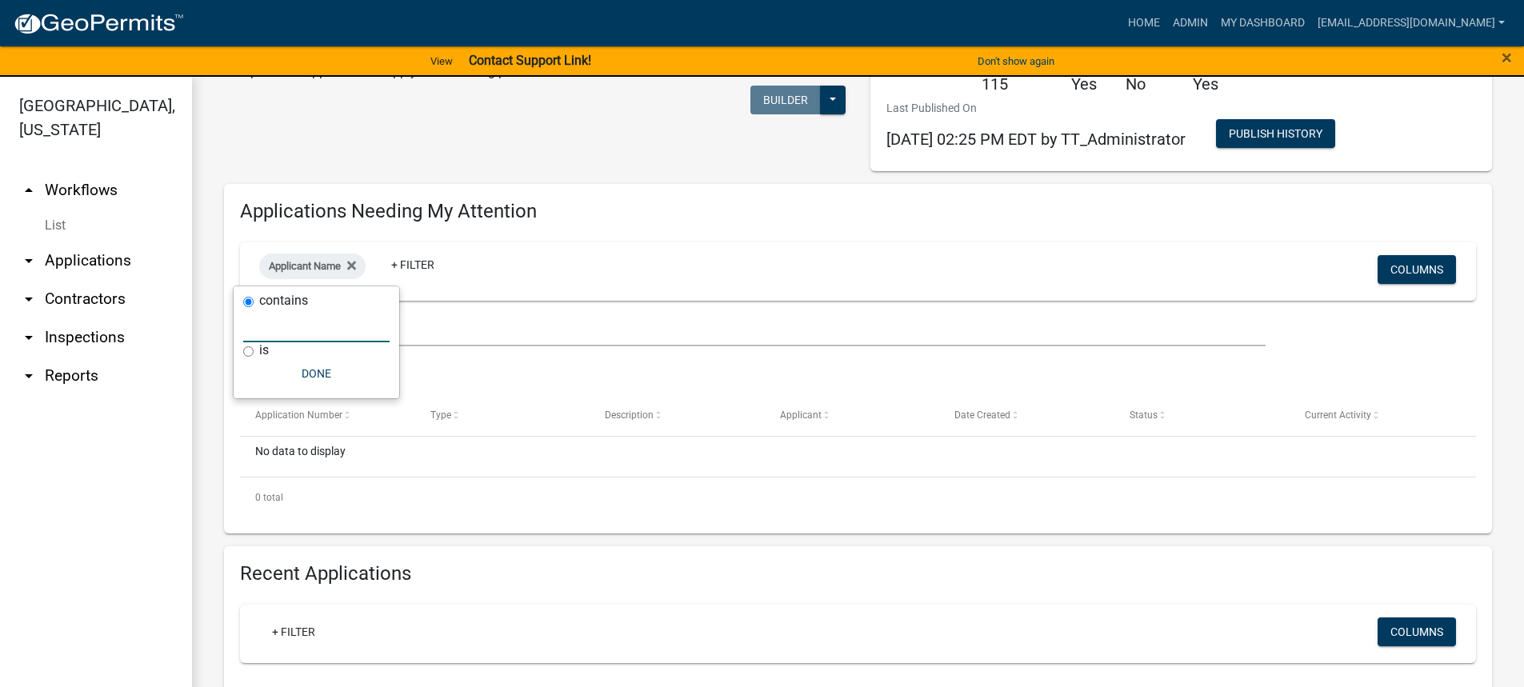
click at [266, 337] on input "text" at bounding box center [316, 326] width 146 height 33
type input "john"
click at [335, 369] on button "Done" at bounding box center [349, 373] width 146 height 29
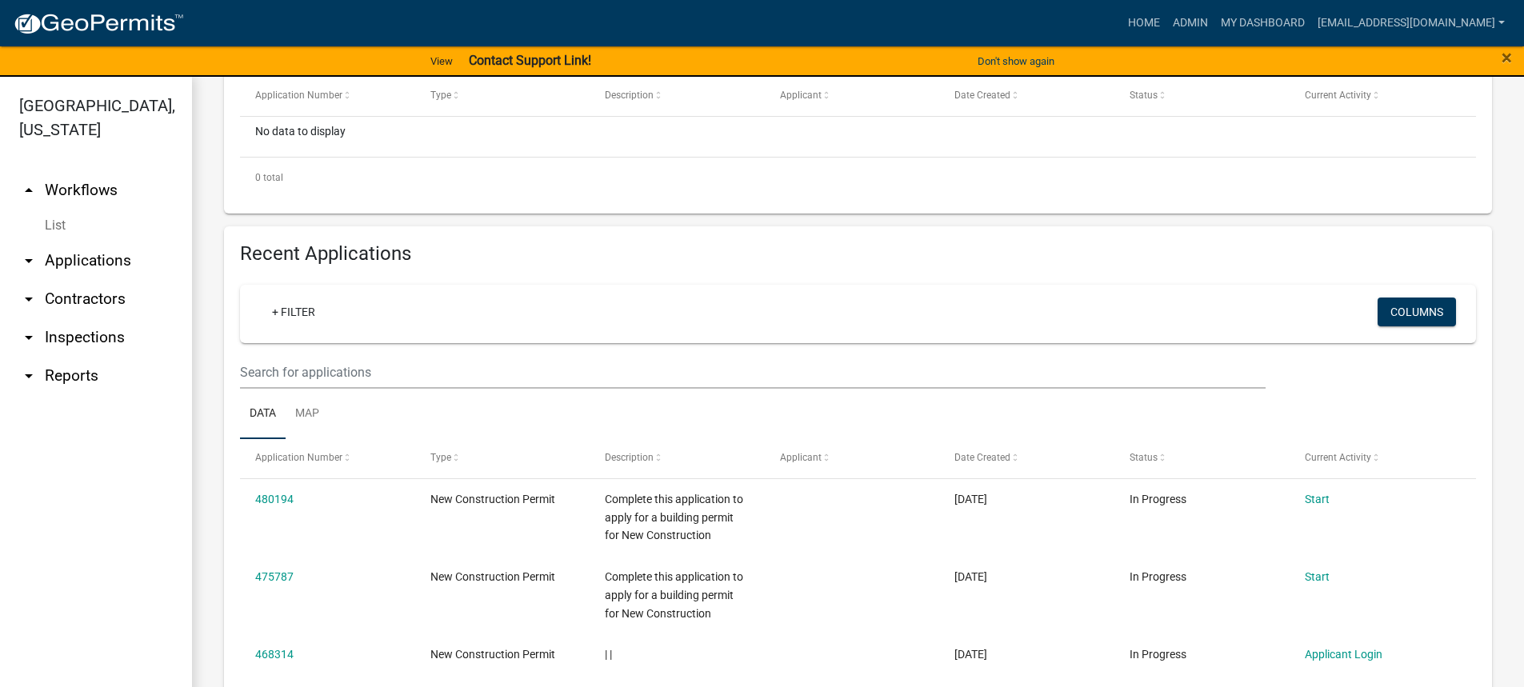
scroll to position [240, 0]
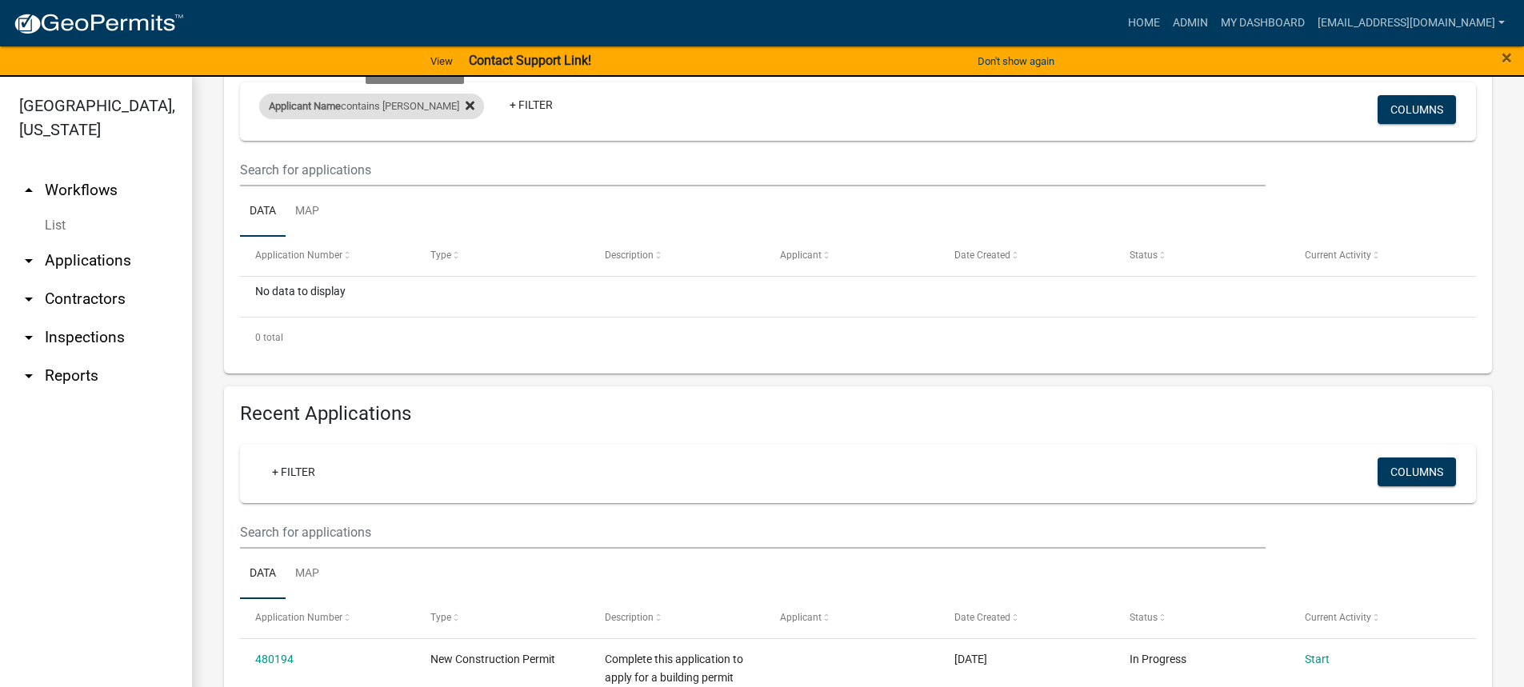
click at [459, 106] on fa-icon at bounding box center [466, 107] width 15 height 26
click at [302, 470] on link "+ Filter" at bounding box center [293, 471] width 69 height 29
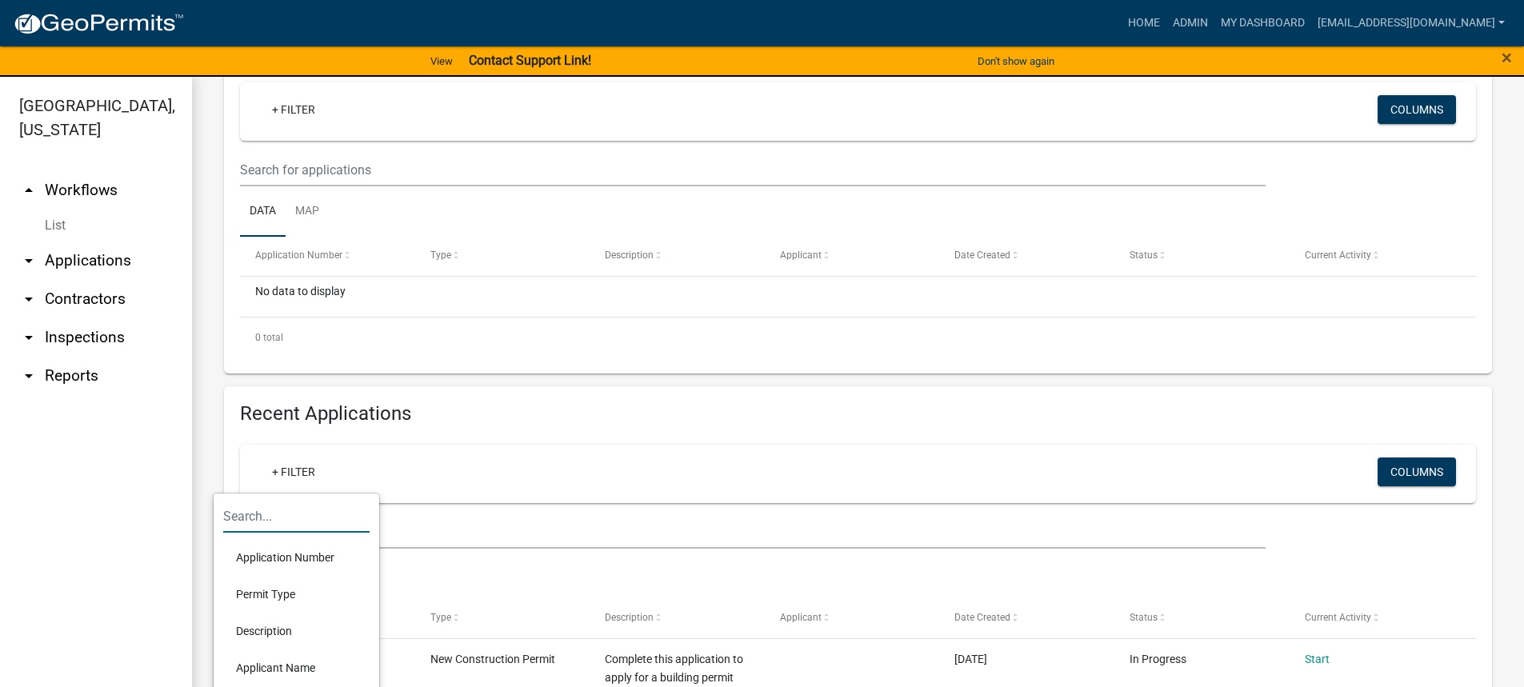
click at [281, 520] on input "text" at bounding box center [296, 516] width 146 height 33
click at [290, 669] on li "Applicant Name" at bounding box center [296, 667] width 146 height 37
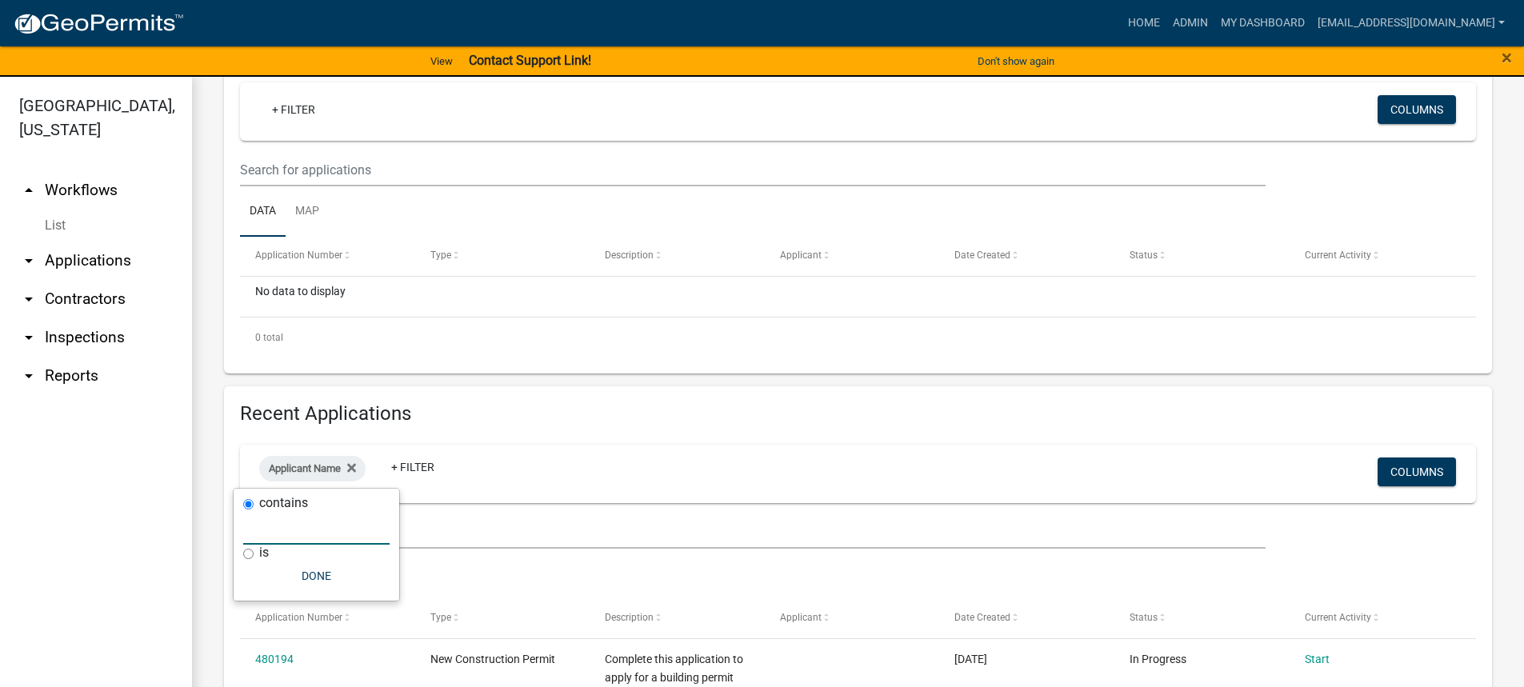
click at [274, 521] on input "text" at bounding box center [316, 528] width 146 height 33
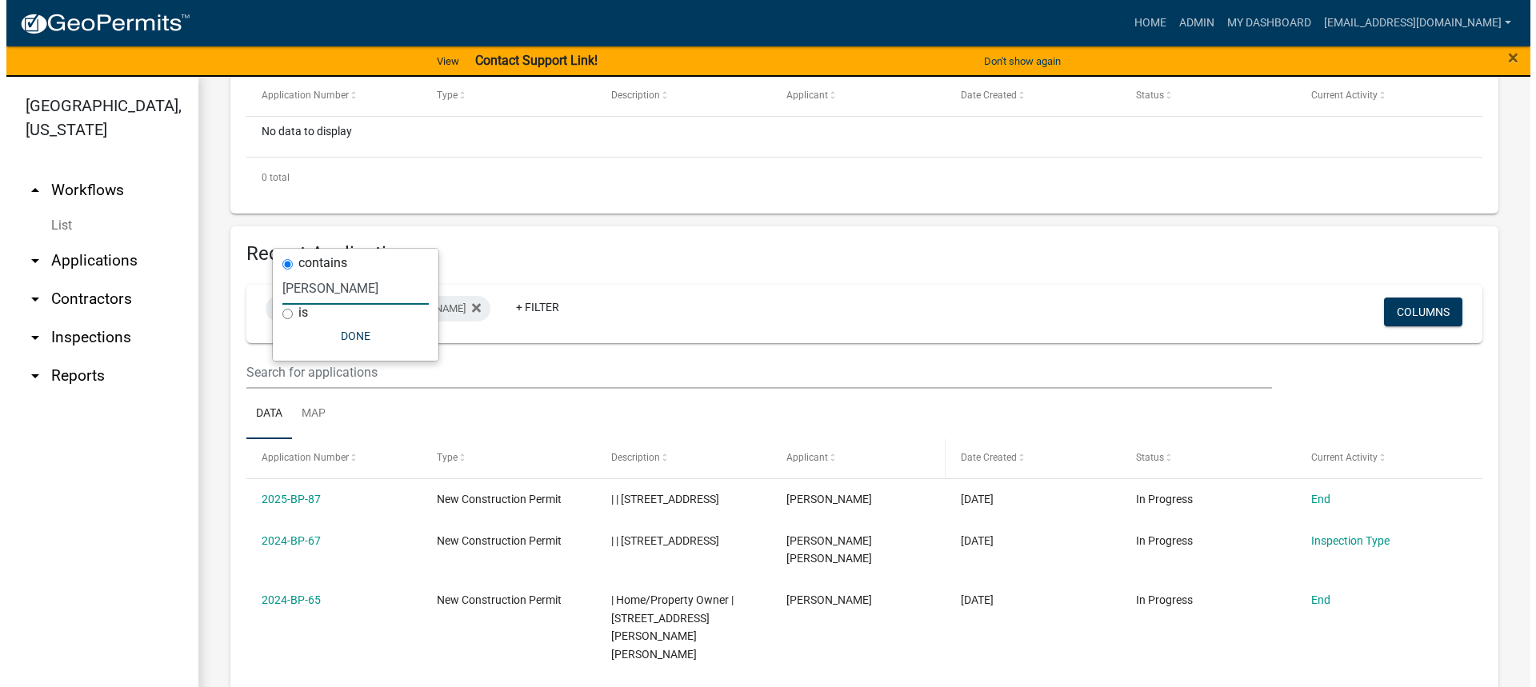
scroll to position [560, 0]
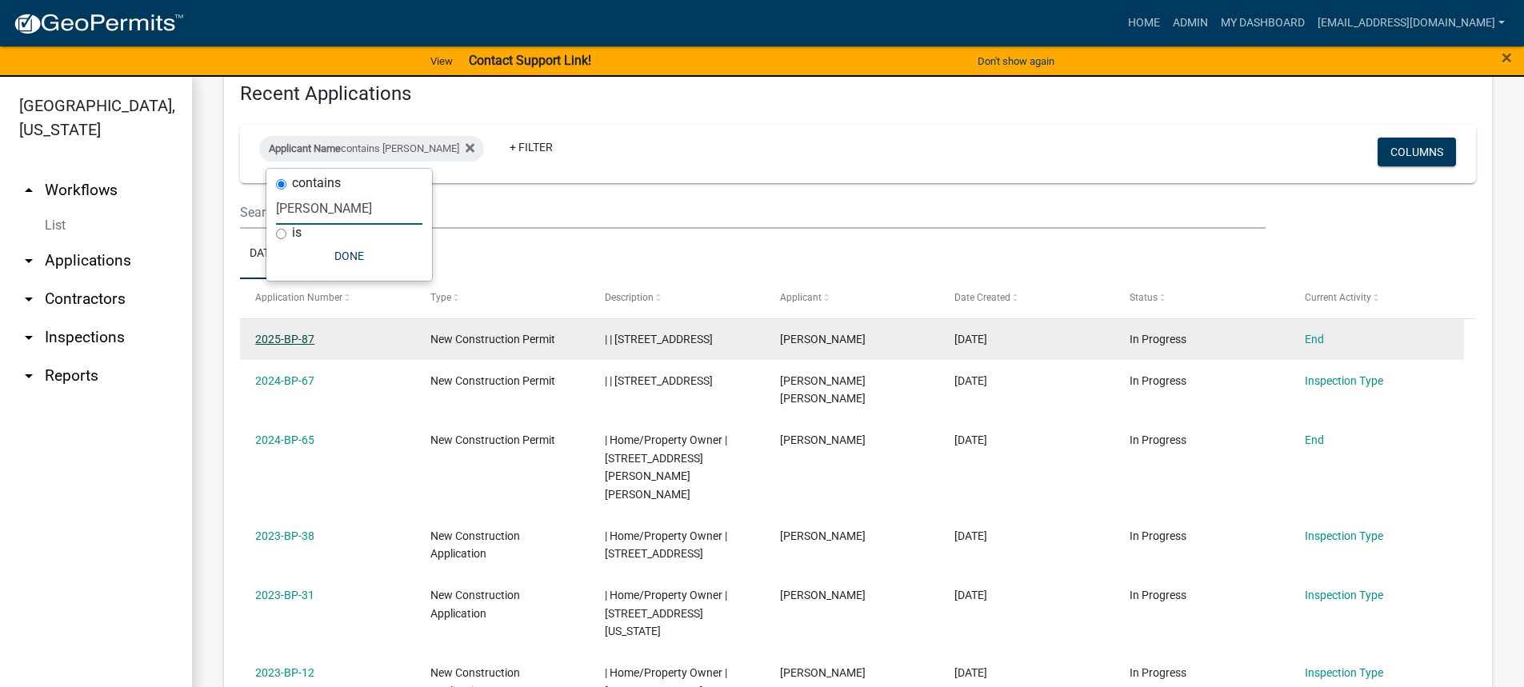
type input "john"
click at [275, 338] on link "2025-BP-87" at bounding box center [284, 339] width 59 height 13
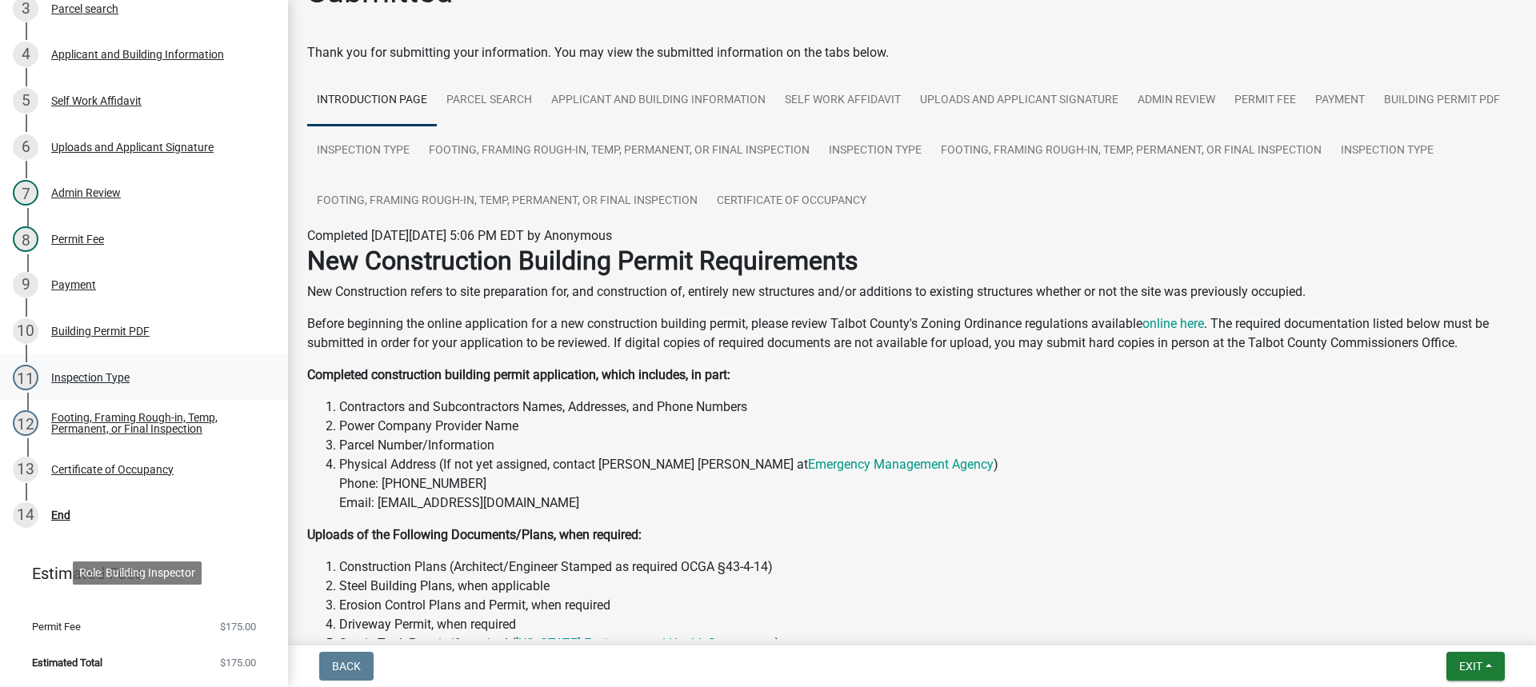
scroll to position [121, 0]
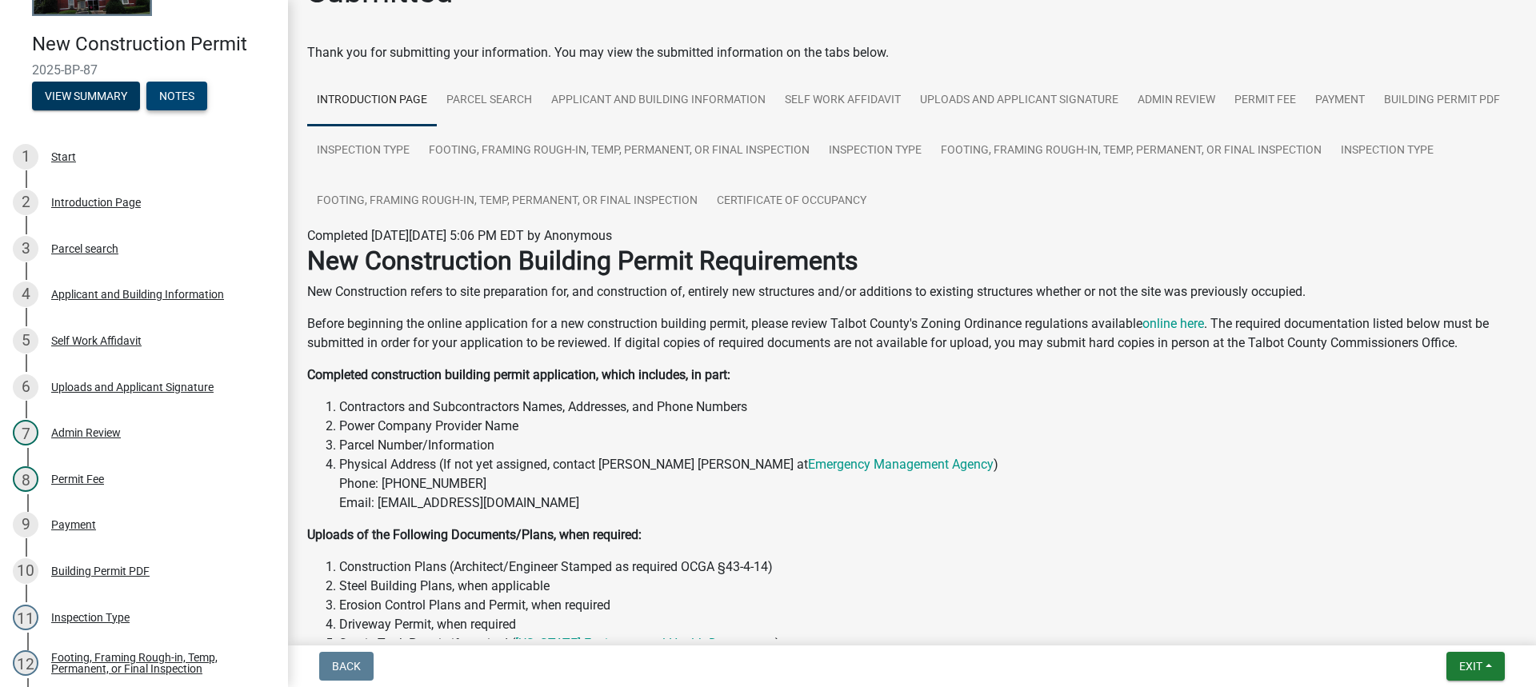
click at [181, 87] on button "Notes" at bounding box center [176, 96] width 61 height 29
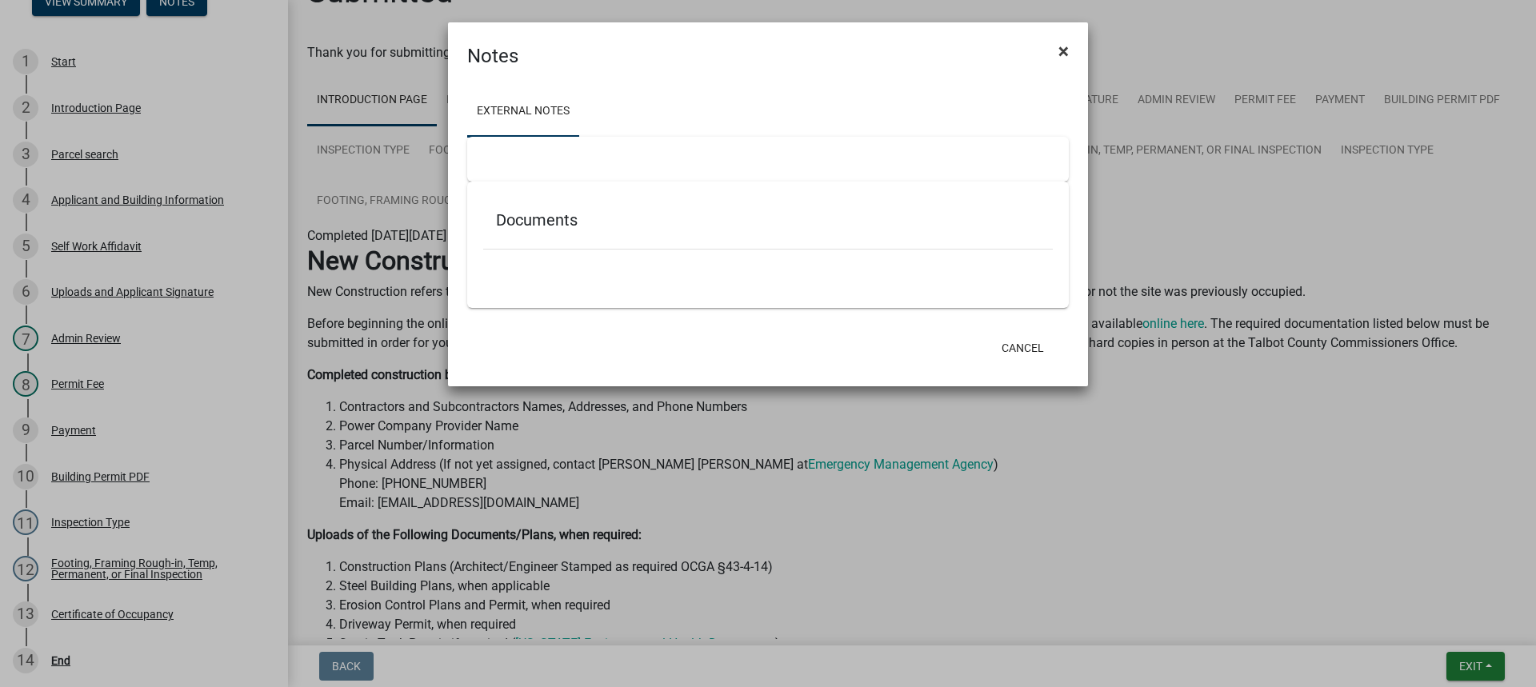
click at [1058, 44] on span "×" at bounding box center [1063, 51] width 10 height 22
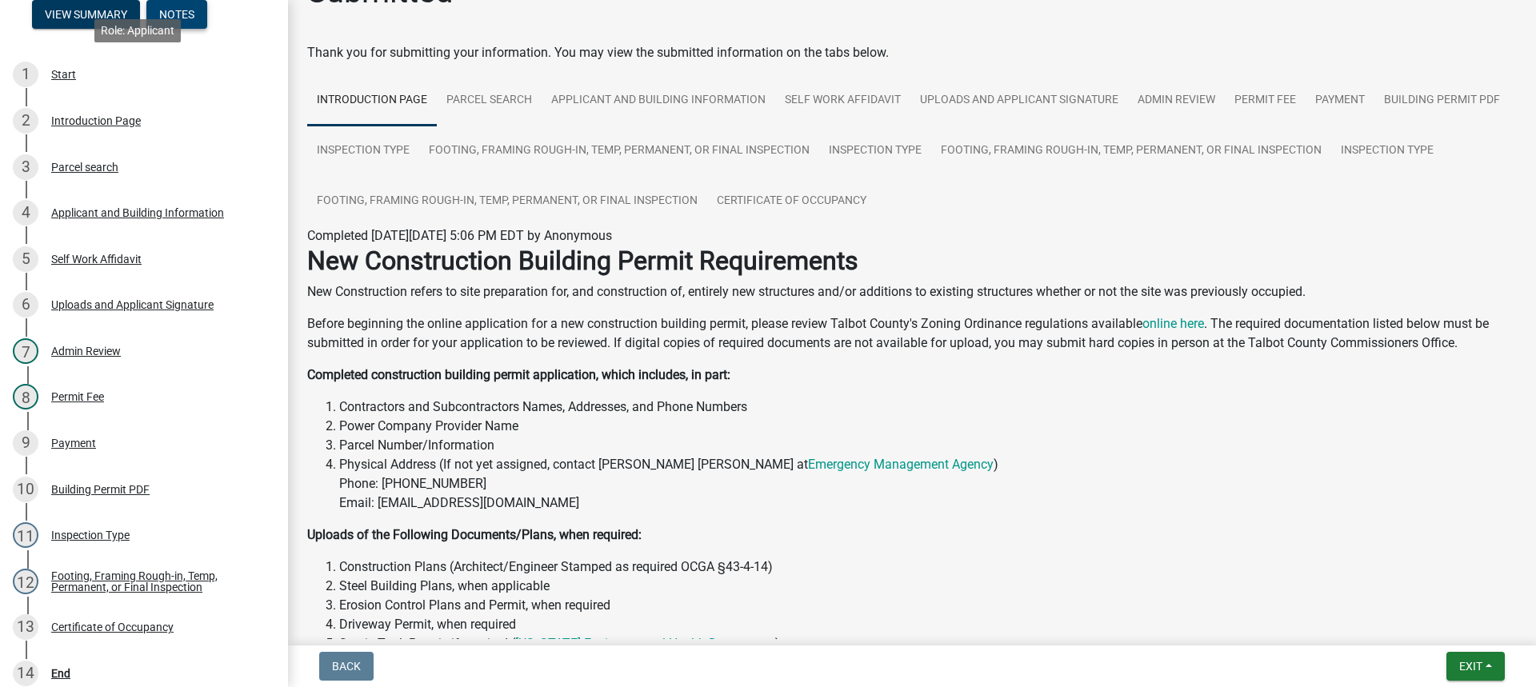
scroll to position [28, 0]
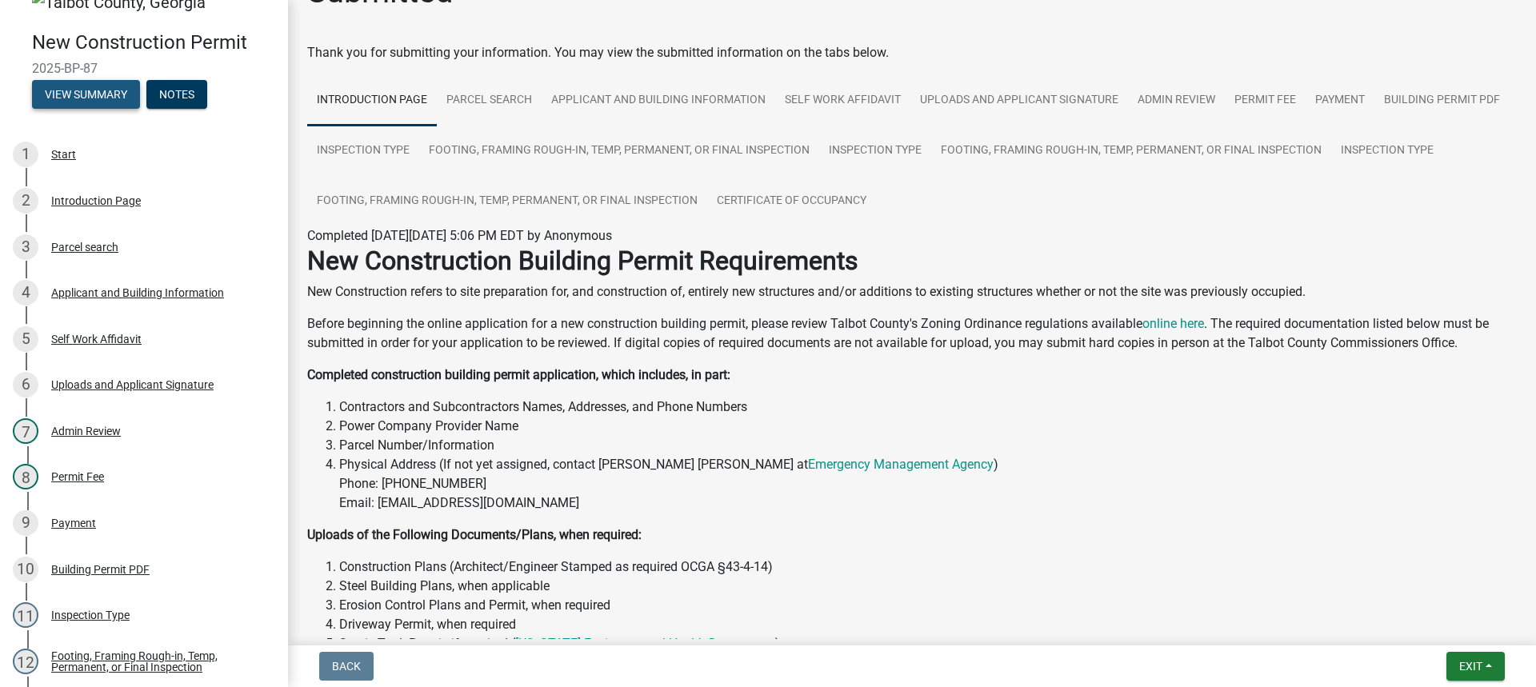
click at [83, 90] on button "View Summary" at bounding box center [86, 94] width 108 height 29
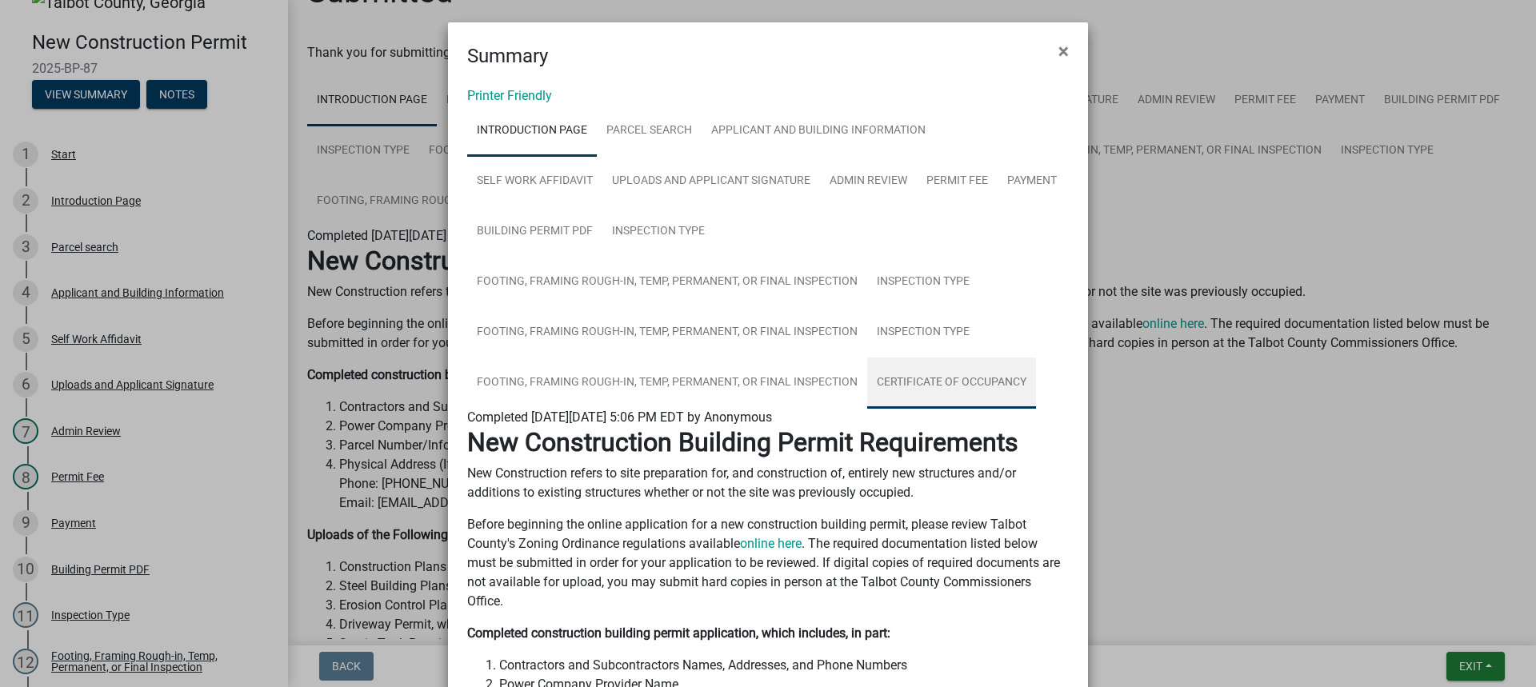
click at [867, 373] on link "Certificate of Occupancy" at bounding box center [951, 382] width 169 height 51
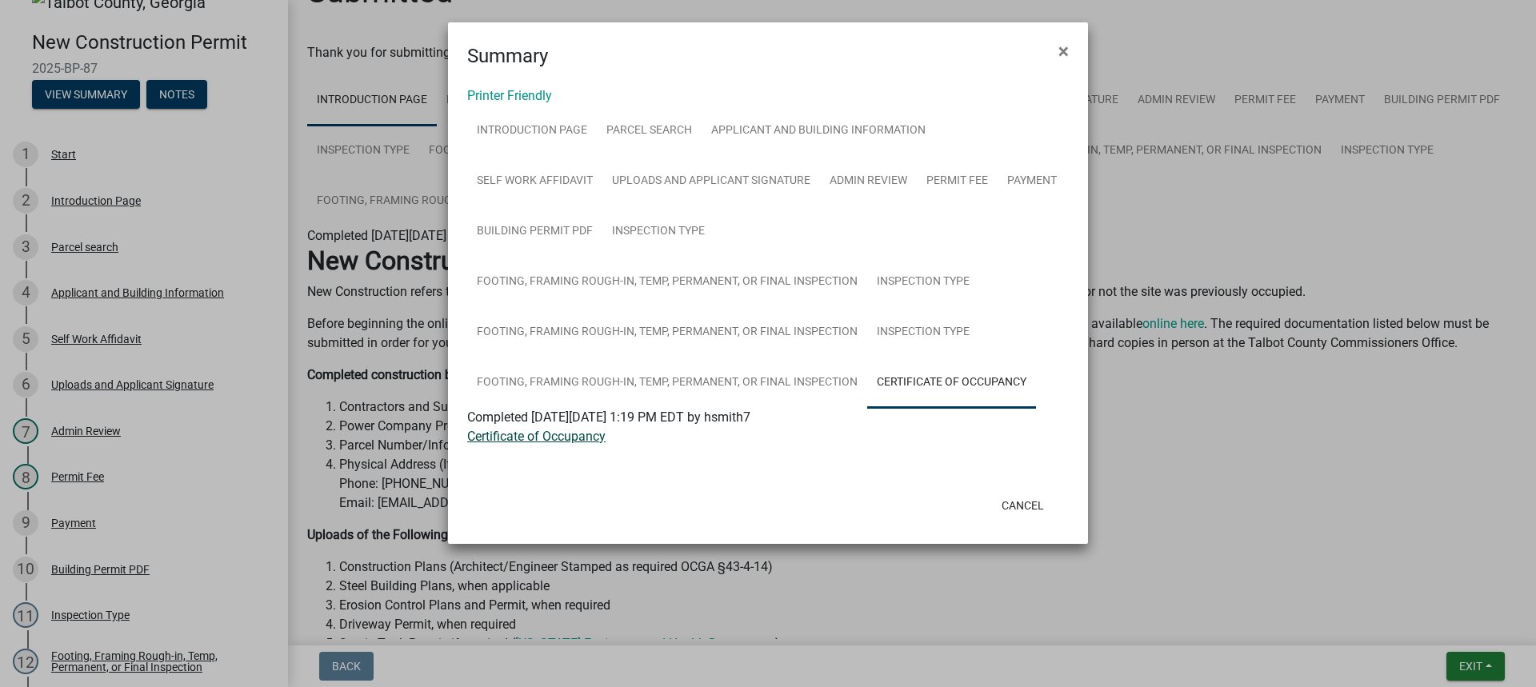
click at [484, 440] on link "Certificate of Occupancy" at bounding box center [536, 436] width 138 height 15
click at [1031, 508] on button "Cancel" at bounding box center [1022, 505] width 68 height 29
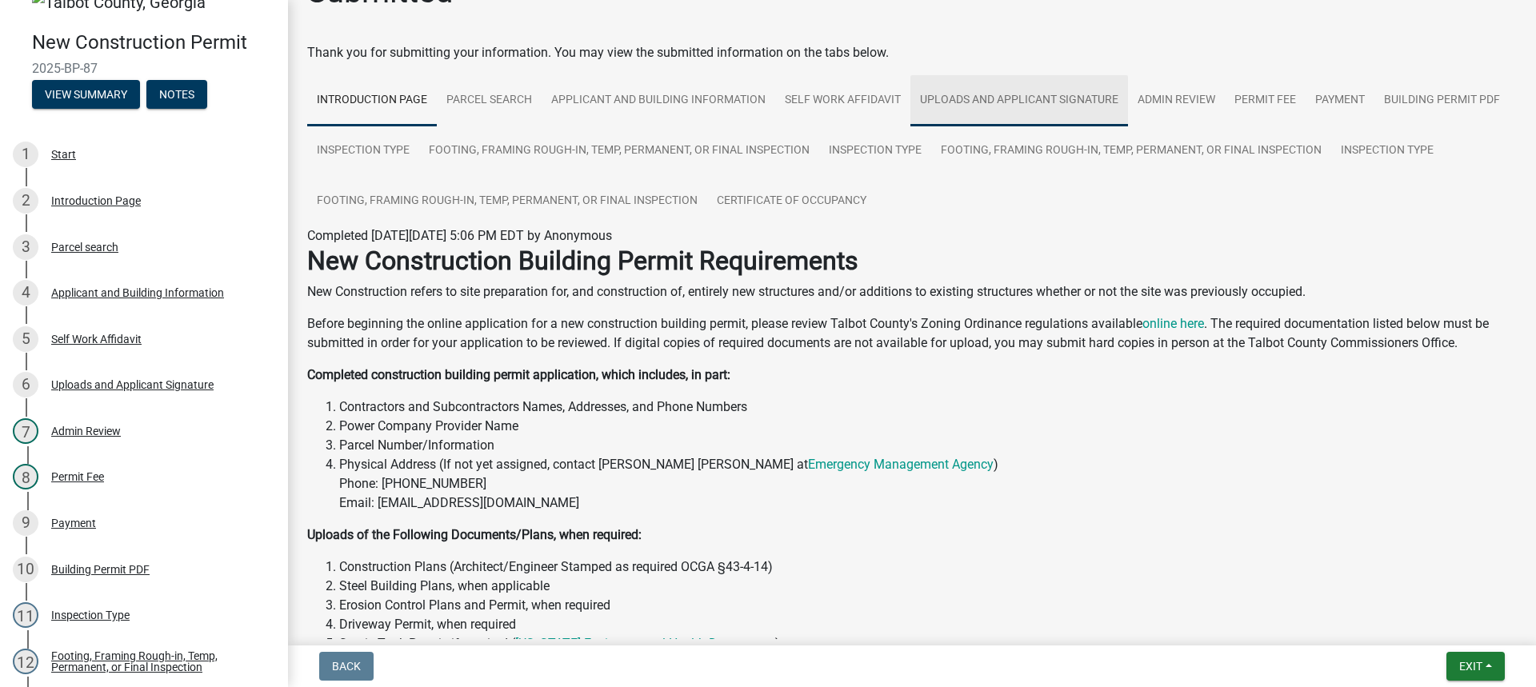
click at [965, 98] on link "Uploads and Applicant Signature" at bounding box center [1019, 100] width 218 height 51
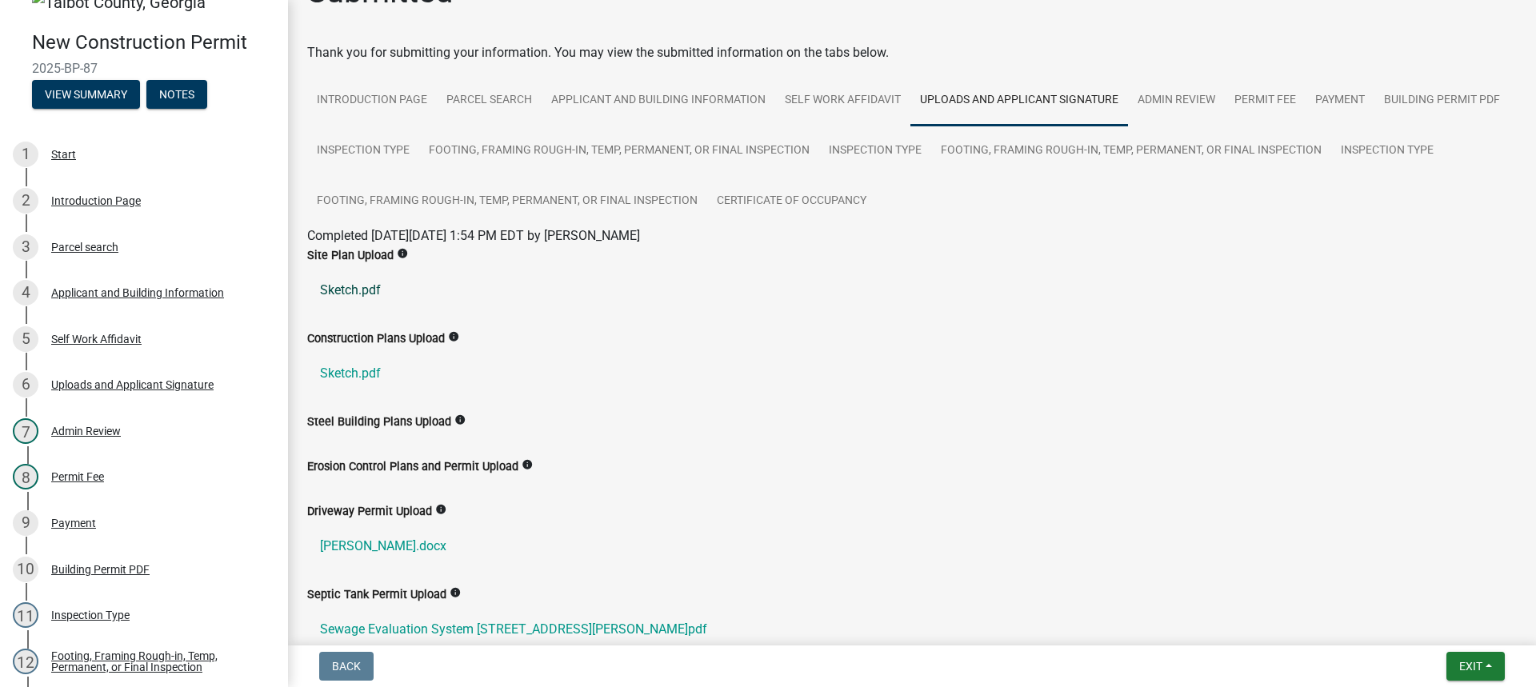
click at [357, 293] on link "Sketch.pdf" at bounding box center [911, 290] width 1209 height 38
click at [365, 369] on link "Sketch.pdf" at bounding box center [911, 373] width 1209 height 38
